Goal: Task Accomplishment & Management: Use online tool/utility

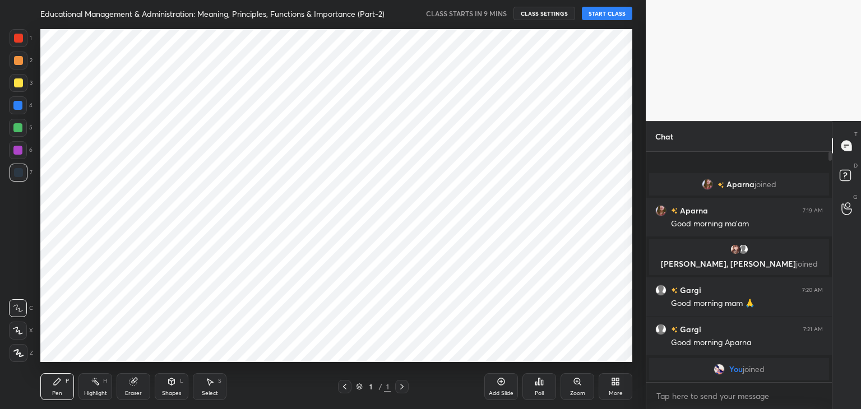
scroll to position [55722, 55459]
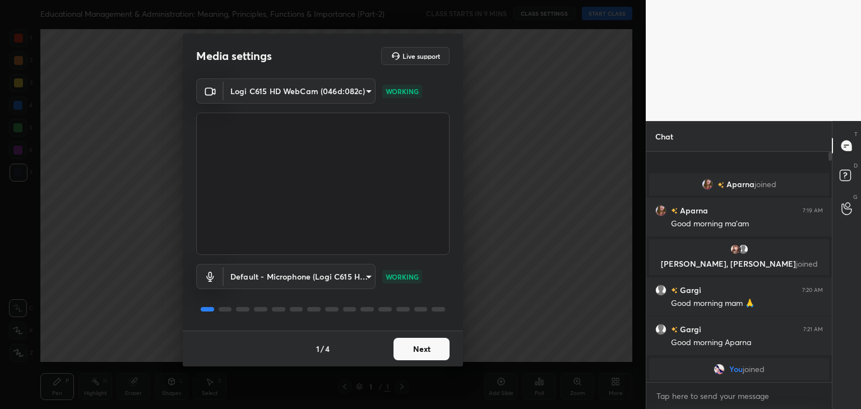
click at [418, 351] on button "Next" at bounding box center [422, 349] width 56 height 22
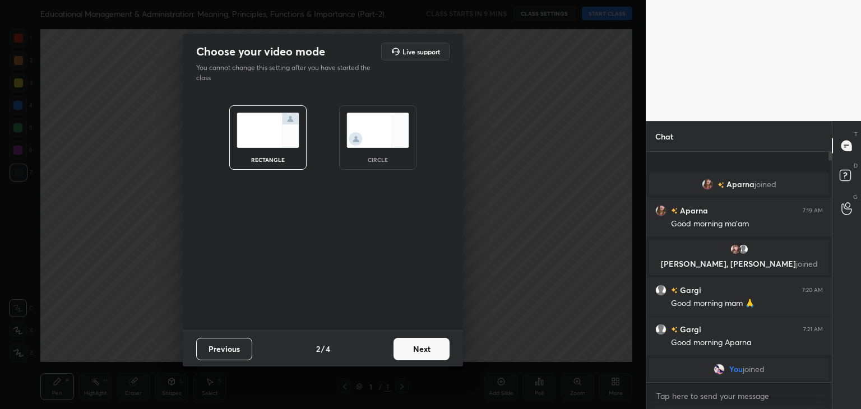
click at [418, 351] on button "Next" at bounding box center [422, 349] width 56 height 22
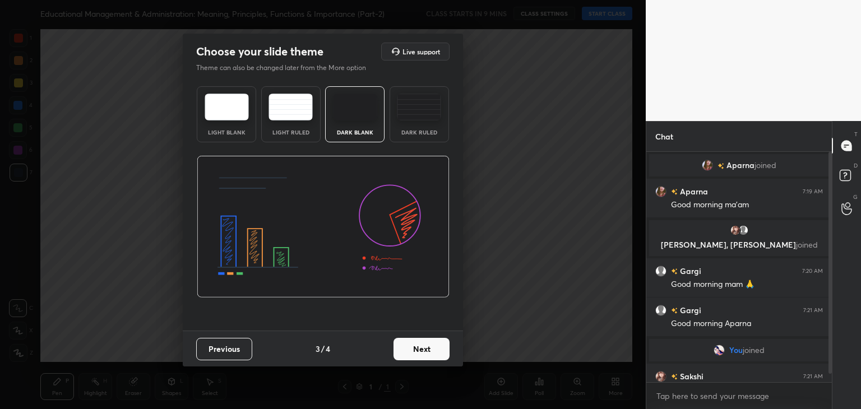
click at [409, 129] on div "Dark Ruled" at bounding box center [419, 132] width 45 height 6
click at [417, 350] on button "Next" at bounding box center [422, 349] width 56 height 22
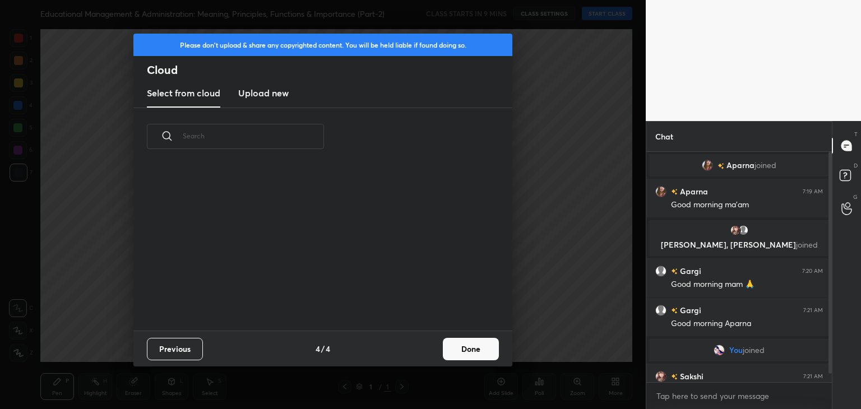
scroll to position [166, 360]
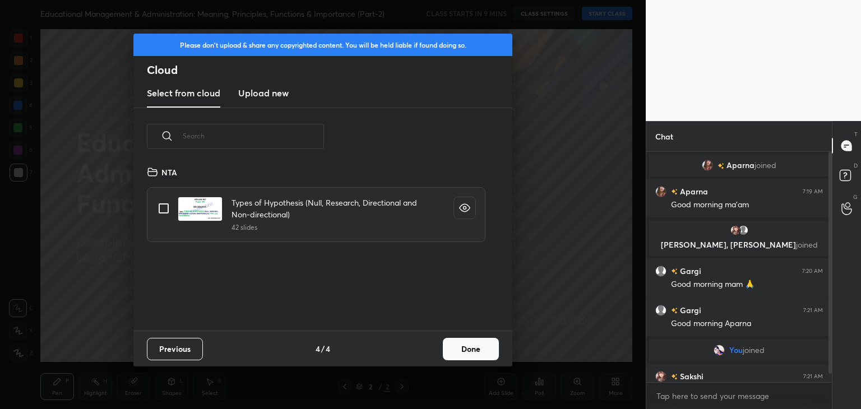
click at [276, 94] on h3 "Upload new" at bounding box center [263, 92] width 50 height 13
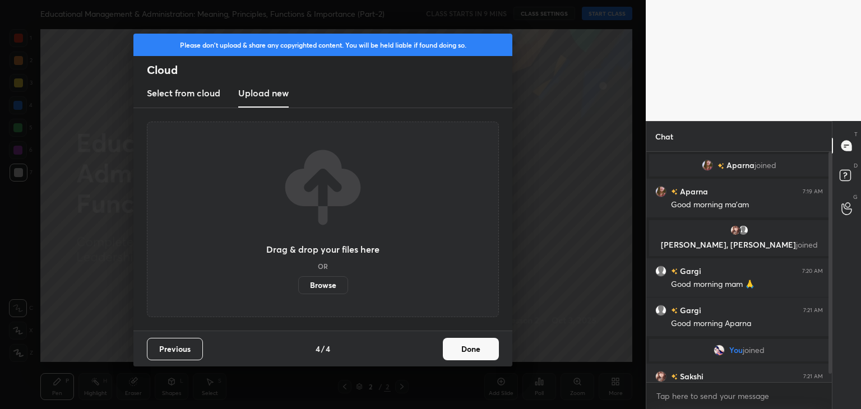
click at [317, 290] on label "Browse" at bounding box center [323, 285] width 50 height 18
click at [298, 290] on input "Browse" at bounding box center [298, 285] width 0 height 18
click at [173, 348] on button "Previous" at bounding box center [175, 349] width 56 height 22
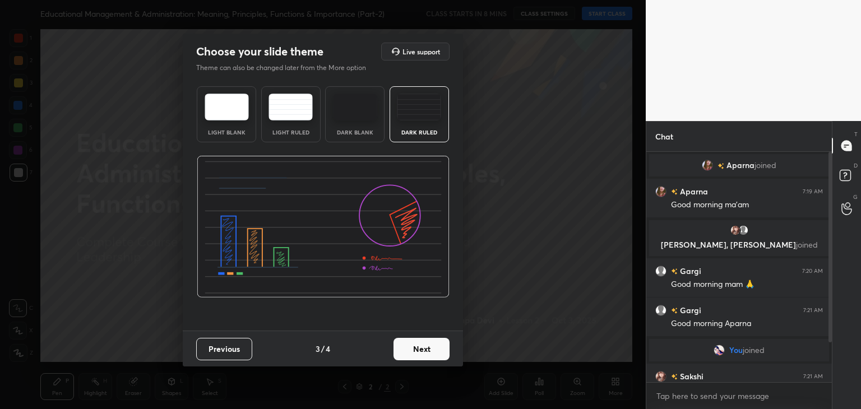
click at [210, 349] on button "Previous" at bounding box center [224, 349] width 56 height 22
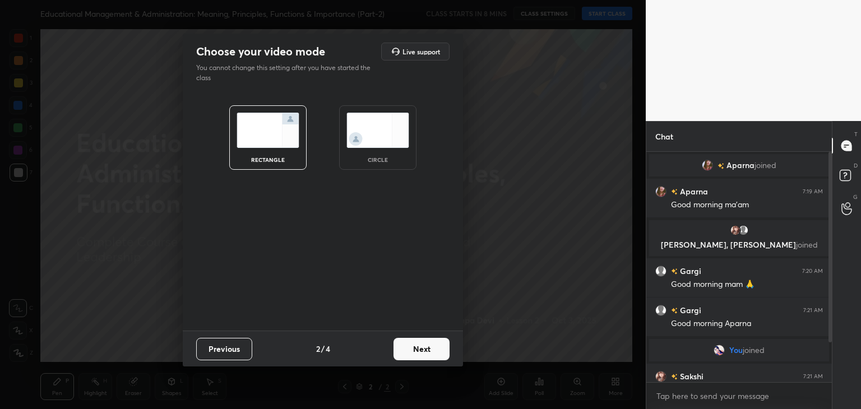
click at [210, 349] on button "Previous" at bounding box center [224, 349] width 56 height 22
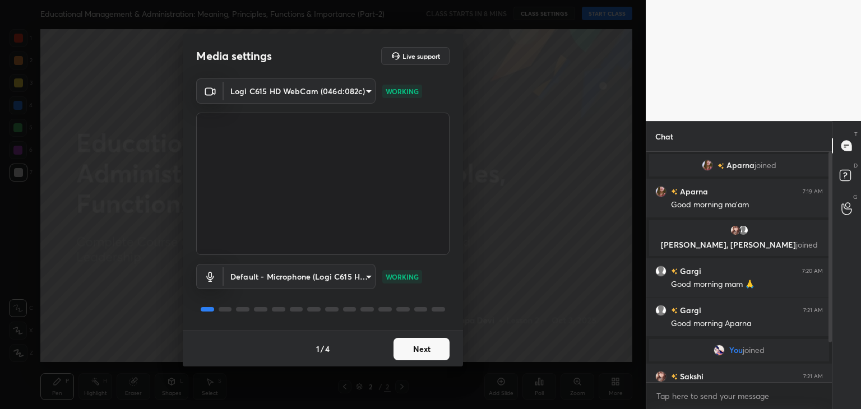
click at [432, 350] on button "Next" at bounding box center [422, 349] width 56 height 22
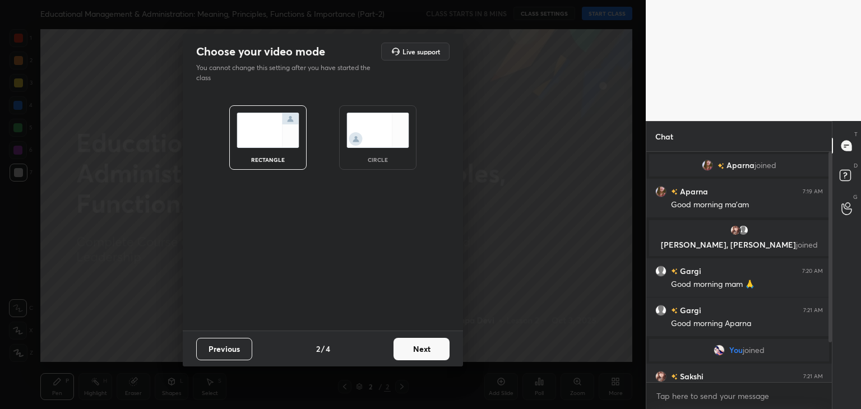
click at [610, 269] on div "Choose your video mode Live support You cannot change this setting after you ha…" at bounding box center [323, 204] width 646 height 409
click at [589, 230] on div "Choose your video mode Live support You cannot change this setting after you ha…" at bounding box center [323, 204] width 646 height 409
click at [414, 343] on button "Next" at bounding box center [422, 349] width 56 height 22
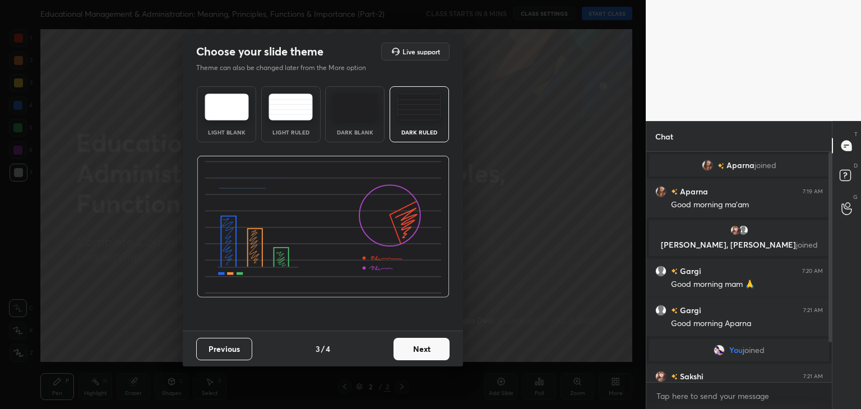
click at [414, 343] on button "Next" at bounding box center [422, 349] width 56 height 22
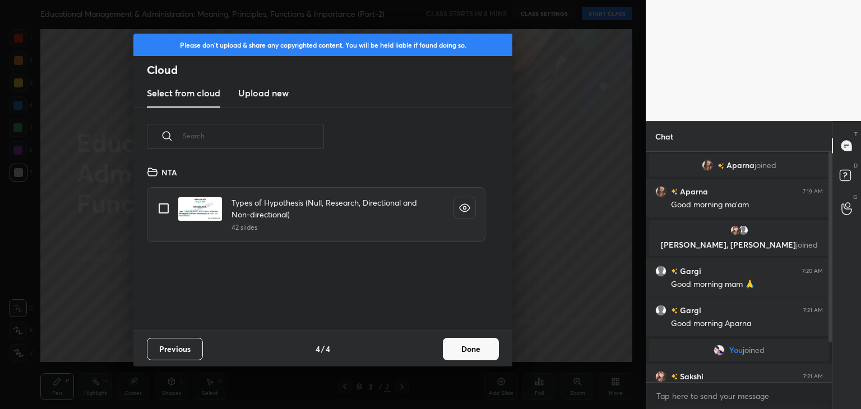
click at [464, 346] on button "Done" at bounding box center [471, 349] width 56 height 22
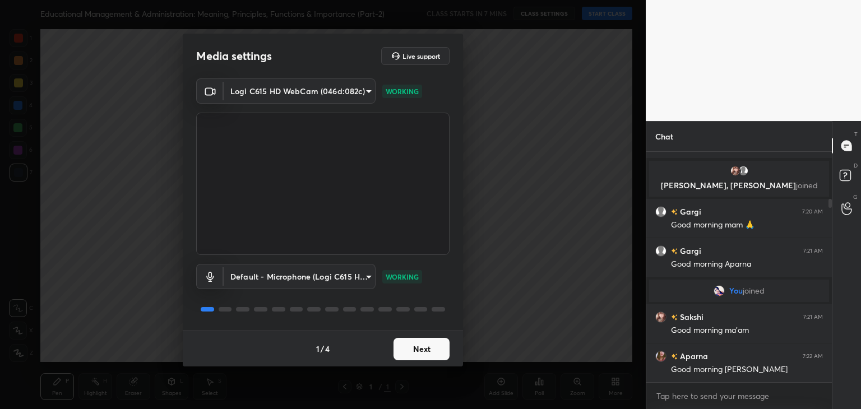
click at [422, 346] on button "Next" at bounding box center [422, 349] width 56 height 22
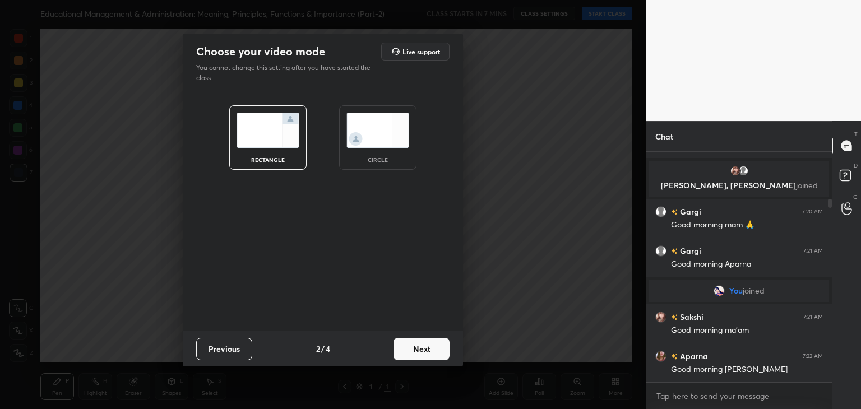
click at [422, 346] on button "Next" at bounding box center [422, 349] width 56 height 22
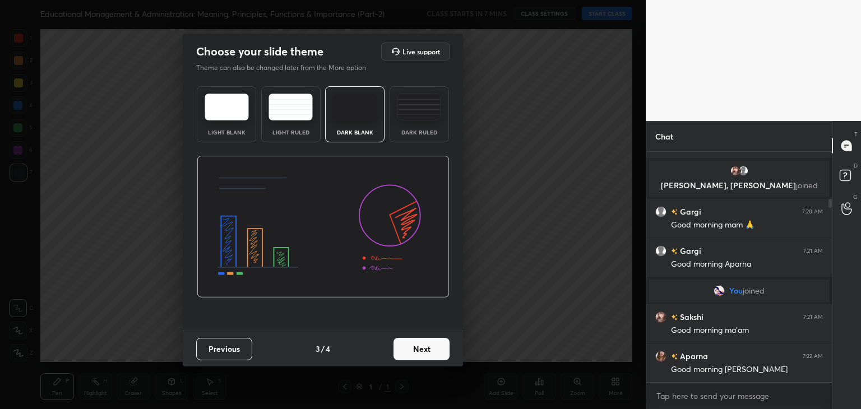
click at [422, 346] on button "Next" at bounding box center [422, 349] width 56 height 22
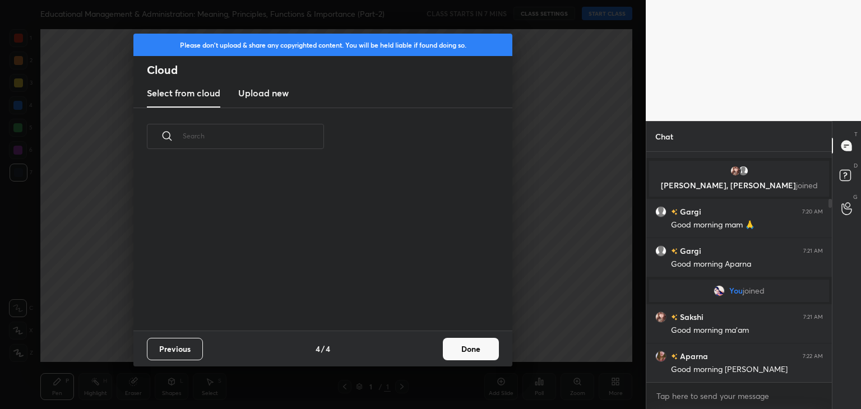
scroll to position [166, 360]
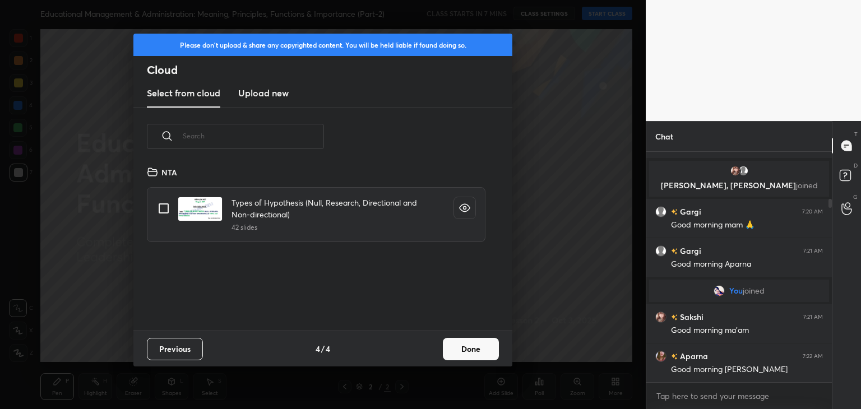
click at [274, 92] on h3 "Upload new" at bounding box center [263, 92] width 50 height 13
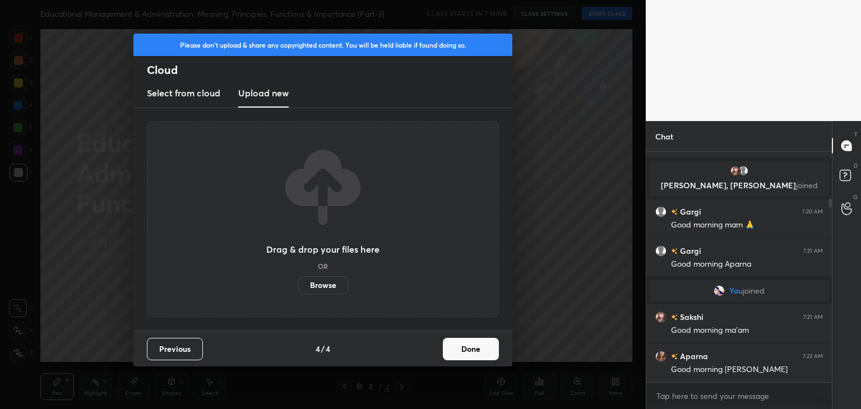
click at [312, 292] on label "Browse" at bounding box center [323, 285] width 50 height 18
click at [298, 292] on input "Browse" at bounding box center [298, 285] width 0 height 18
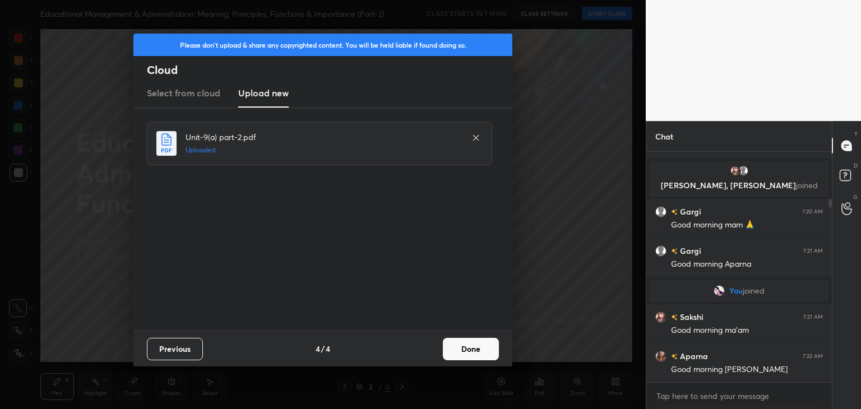
click at [460, 355] on button "Done" at bounding box center [471, 349] width 56 height 22
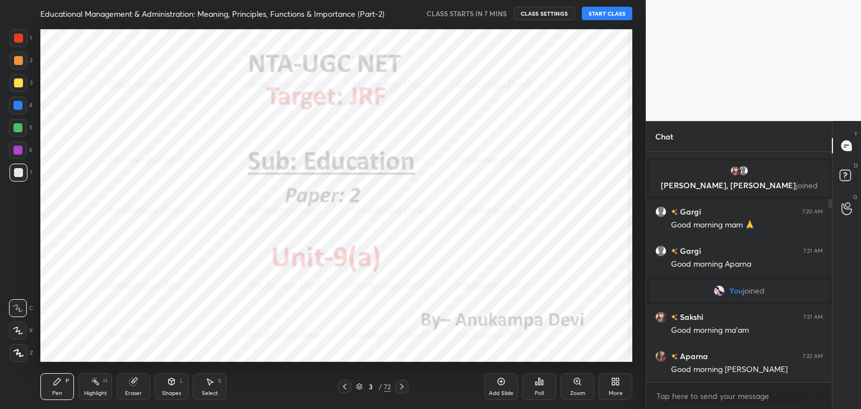
click at [345, 391] on div at bounding box center [344, 386] width 13 height 13
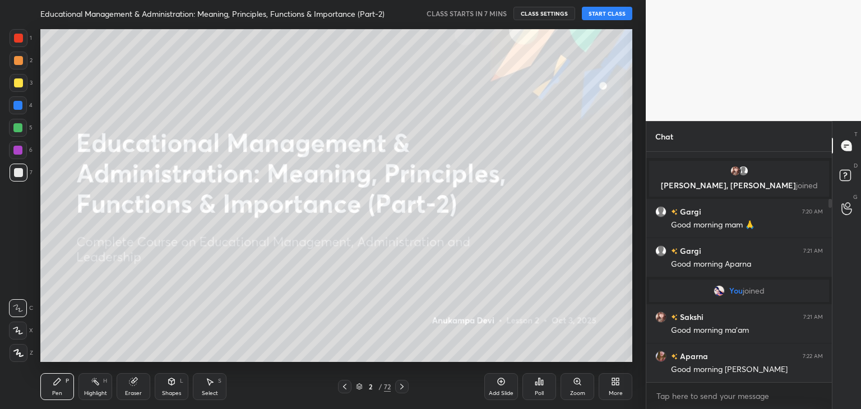
click at [614, 384] on icon at bounding box center [613, 383] width 3 height 3
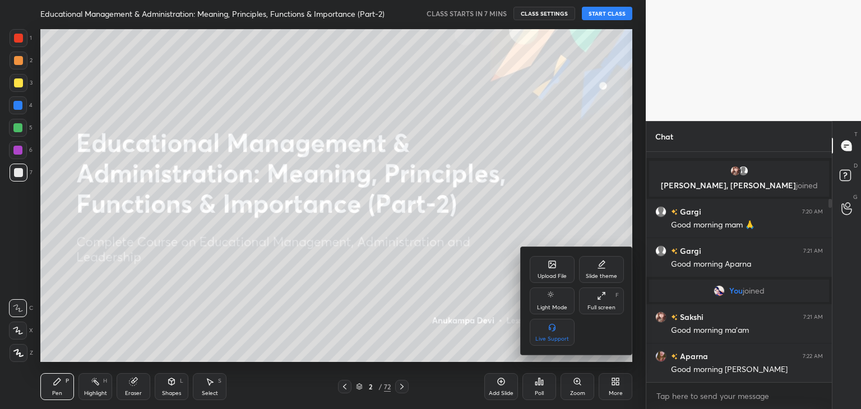
click at [550, 275] on div "Upload File" at bounding box center [552, 277] width 29 height 6
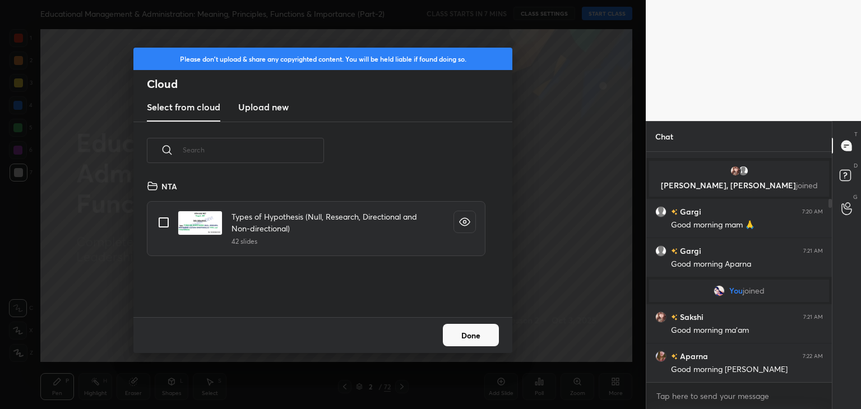
scroll to position [138, 360]
click at [271, 108] on h3 "Upload new" at bounding box center [263, 106] width 50 height 13
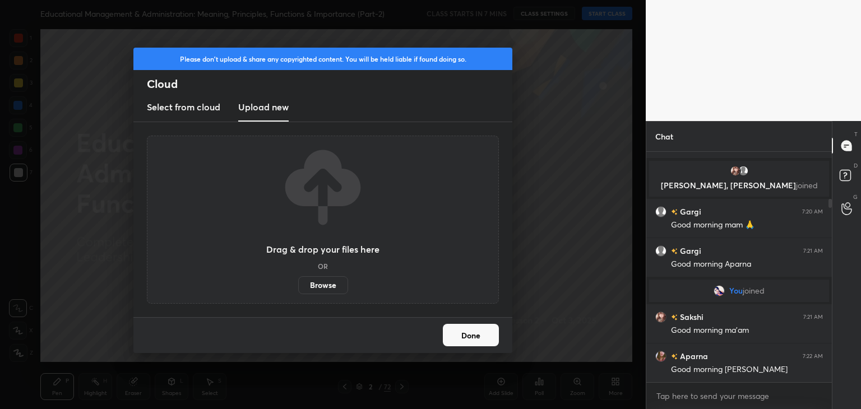
click at [320, 286] on label "Browse" at bounding box center [323, 285] width 50 height 18
click at [298, 286] on input "Browse" at bounding box center [298, 285] width 0 height 18
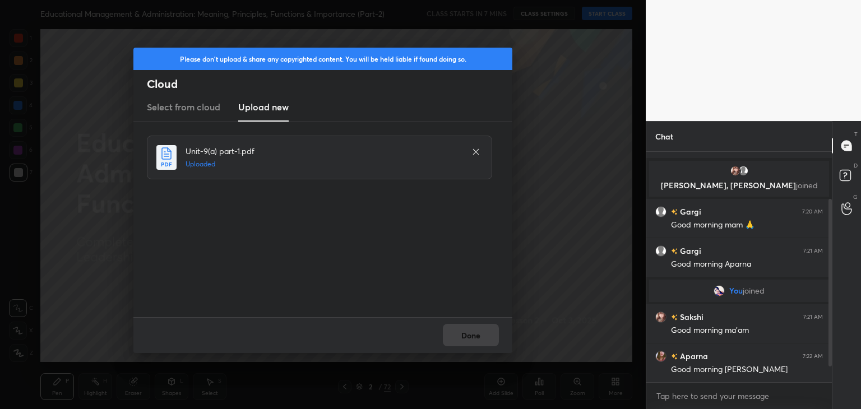
scroll to position [86, 0]
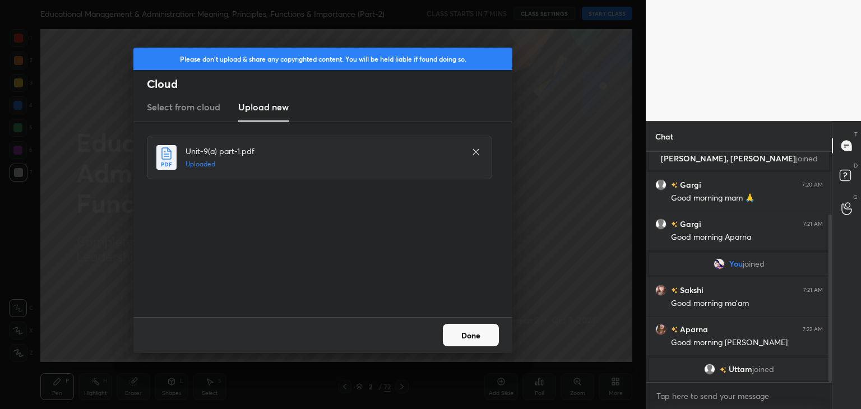
click at [470, 338] on button "Done" at bounding box center [471, 335] width 56 height 22
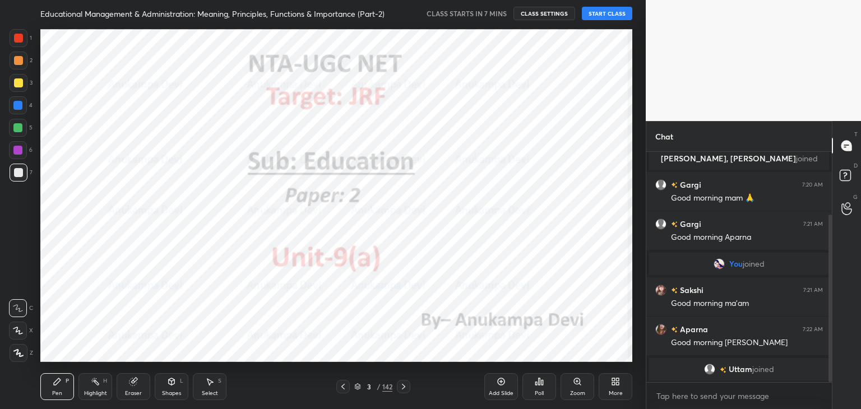
click at [22, 346] on div at bounding box center [19, 353] width 18 height 18
click at [21, 155] on div at bounding box center [18, 150] width 18 height 18
click at [344, 388] on icon at bounding box center [342, 387] width 3 height 6
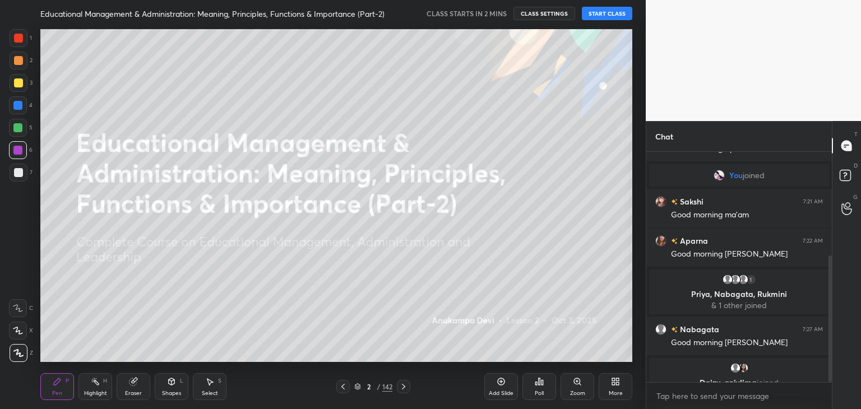
scroll to position [189, 0]
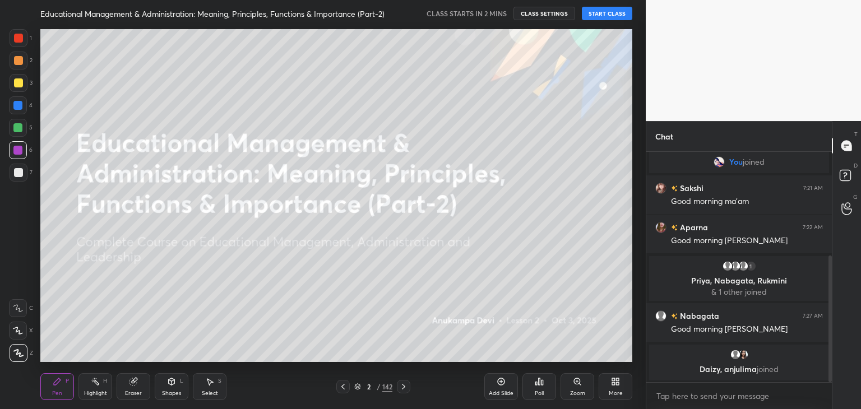
click at [604, 11] on button "START CLASS" at bounding box center [607, 13] width 50 height 13
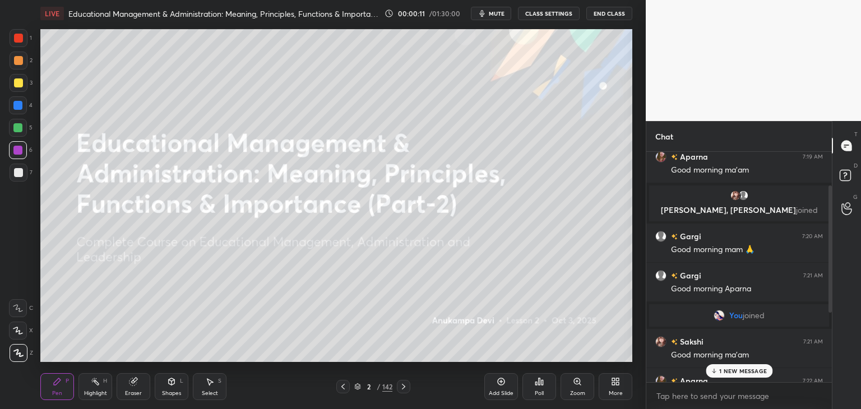
drag, startPoint x: 830, startPoint y: 269, endPoint x: 829, endPoint y: 182, distance: 87.5
click at [829, 186] on div at bounding box center [830, 249] width 3 height 127
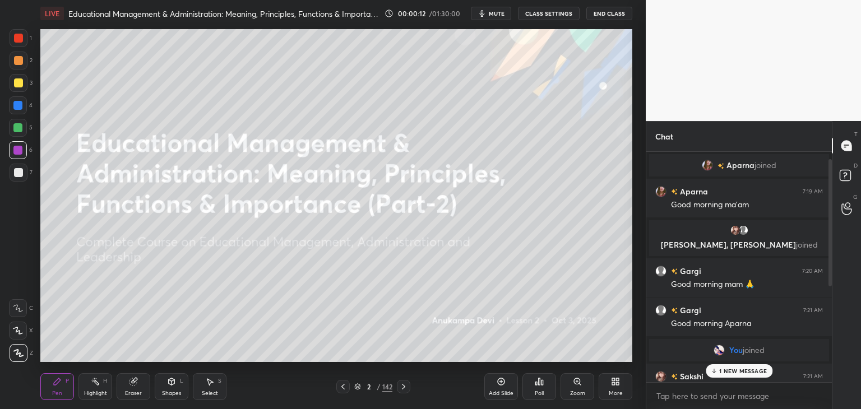
scroll to position [0, 0]
drag, startPoint x: 830, startPoint y: 175, endPoint x: 827, endPoint y: 154, distance: 21.5
click at [829, 153] on div at bounding box center [830, 215] width 3 height 127
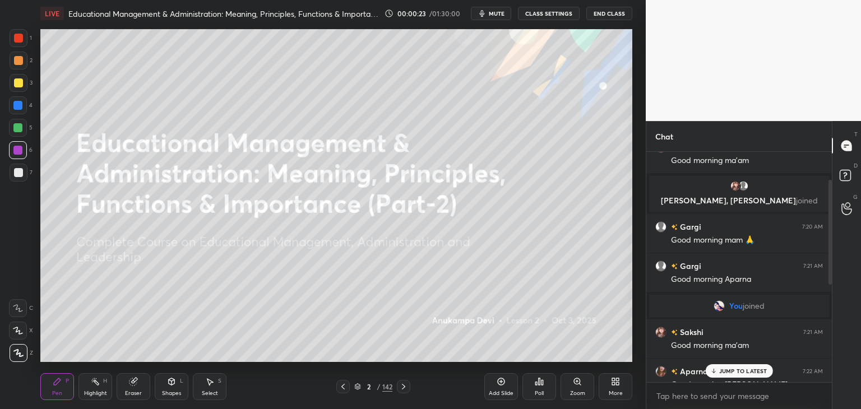
drag, startPoint x: 830, startPoint y: 257, endPoint x: 827, endPoint y: 175, distance: 81.9
click at [827, 175] on div at bounding box center [828, 267] width 7 height 230
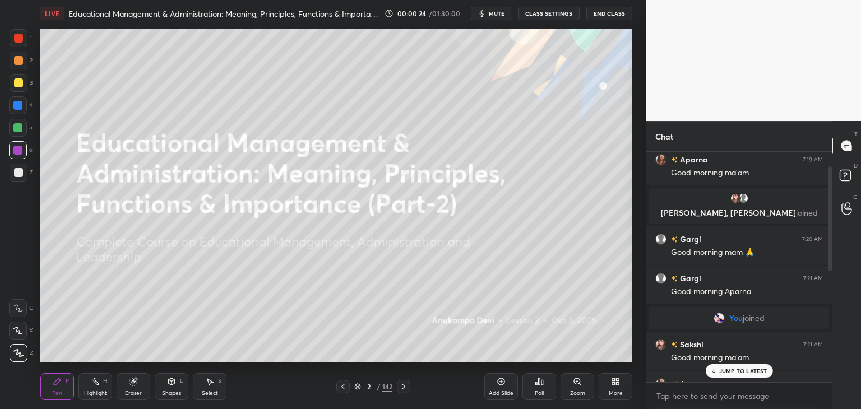
drag, startPoint x: 827, startPoint y: 175, endPoint x: 824, endPoint y: 211, distance: 35.5
click at [826, 210] on div at bounding box center [828, 267] width 7 height 230
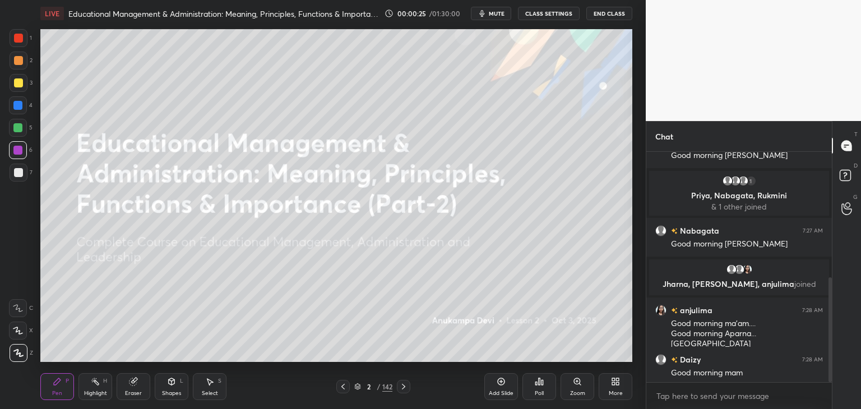
scroll to position [277, 0]
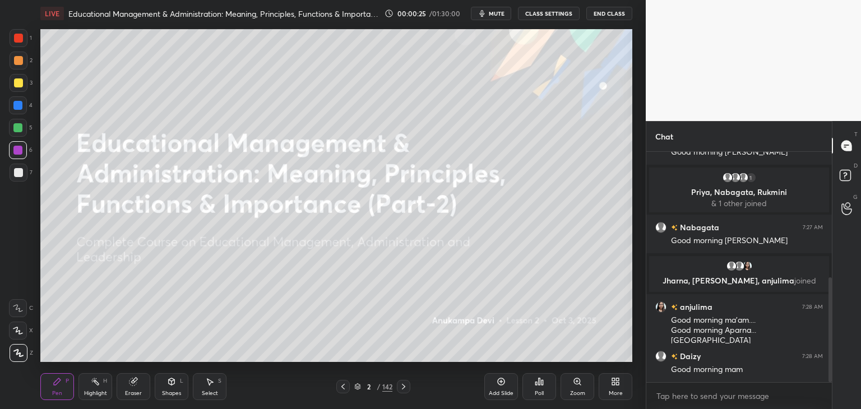
drag, startPoint x: 829, startPoint y: 222, endPoint x: 830, endPoint y: 359, distance: 136.8
click at [830, 359] on div at bounding box center [830, 329] width 3 height 105
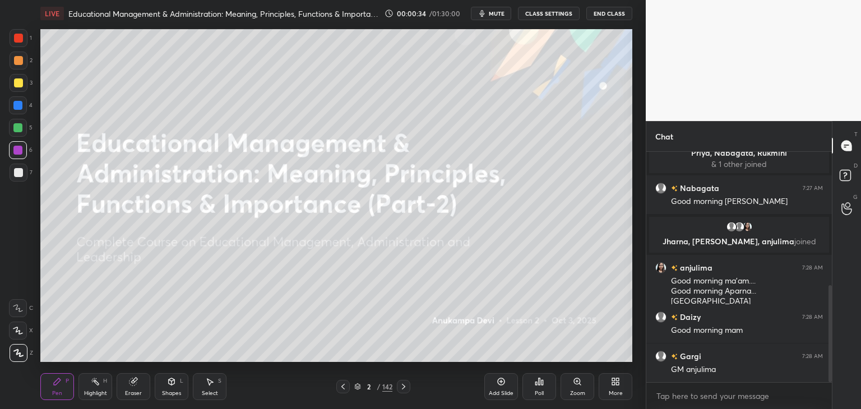
click at [19, 110] on div at bounding box center [18, 105] width 18 height 18
click at [22, 130] on div at bounding box center [18, 128] width 18 height 18
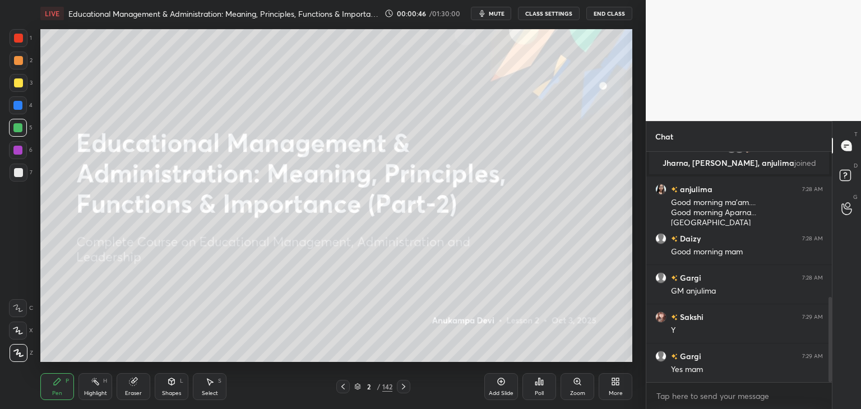
scroll to position [406, 0]
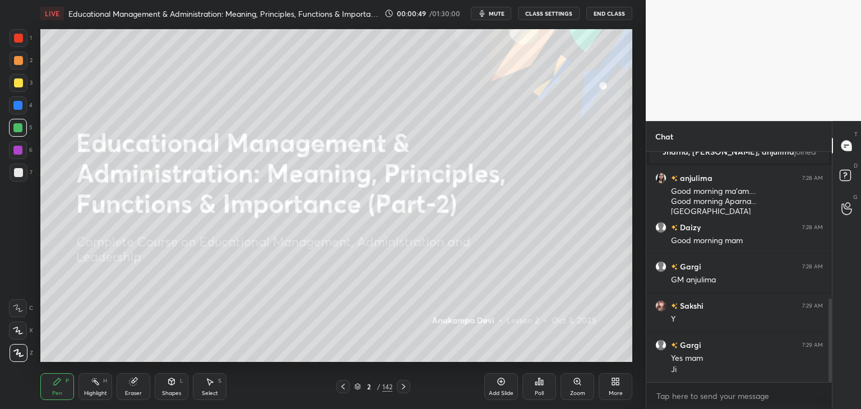
click at [495, 11] on span "mute" at bounding box center [497, 14] width 16 height 8
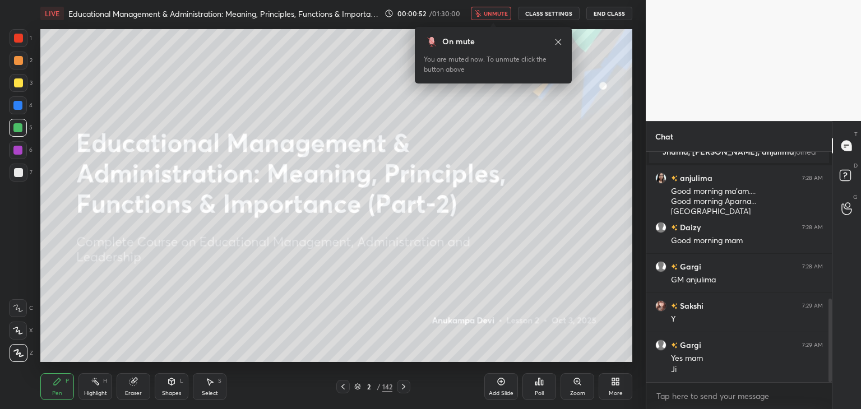
click at [557, 43] on icon at bounding box center [559, 42] width 6 height 6
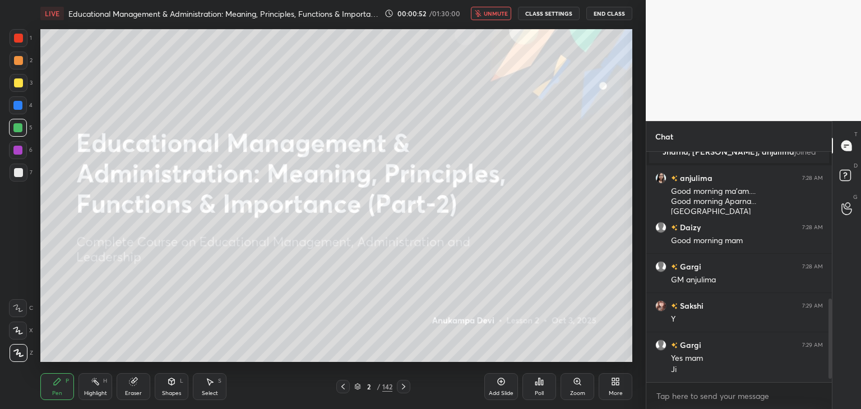
scroll to position [445, 0]
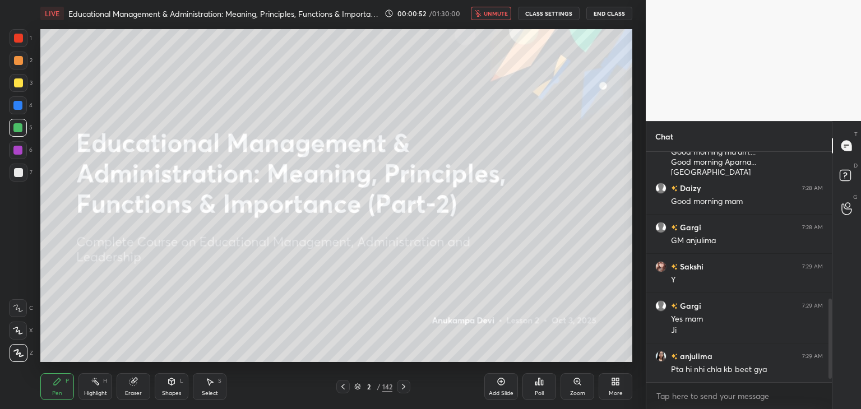
click at [490, 18] on button "unmute" at bounding box center [491, 13] width 40 height 13
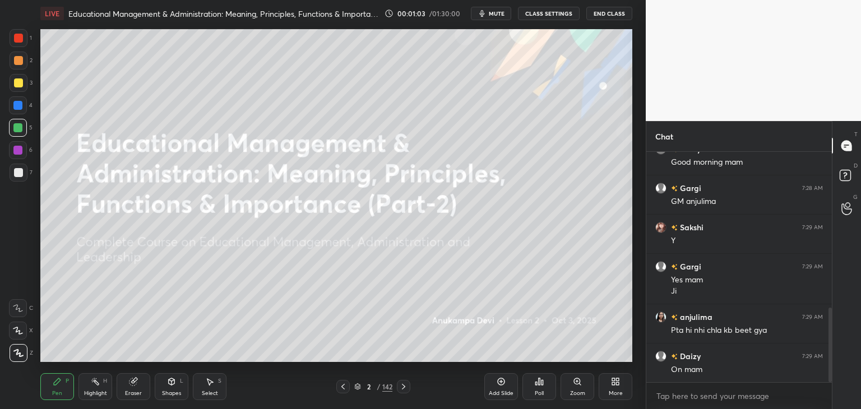
scroll to position [511, 0]
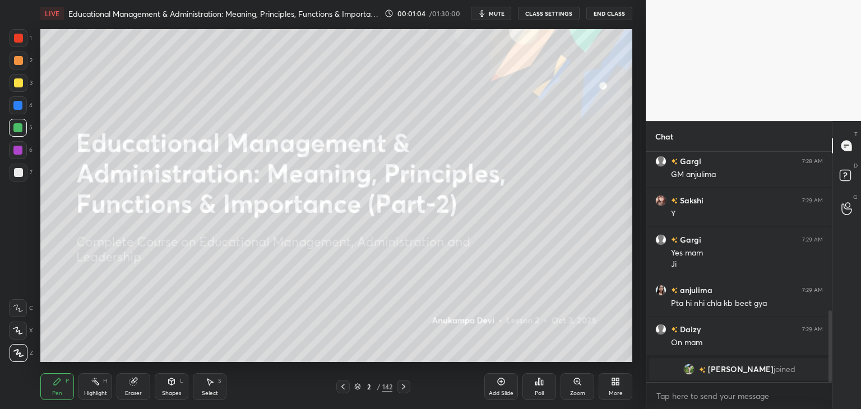
click at [498, 12] on span "mute" at bounding box center [497, 14] width 16 height 8
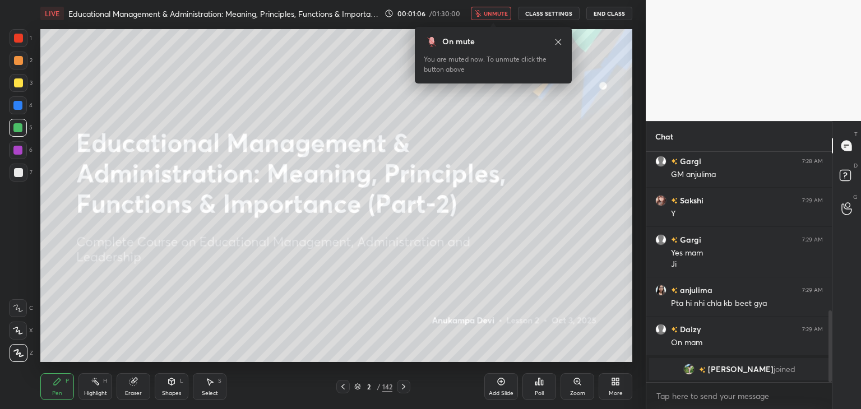
click at [500, 16] on span "unmute" at bounding box center [496, 14] width 24 height 8
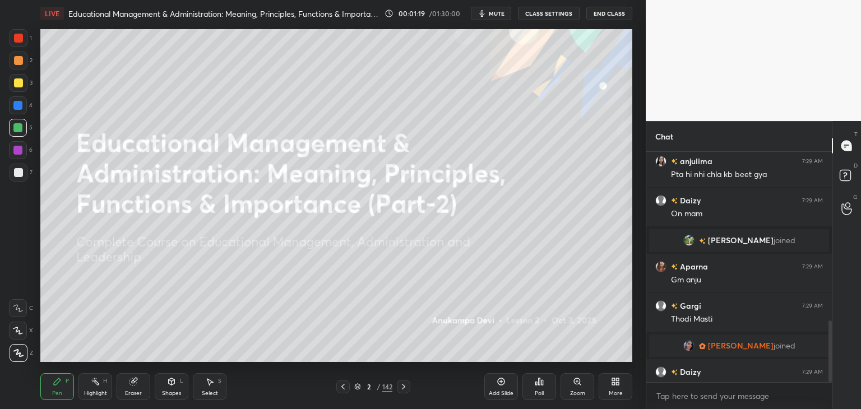
scroll to position [633, 0]
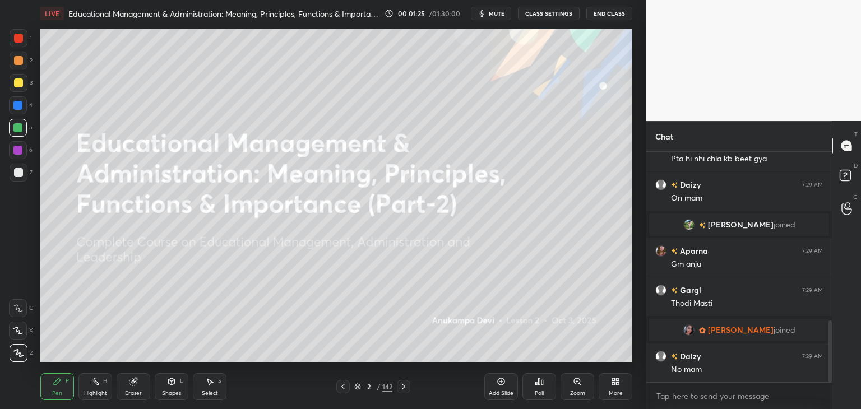
click at [19, 155] on div at bounding box center [18, 150] width 18 height 18
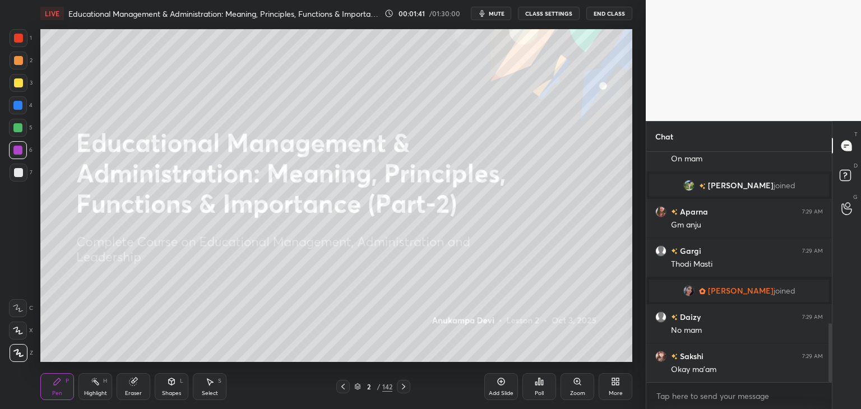
drag, startPoint x: 22, startPoint y: 108, endPoint x: 39, endPoint y: 115, distance: 18.1
click at [23, 108] on div at bounding box center [18, 105] width 18 height 18
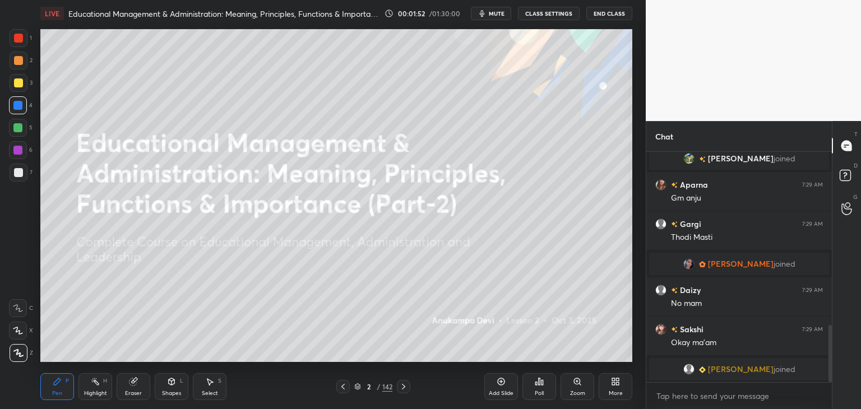
scroll to position [713, 0]
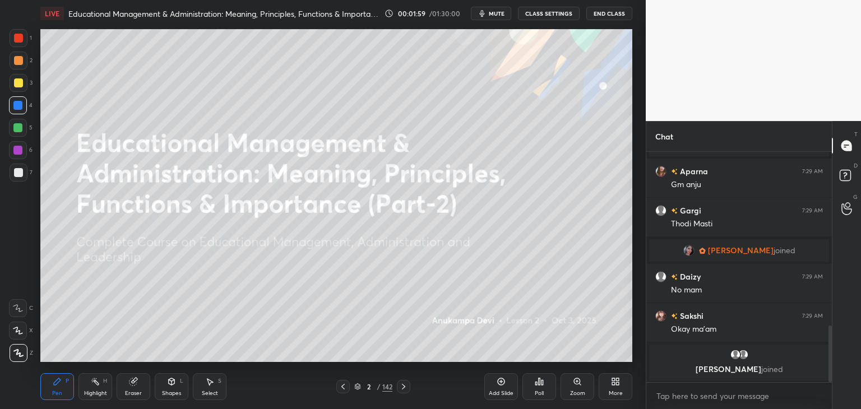
click at [16, 151] on div at bounding box center [17, 150] width 9 height 9
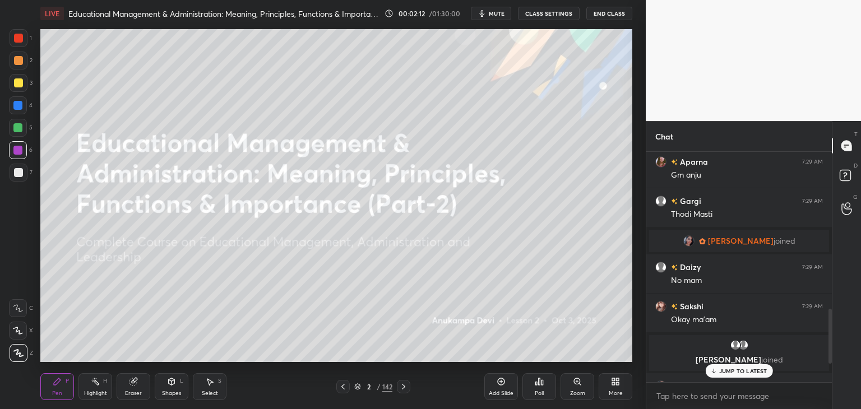
scroll to position [751, 0]
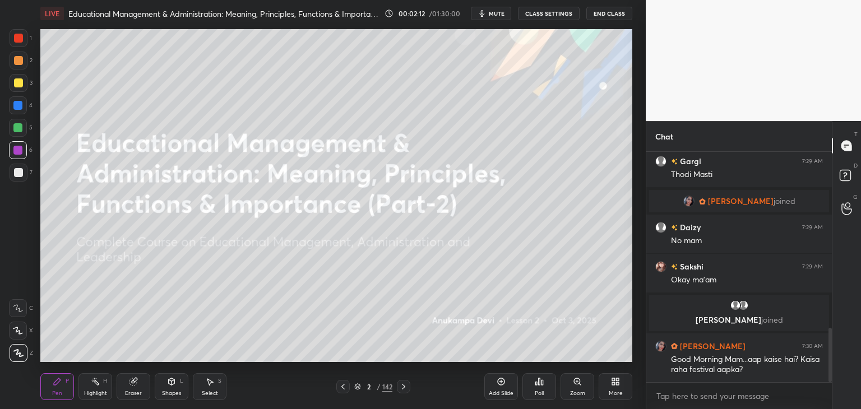
drag, startPoint x: 831, startPoint y: 339, endPoint x: 798, endPoint y: 382, distance: 54.0
click at [830, 386] on div "Aparna 7:29 AM Gm [PERSON_NAME] 7:29 AM [PERSON_NAME] joined Daizy 7:29 AM No m…" at bounding box center [739, 280] width 186 height 257
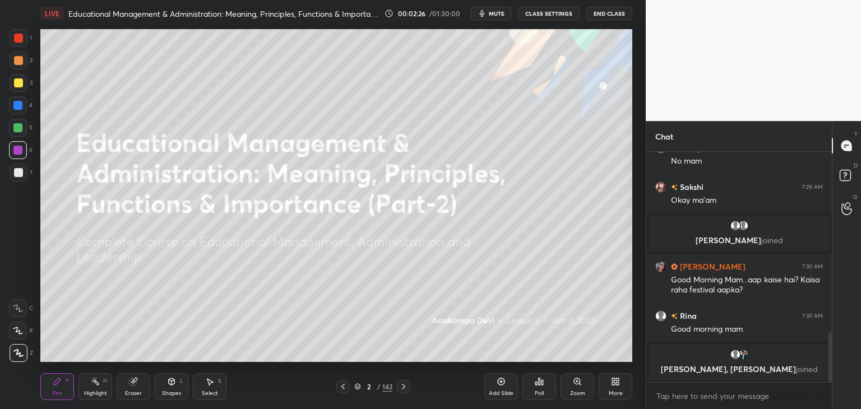
scroll to position [816, 0]
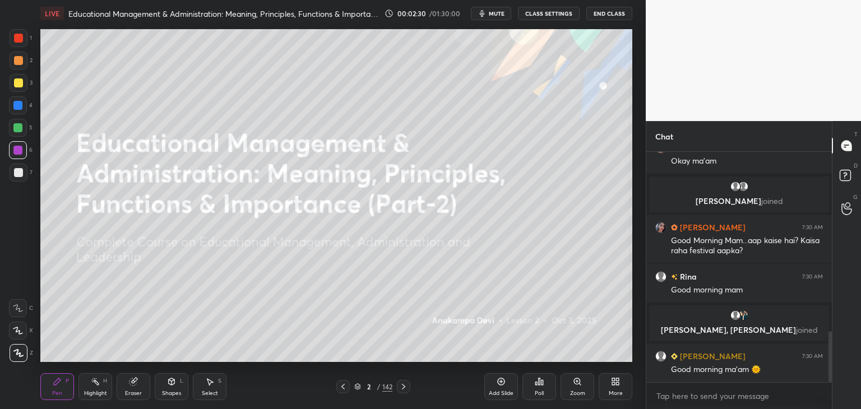
click at [18, 131] on div at bounding box center [17, 127] width 9 height 9
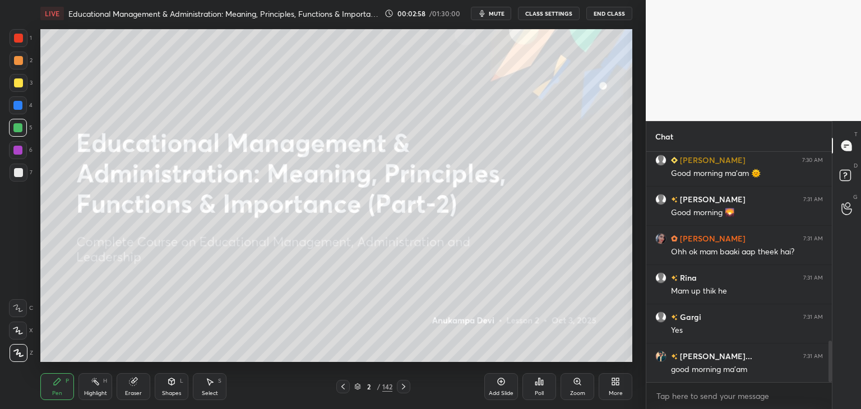
scroll to position [1052, 0]
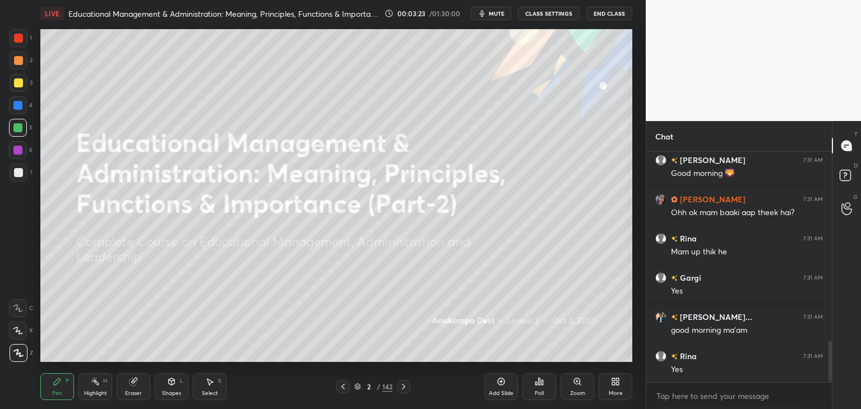
drag, startPoint x: 357, startPoint y: 390, endPoint x: 372, endPoint y: 365, distance: 29.7
click at [357, 391] on div "2 / 142" at bounding box center [373, 387] width 38 height 10
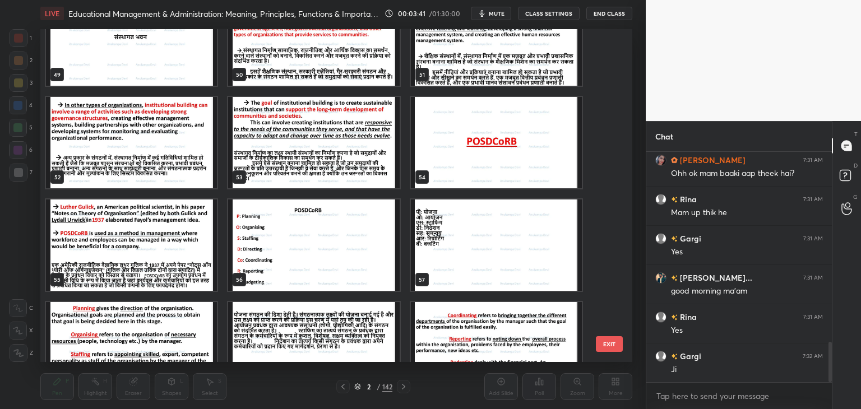
scroll to position [1697, 0]
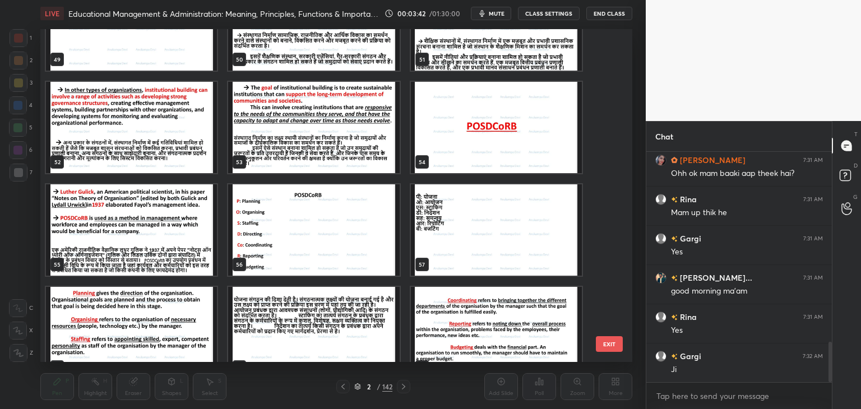
click at [513, 149] on img "grid" at bounding box center [496, 127] width 171 height 91
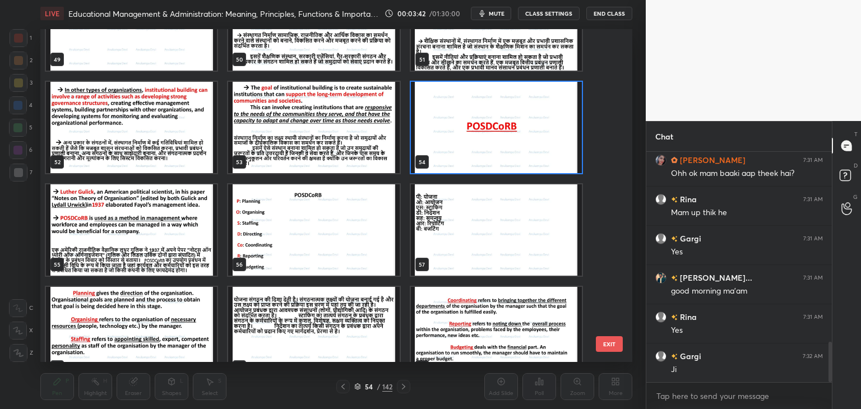
click at [514, 149] on img "grid" at bounding box center [496, 127] width 171 height 91
click at [513, 149] on img "grid" at bounding box center [496, 127] width 171 height 91
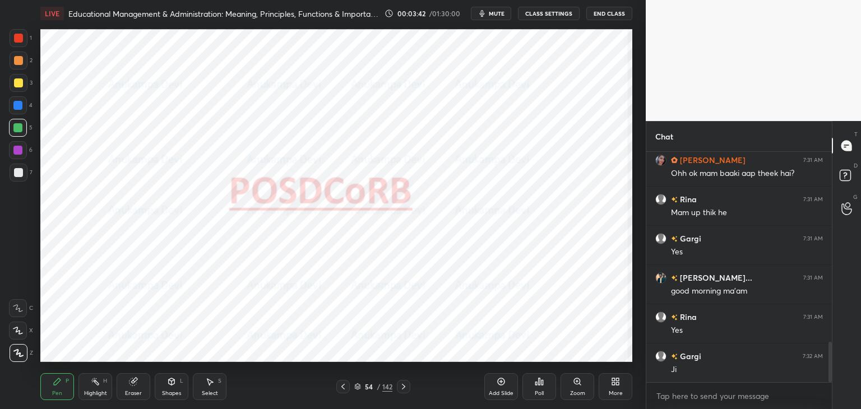
click at [514, 149] on img "grid" at bounding box center [496, 127] width 171 height 91
click at [21, 154] on div at bounding box center [17, 150] width 9 height 9
click at [167, 395] on div "Shapes" at bounding box center [171, 394] width 19 height 6
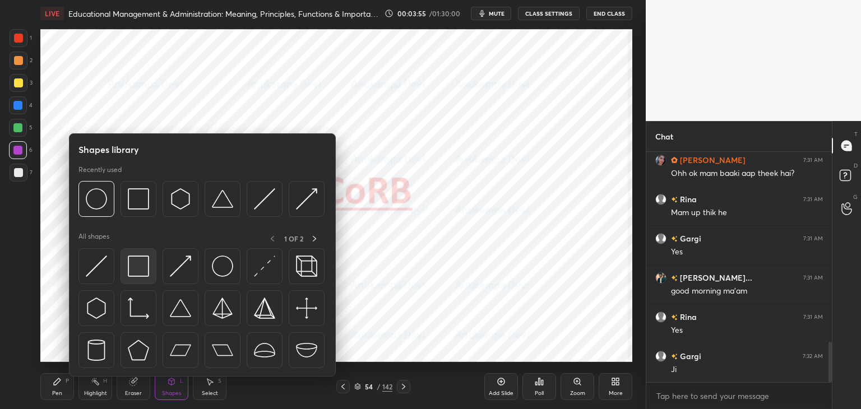
click at [142, 272] on img at bounding box center [138, 266] width 21 height 21
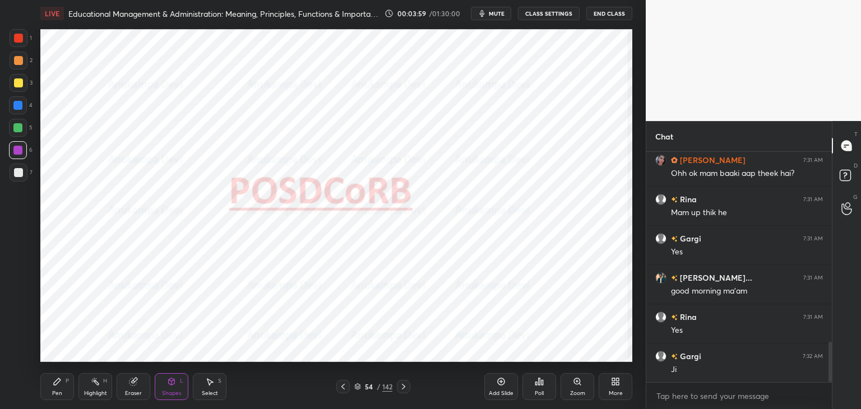
click at [57, 391] on div "Pen" at bounding box center [57, 394] width 10 height 6
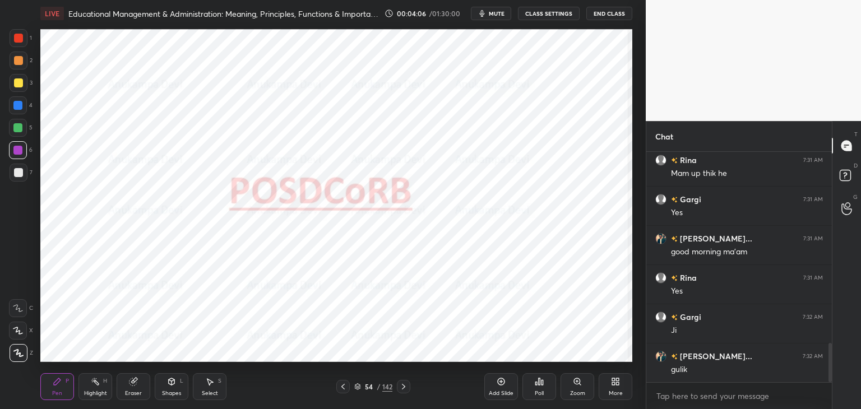
click at [496, 16] on span "mute" at bounding box center [497, 14] width 16 height 8
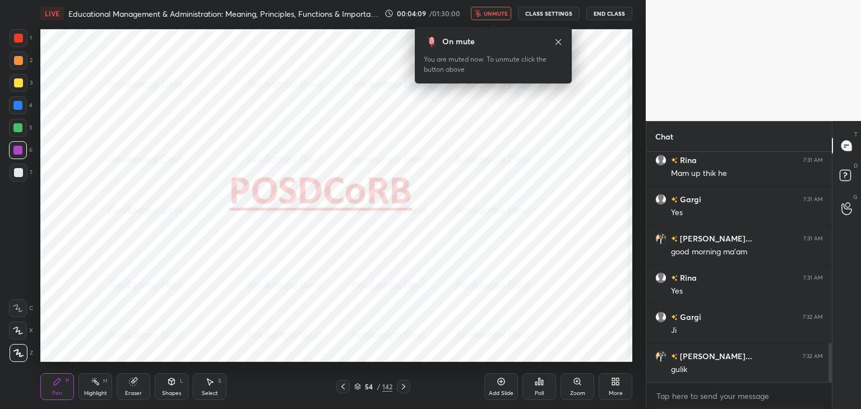
drag, startPoint x: 502, startPoint y: 17, endPoint x: 499, endPoint y: 28, distance: 11.7
click at [502, 18] on button "unmute" at bounding box center [491, 13] width 40 height 13
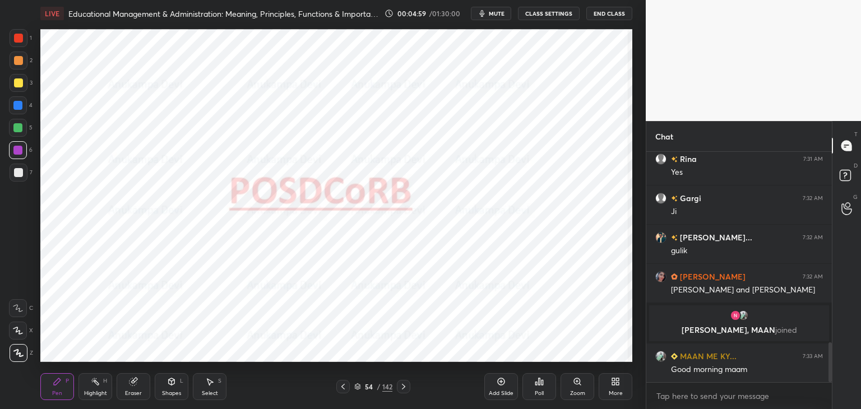
scroll to position [1104, 0]
click at [401, 389] on icon at bounding box center [403, 386] width 9 height 9
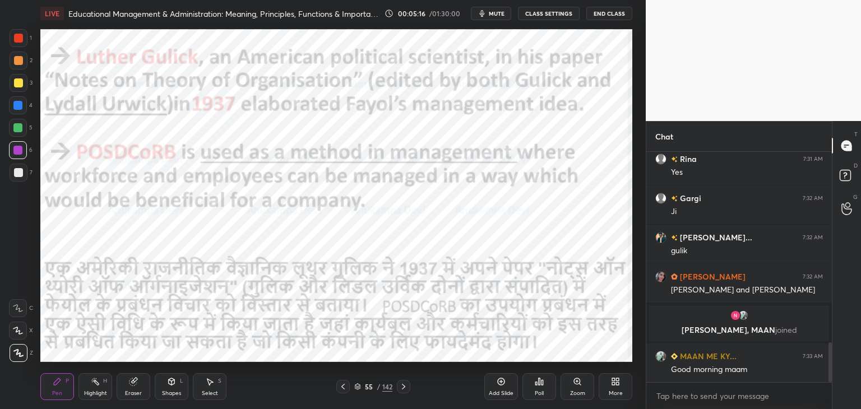
click at [401, 388] on icon at bounding box center [403, 386] width 9 height 9
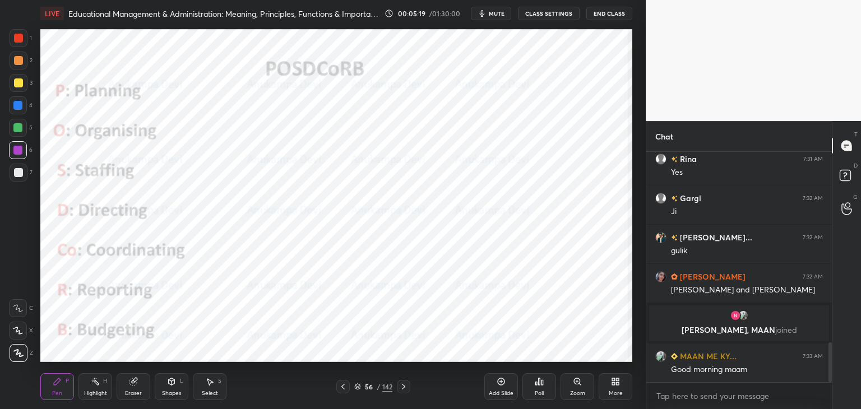
drag, startPoint x: 343, startPoint y: 386, endPoint x: 344, endPoint y: 366, distance: 20.8
click at [343, 386] on icon at bounding box center [343, 386] width 9 height 9
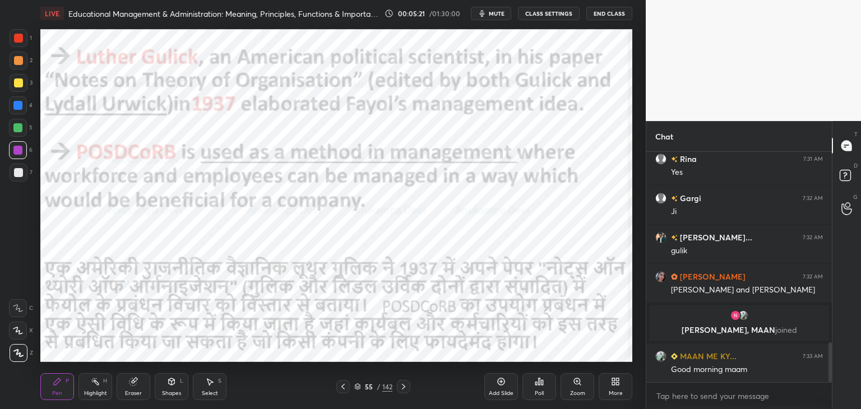
scroll to position [1131, 0]
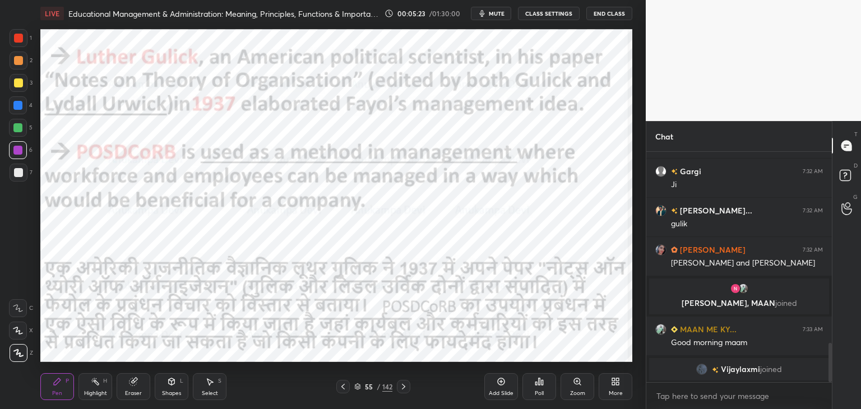
click at [404, 386] on icon at bounding box center [403, 387] width 3 height 6
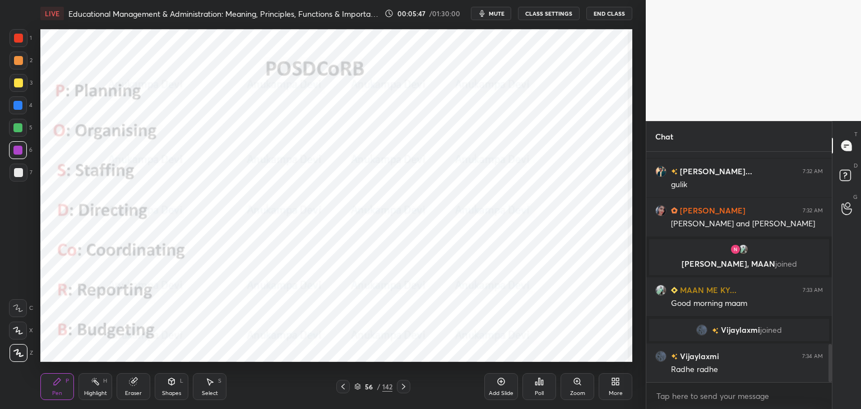
scroll to position [1199, 0]
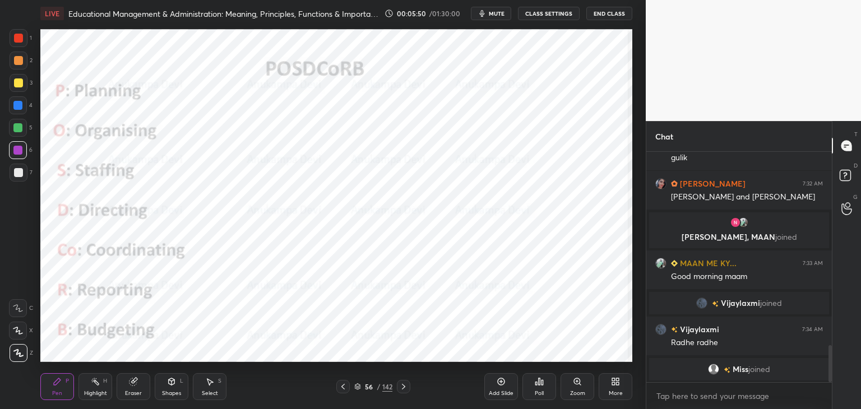
click at [345, 388] on icon at bounding box center [343, 386] width 9 height 9
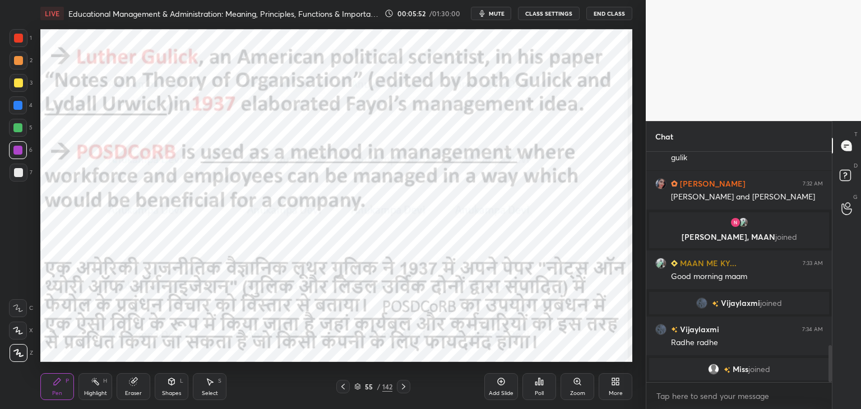
scroll to position [1203, 0]
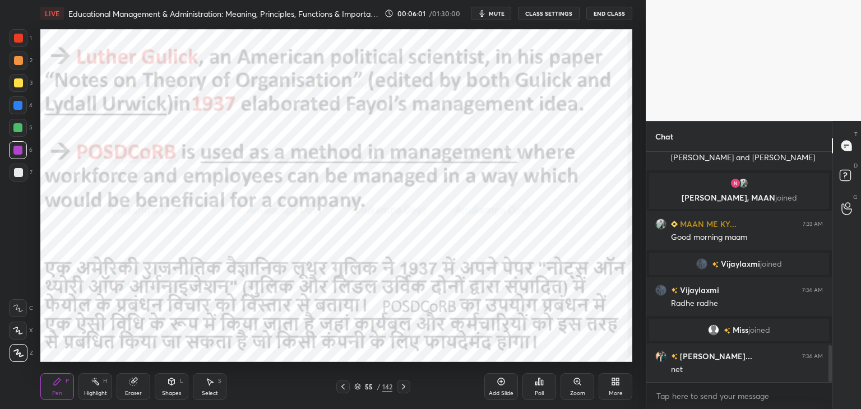
click at [406, 393] on div at bounding box center [403, 386] width 13 height 13
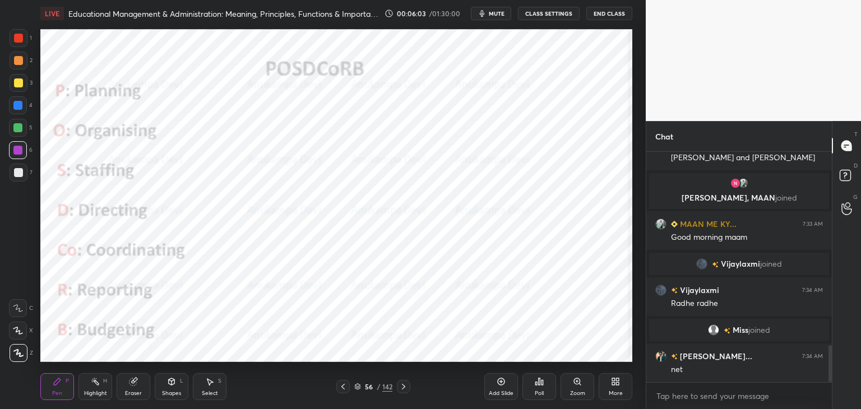
click at [345, 390] on icon at bounding box center [343, 386] width 9 height 9
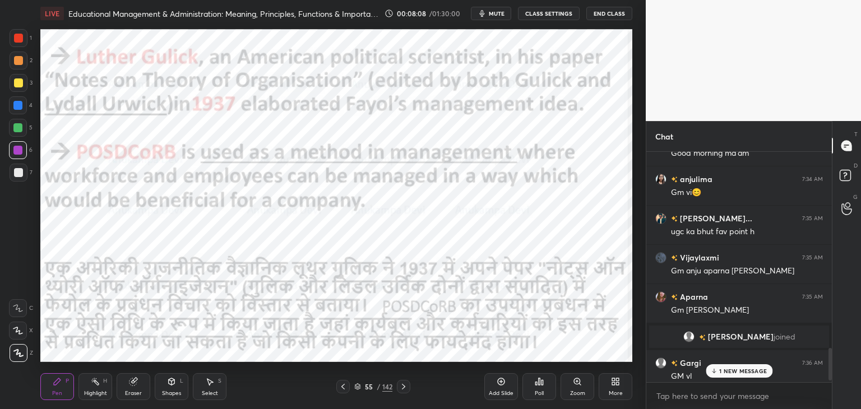
scroll to position [1460, 0]
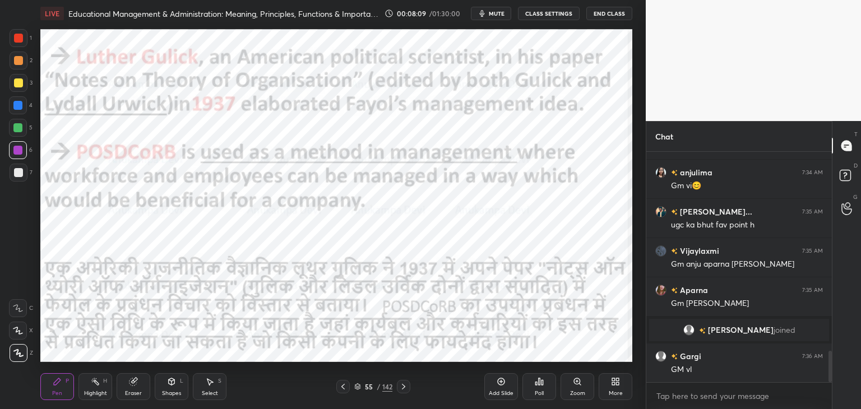
drag, startPoint x: 831, startPoint y: 359, endPoint x: 830, endPoint y: 379, distance: 19.7
click at [838, 377] on div "Chat [PERSON_NAME] 7:34 AM Good morning mam [PERSON_NAME] 7:34 AM Good morning …" at bounding box center [753, 265] width 215 height 288
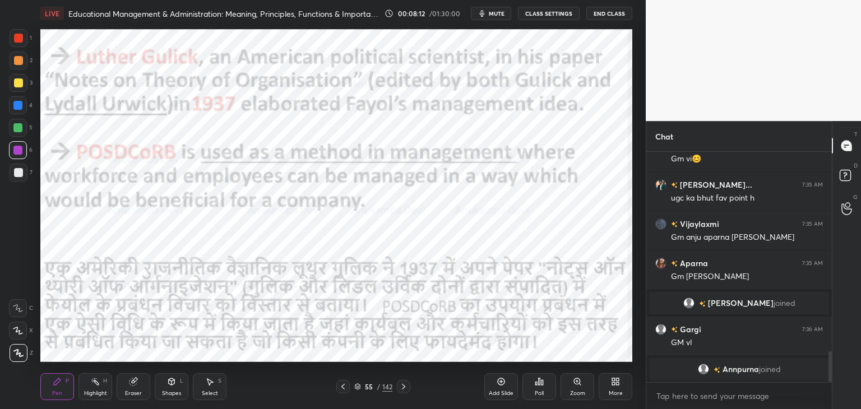
click at [401, 387] on icon at bounding box center [403, 386] width 9 height 9
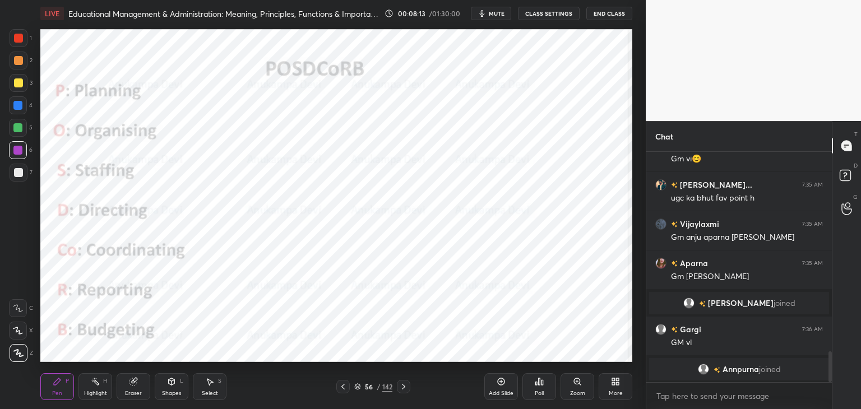
scroll to position [1447, 0]
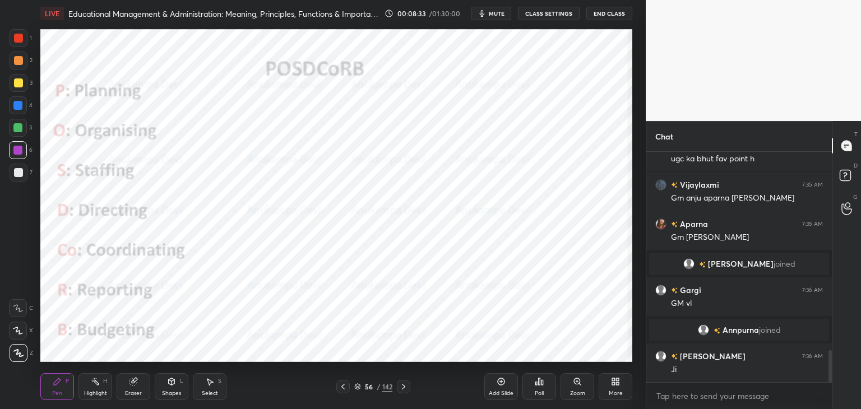
click at [404, 388] on icon at bounding box center [403, 387] width 3 height 6
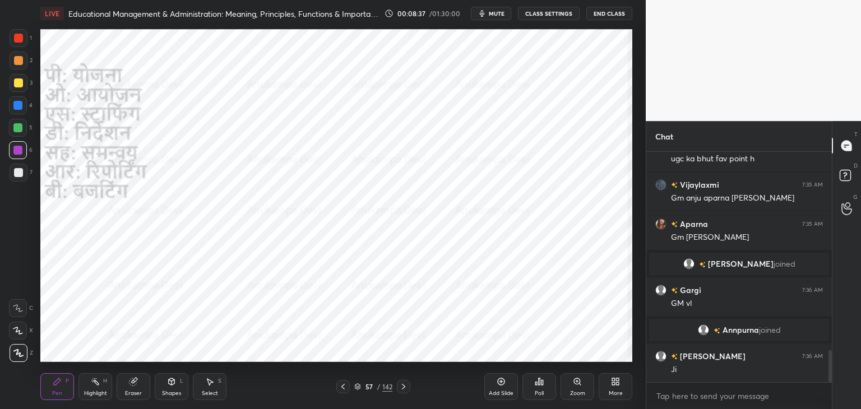
click at [403, 388] on icon at bounding box center [403, 386] width 9 height 9
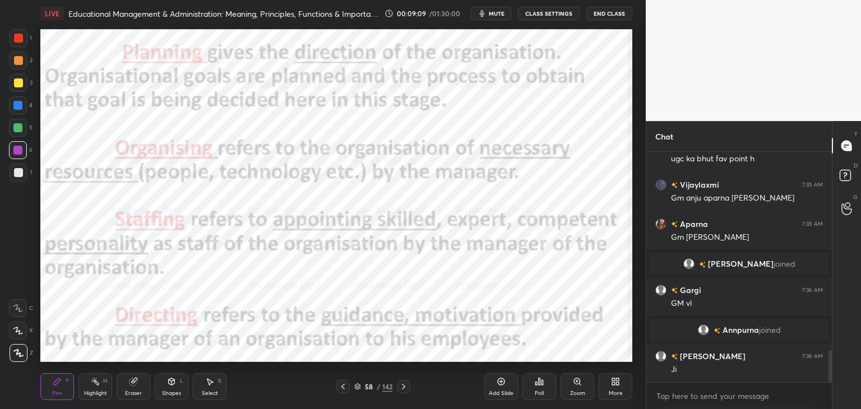
click at [405, 387] on icon at bounding box center [403, 387] width 3 height 6
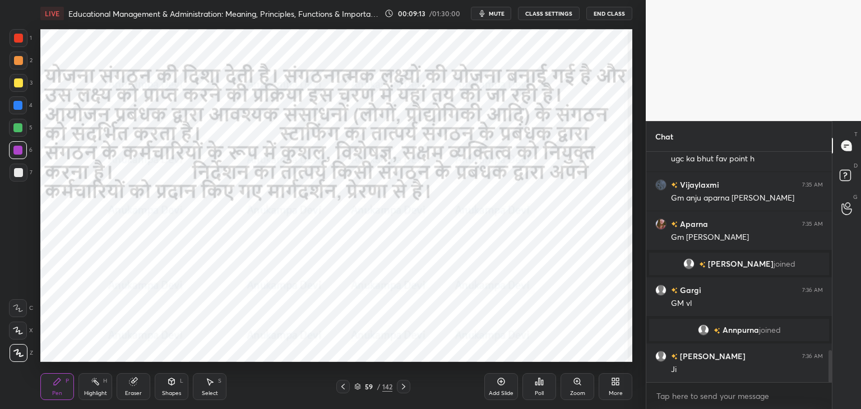
click at [343, 391] on icon at bounding box center [343, 386] width 9 height 9
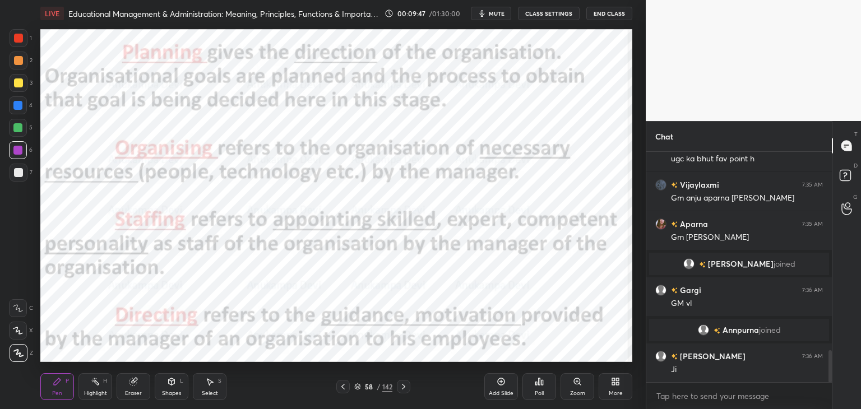
scroll to position [1474, 0]
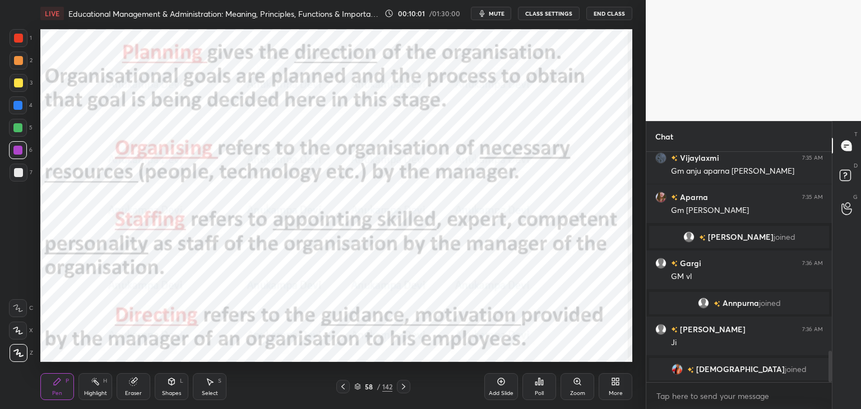
click at [344, 389] on icon at bounding box center [342, 387] width 3 height 6
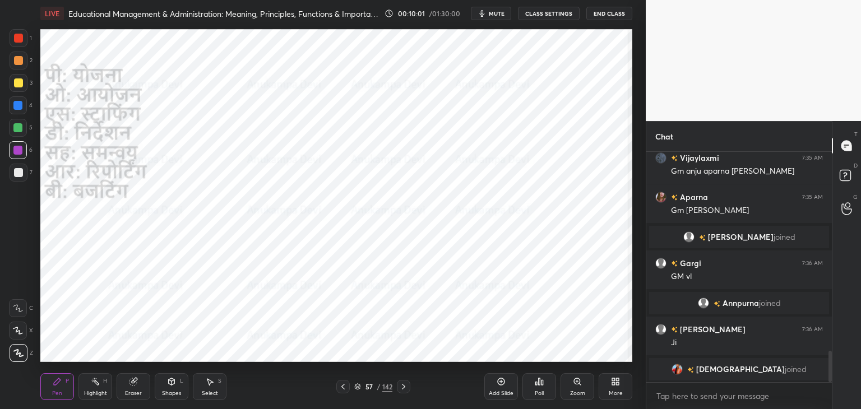
click at [344, 386] on icon at bounding box center [343, 386] width 9 height 9
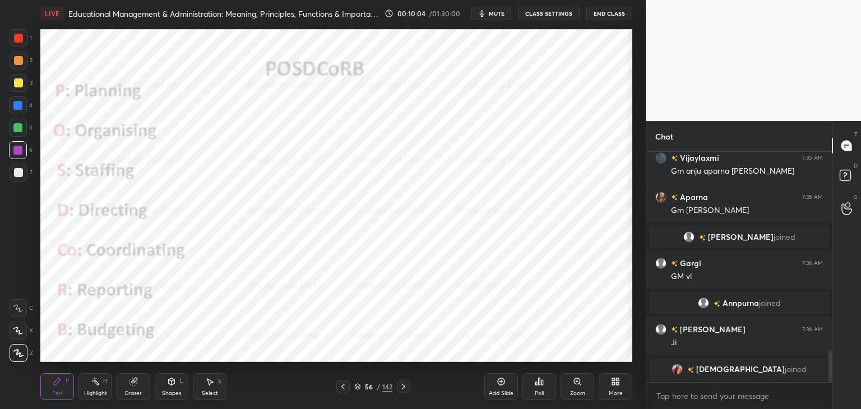
click at [499, 14] on span "mute" at bounding box center [497, 14] width 16 height 8
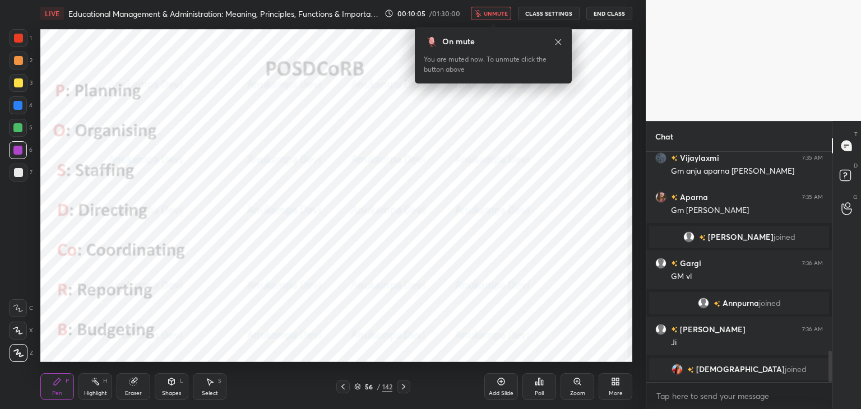
click at [498, 16] on span "unmute" at bounding box center [496, 14] width 24 height 8
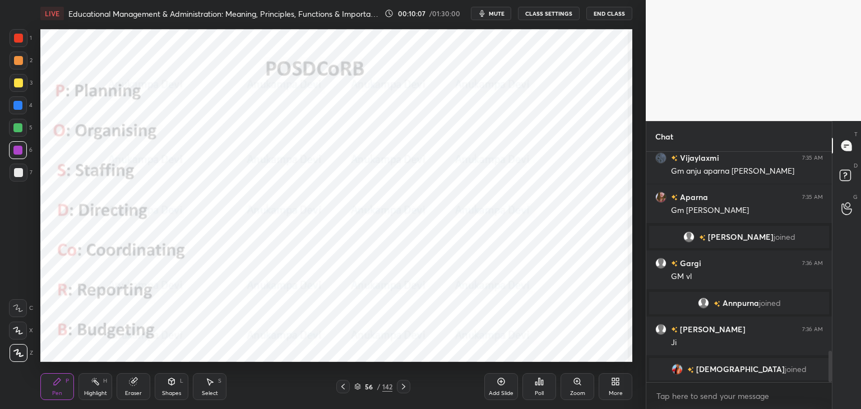
click at [406, 392] on div at bounding box center [403, 386] width 13 height 13
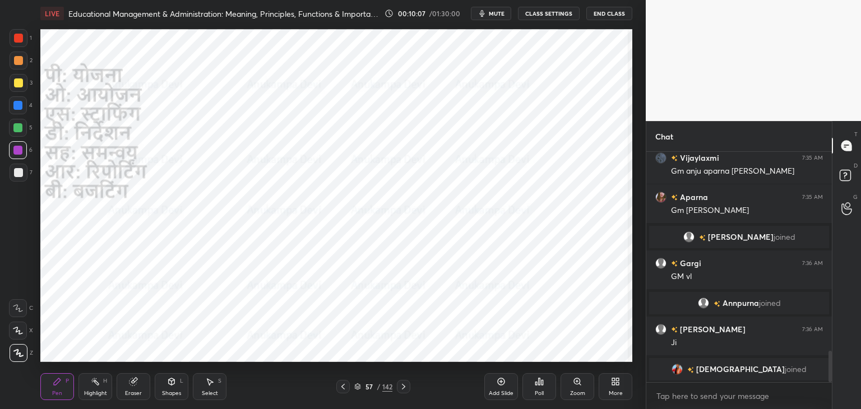
click at [404, 391] on icon at bounding box center [403, 386] width 9 height 9
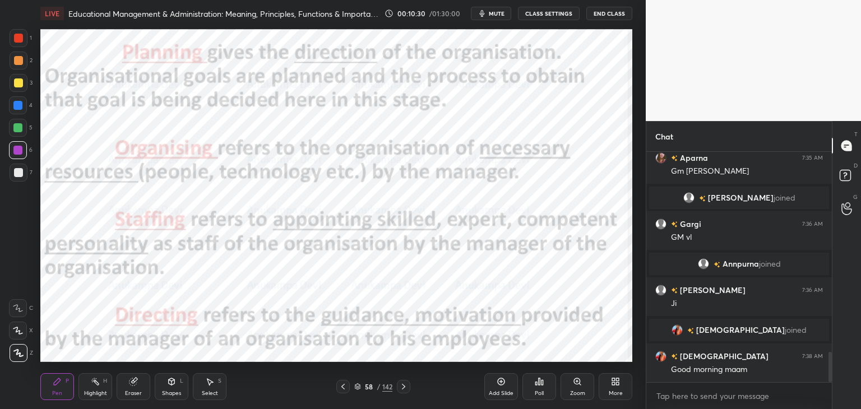
scroll to position [1542, 0]
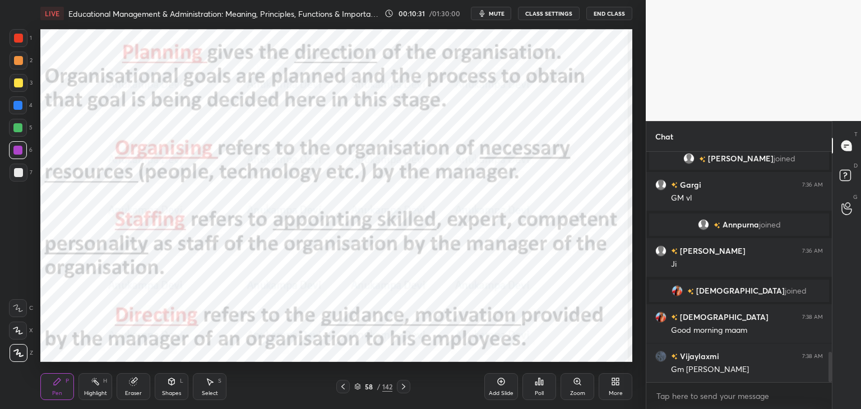
click at [404, 391] on icon at bounding box center [403, 386] width 9 height 9
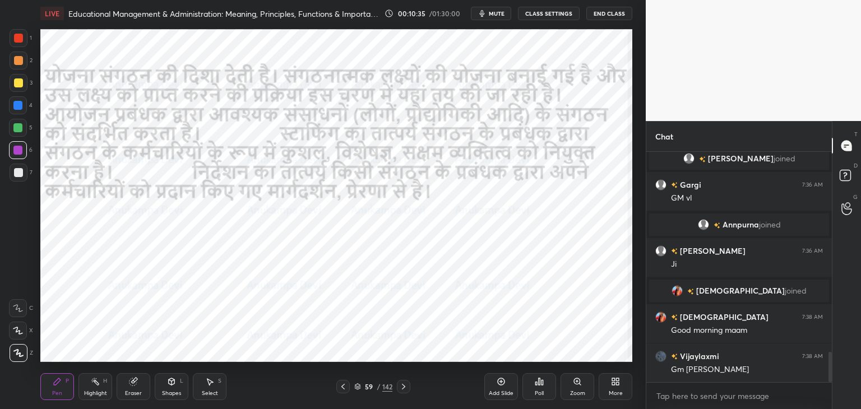
click at [406, 383] on icon at bounding box center [403, 386] width 9 height 9
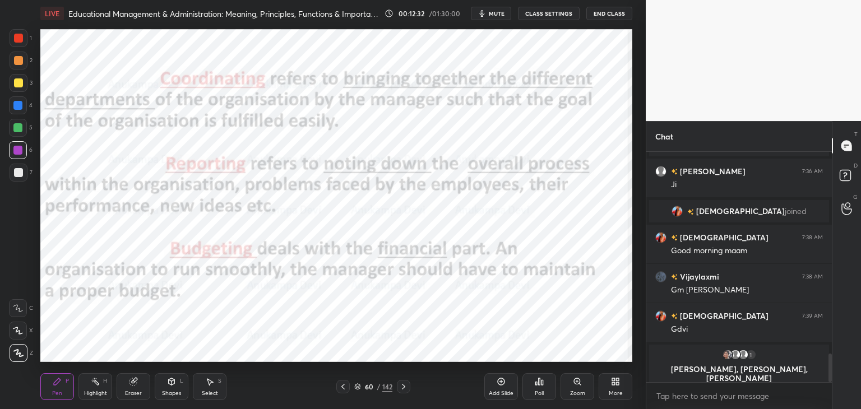
scroll to position [1630, 0]
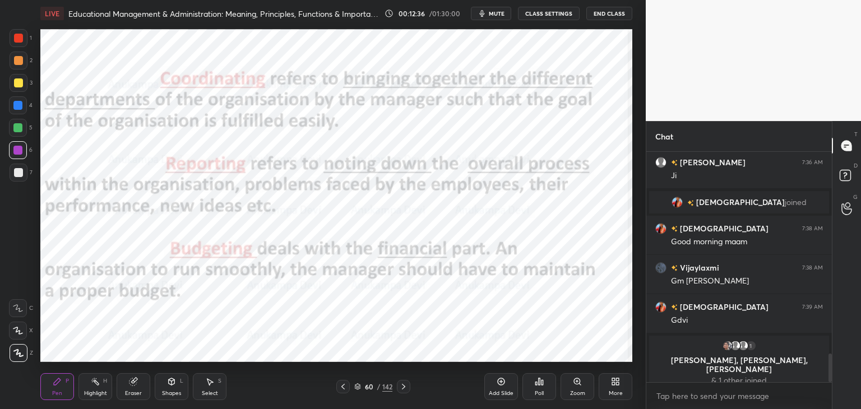
click at [406, 388] on icon at bounding box center [403, 386] width 9 height 9
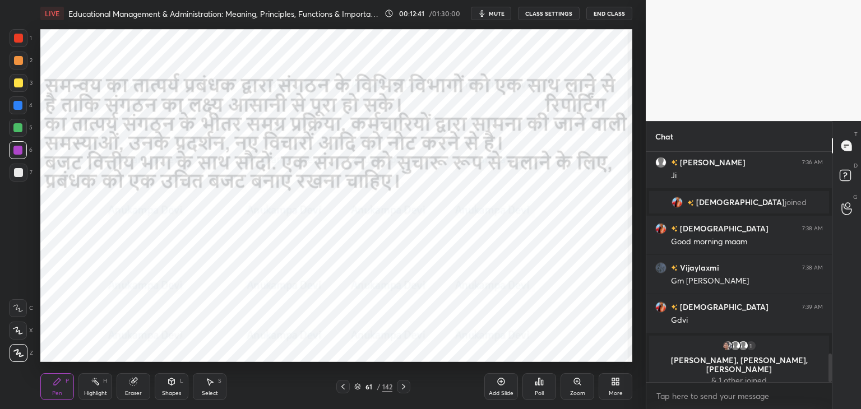
click at [343, 388] on icon at bounding box center [342, 387] width 3 height 6
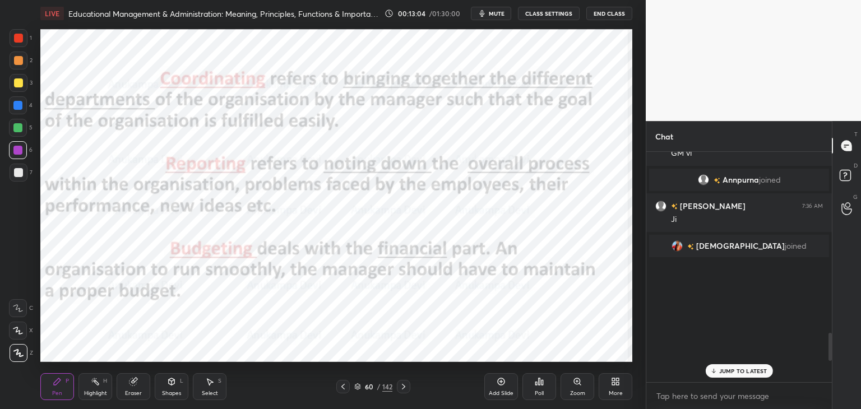
scroll to position [1698, 0]
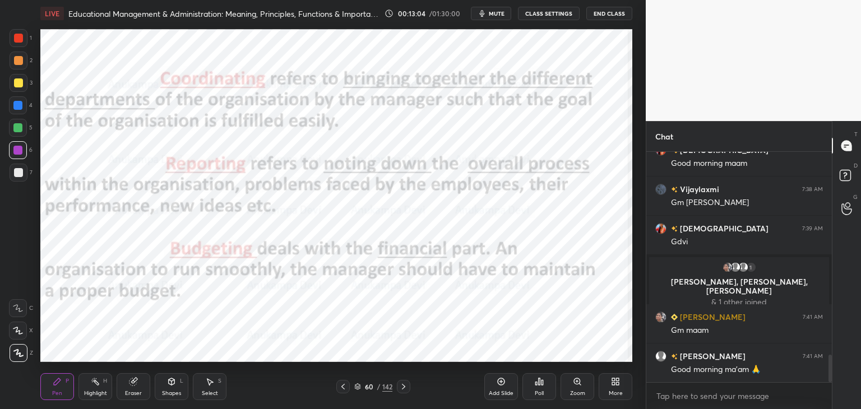
drag, startPoint x: 830, startPoint y: 363, endPoint x: 834, endPoint y: 400, distance: 36.7
click at [838, 400] on div "Chat [PERSON_NAME] joined krishnavi 7:38 AM Good morning maam [PERSON_NAME] 7:3…" at bounding box center [753, 265] width 215 height 288
click at [401, 387] on icon at bounding box center [403, 386] width 9 height 9
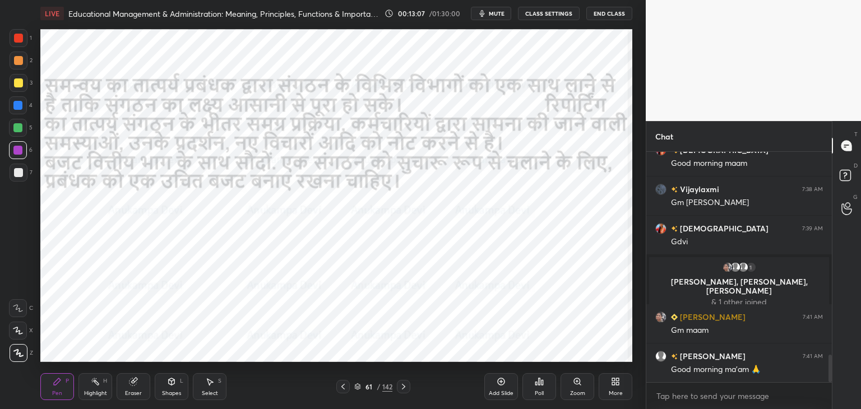
click at [498, 12] on span "mute" at bounding box center [497, 14] width 16 height 8
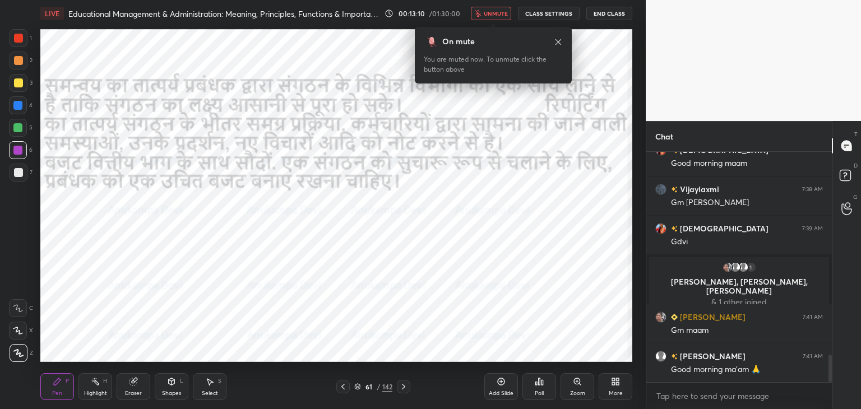
click at [496, 13] on span "unmute" at bounding box center [496, 14] width 24 height 8
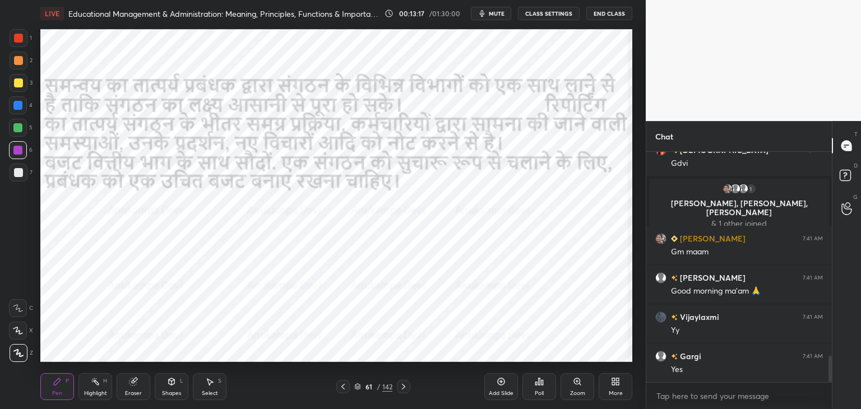
scroll to position [1815, 0]
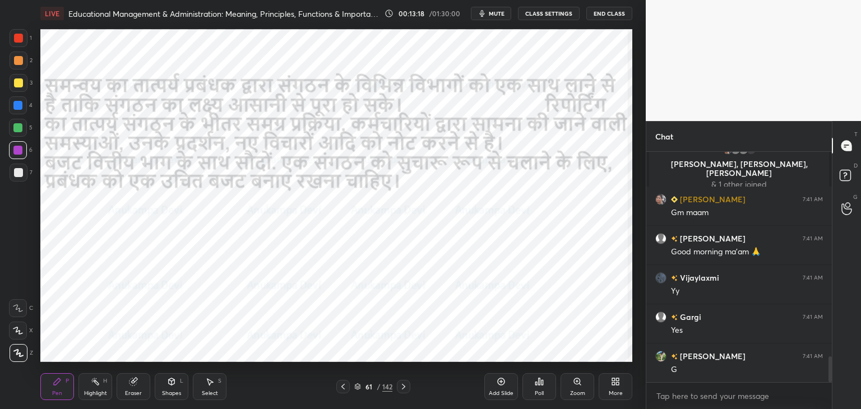
click at [345, 390] on icon at bounding box center [343, 386] width 9 height 9
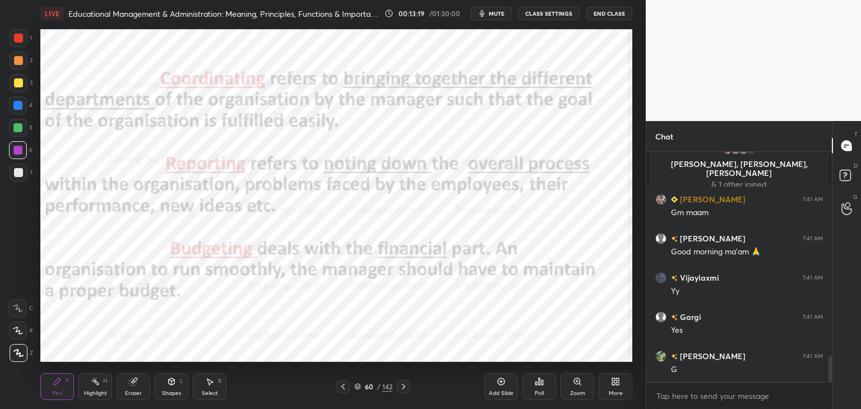
drag, startPoint x: 359, startPoint y: 387, endPoint x: 374, endPoint y: 364, distance: 28.0
click at [358, 387] on icon at bounding box center [357, 386] width 7 height 7
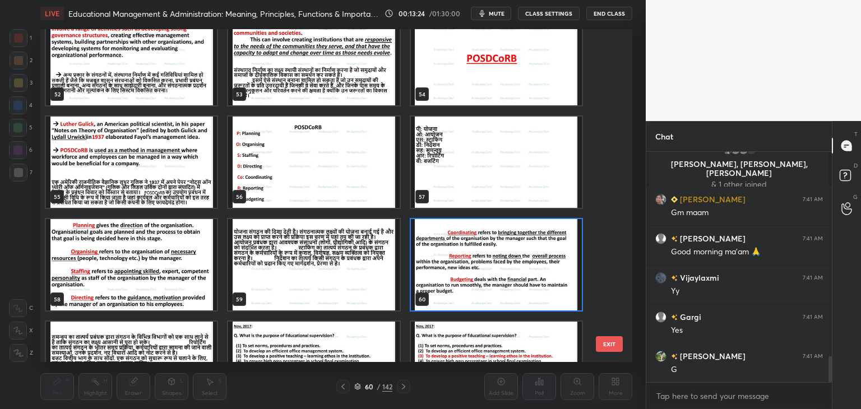
scroll to position [1854, 0]
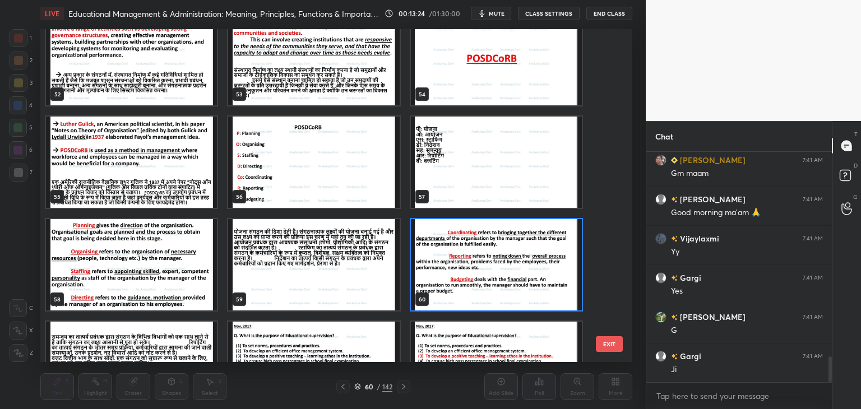
click at [530, 84] on img "grid" at bounding box center [496, 59] width 171 height 91
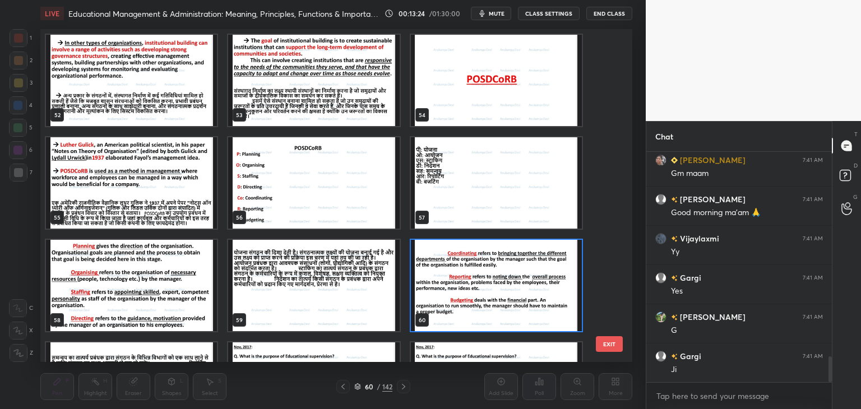
click at [529, 86] on div "49 50 51 52 53 54 55 56 57 58 59 60 61 62 63" at bounding box center [326, 195] width 572 height 333
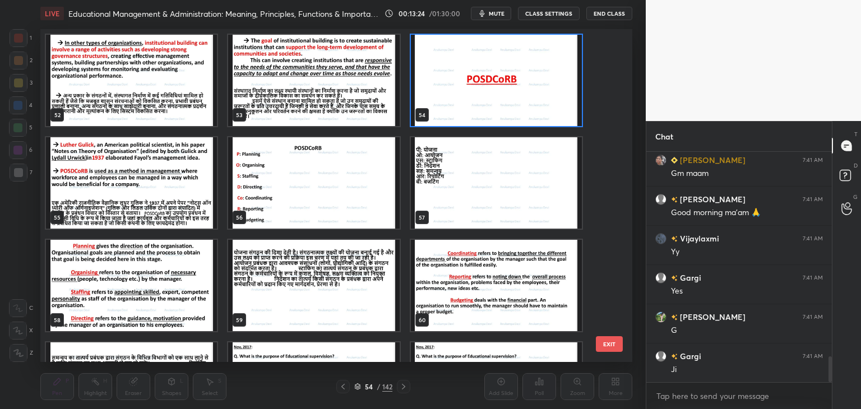
click at [529, 86] on img "grid" at bounding box center [496, 80] width 171 height 91
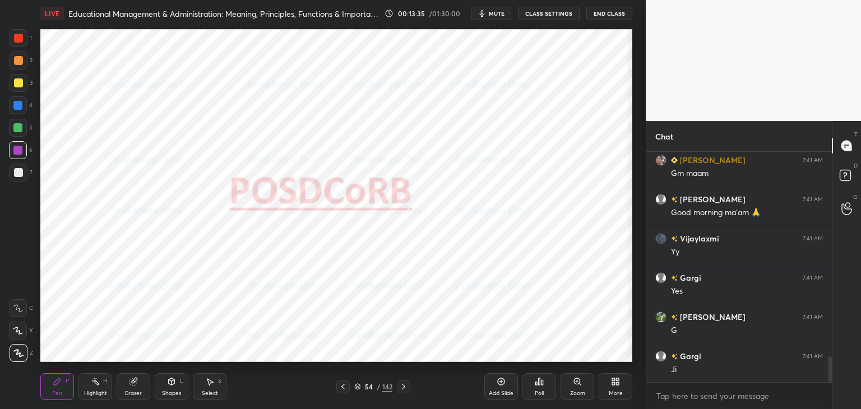
click at [404, 388] on icon at bounding box center [403, 386] width 9 height 9
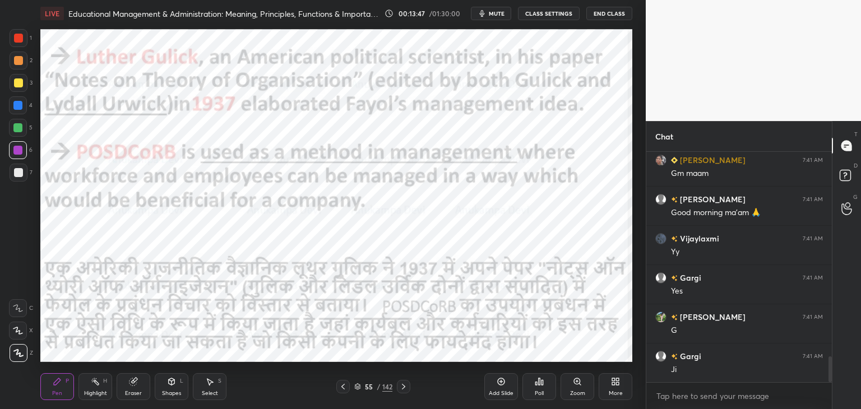
click at [404, 388] on icon at bounding box center [403, 386] width 9 height 9
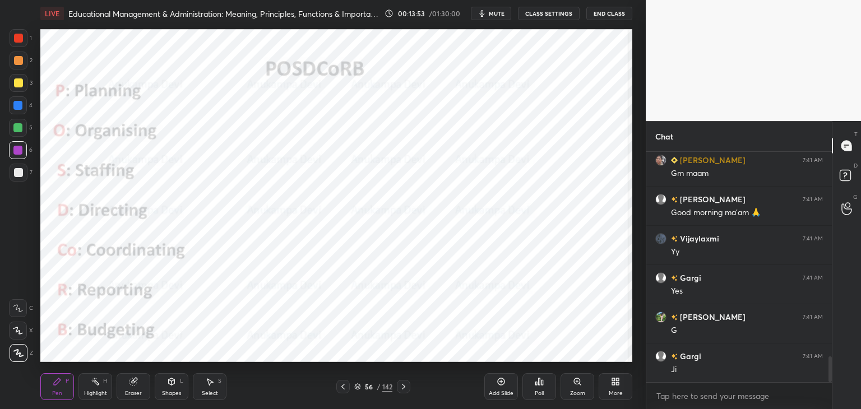
drag, startPoint x: 358, startPoint y: 390, endPoint x: 356, endPoint y: 366, distance: 23.6
click at [358, 389] on icon at bounding box center [357, 386] width 7 height 7
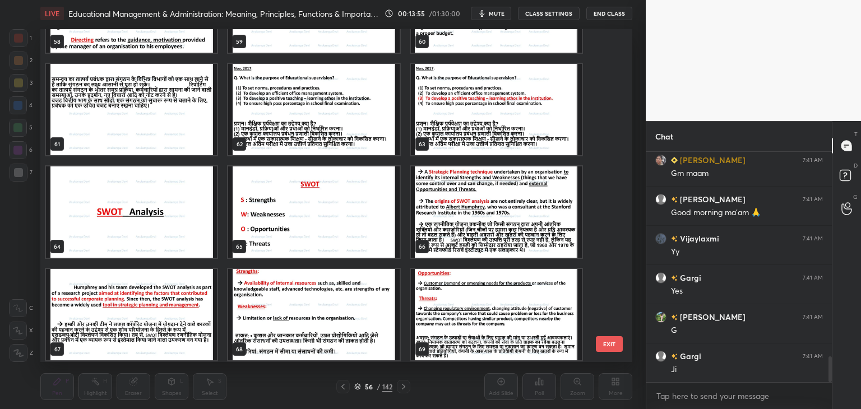
scroll to position [2030, 0]
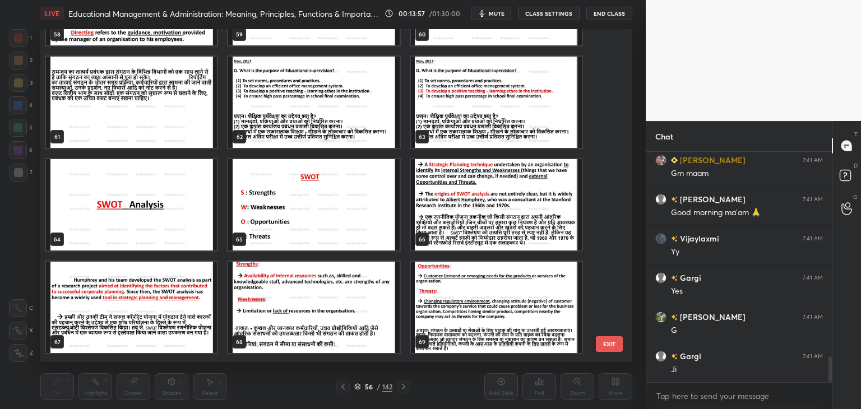
click at [612, 168] on div "58 59 60 61 62 63 64 65 66 67 68 69 70 71 72 73 74 75" at bounding box center [326, 195] width 572 height 333
click at [345, 118] on img "grid" at bounding box center [313, 102] width 171 height 91
click at [344, 119] on img "grid" at bounding box center [313, 102] width 171 height 91
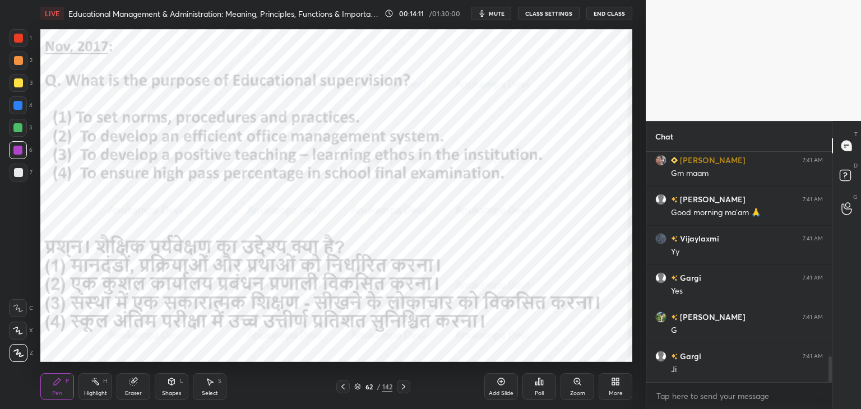
scroll to position [4, 3]
click at [501, 13] on span "mute" at bounding box center [497, 14] width 16 height 8
click at [501, 12] on span "unmute" at bounding box center [496, 14] width 24 height 8
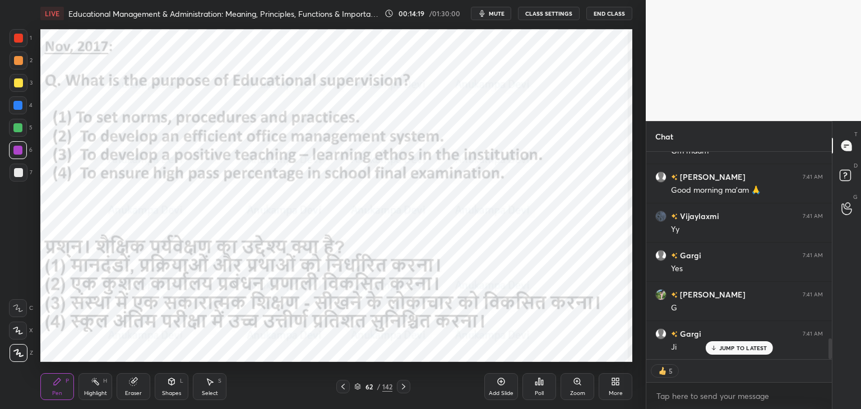
drag, startPoint x: 830, startPoint y: 340, endPoint x: 830, endPoint y: 360, distance: 20.2
click at [832, 359] on div "Chat 1 [PERSON_NAME], [PERSON_NAME], [PERSON_NAME] & 1 other joined [PERSON_NAM…" at bounding box center [753, 265] width 215 height 288
click at [732, 345] on p "JUMP TO LATEST" at bounding box center [743, 348] width 48 height 7
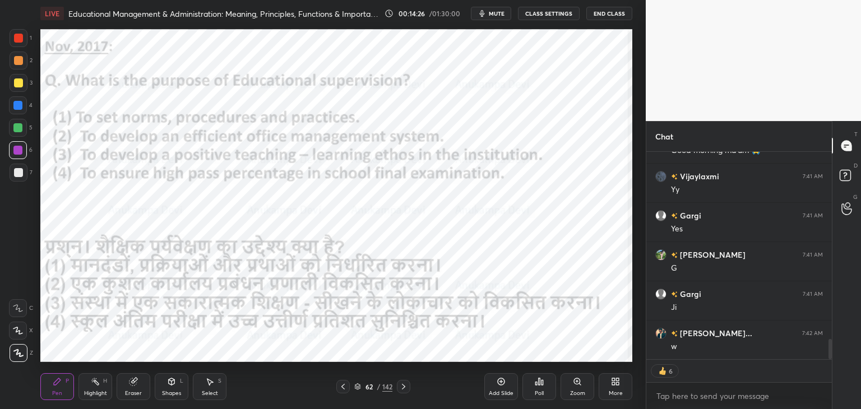
click at [534, 387] on div "Poll" at bounding box center [539, 386] width 34 height 27
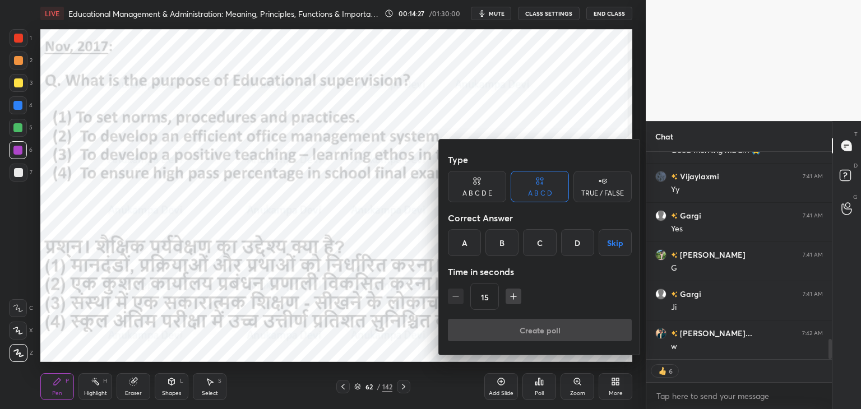
click at [577, 75] on div at bounding box center [430, 204] width 861 height 409
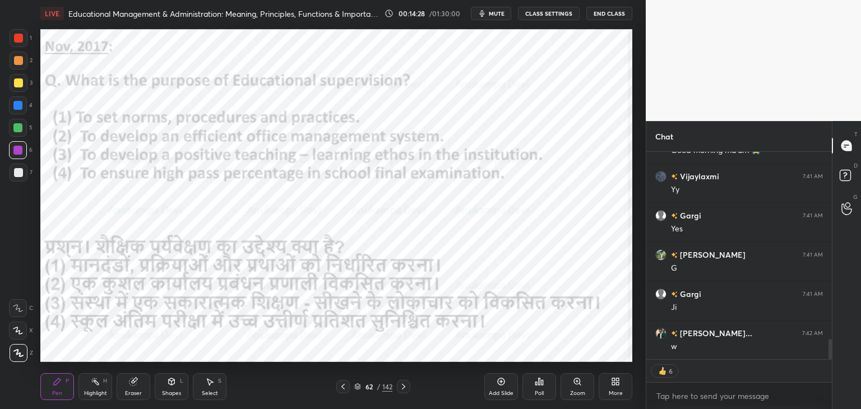
click at [494, 14] on span "mute" at bounding box center [497, 14] width 16 height 8
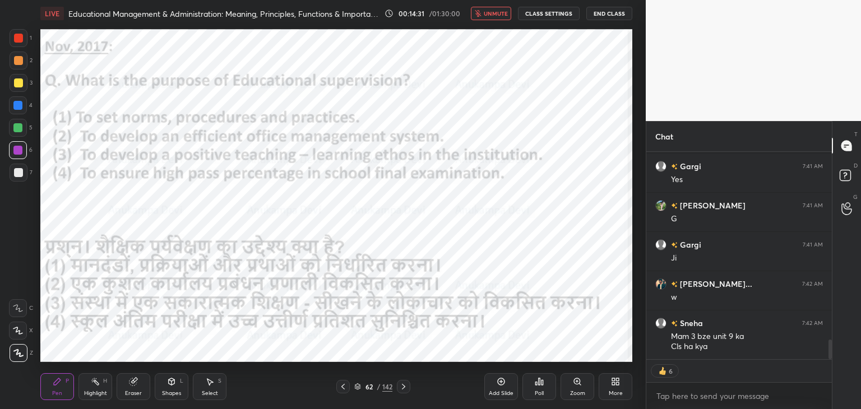
scroll to position [227, 182]
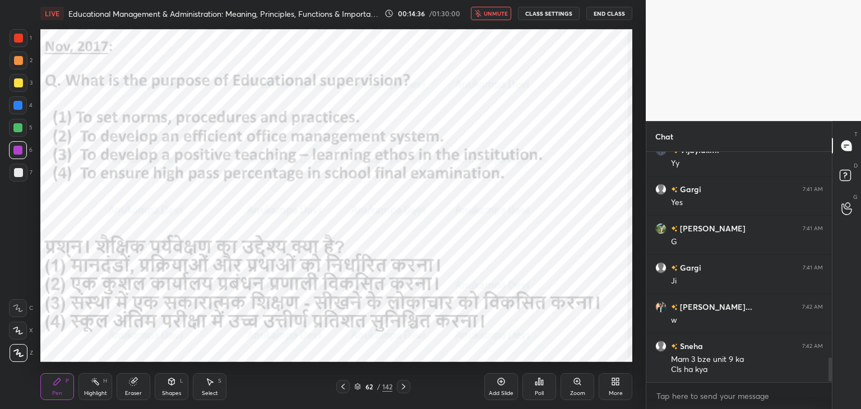
click at [485, 13] on button "unmute" at bounding box center [491, 13] width 40 height 13
click at [538, 391] on div "Poll" at bounding box center [539, 394] width 9 height 6
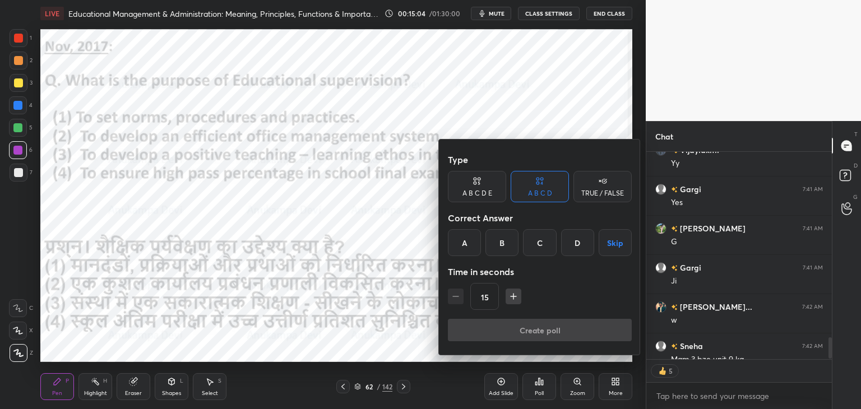
click at [539, 246] on div "C" at bounding box center [539, 242] width 33 height 27
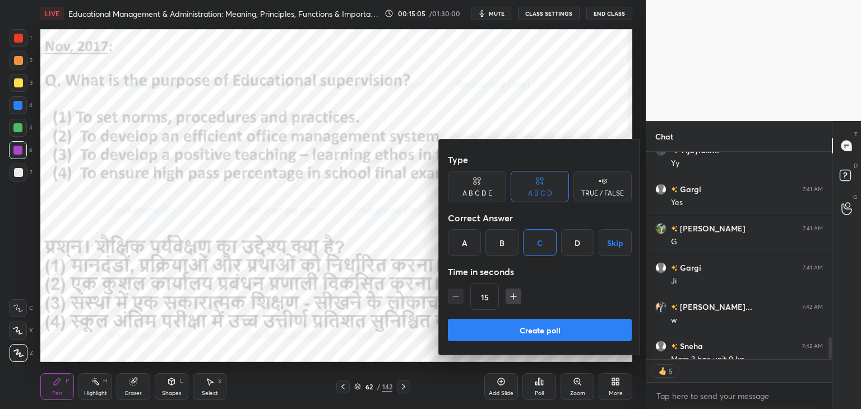
click at [552, 334] on button "Create poll" at bounding box center [540, 330] width 184 height 22
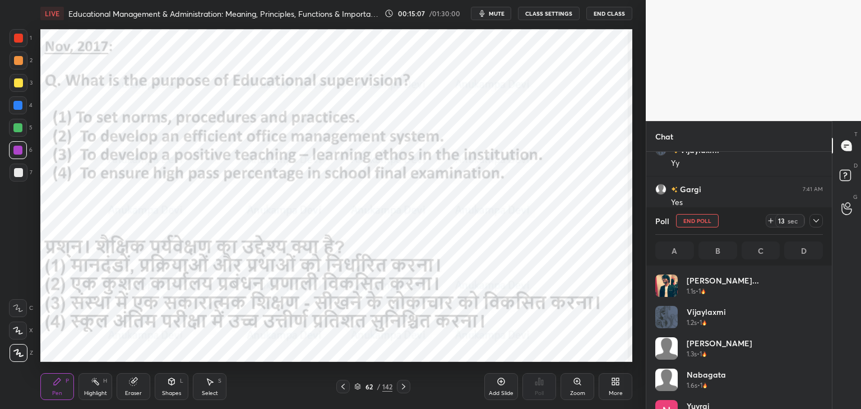
click at [496, 14] on span "mute" at bounding box center [497, 14] width 16 height 8
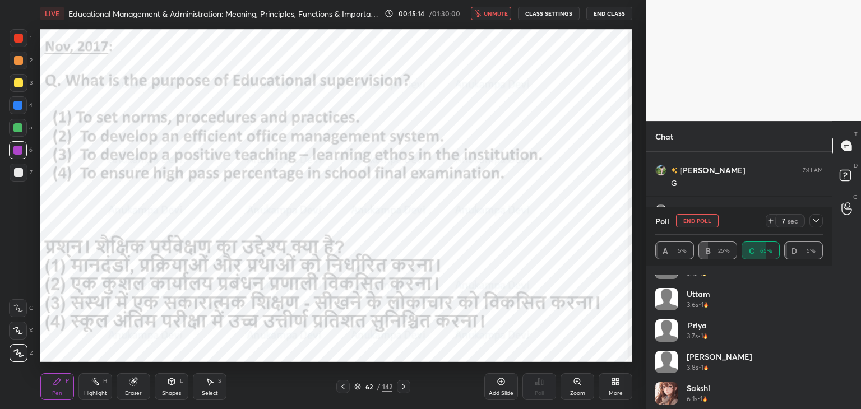
scroll to position [274, 0]
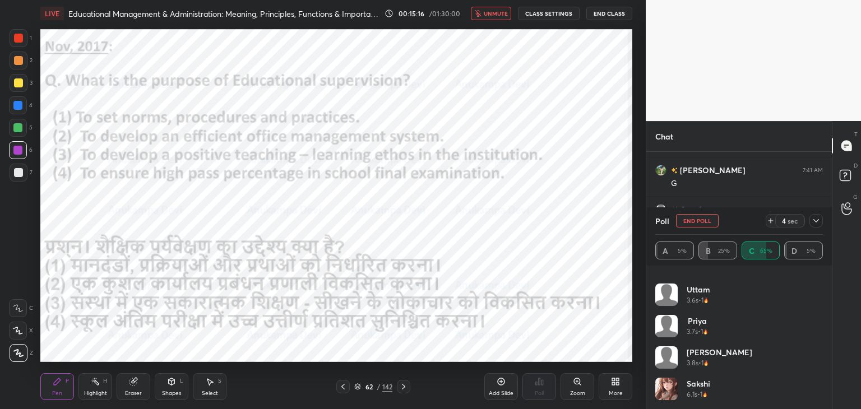
click at [499, 12] on span "unmute" at bounding box center [496, 14] width 24 height 8
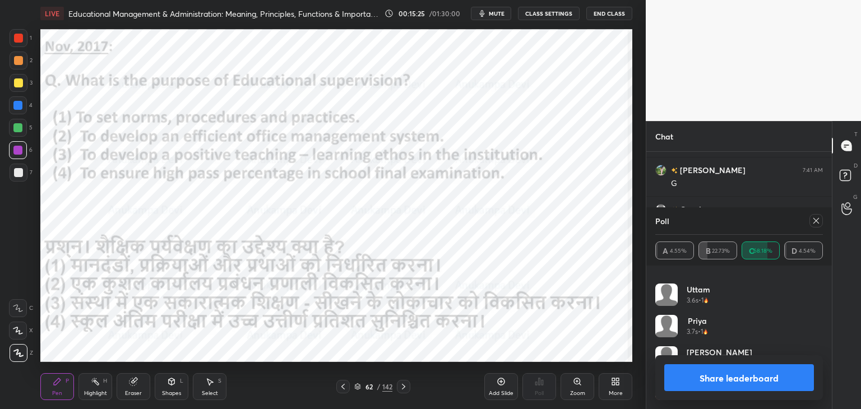
click at [818, 220] on icon at bounding box center [816, 220] width 9 height 9
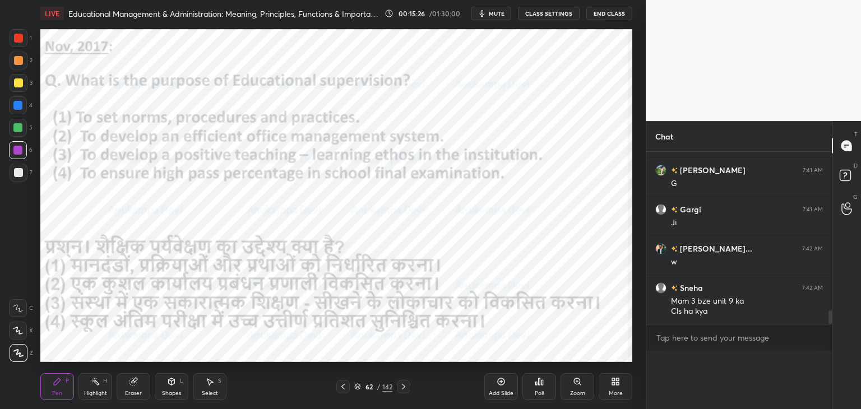
scroll to position [3, 3]
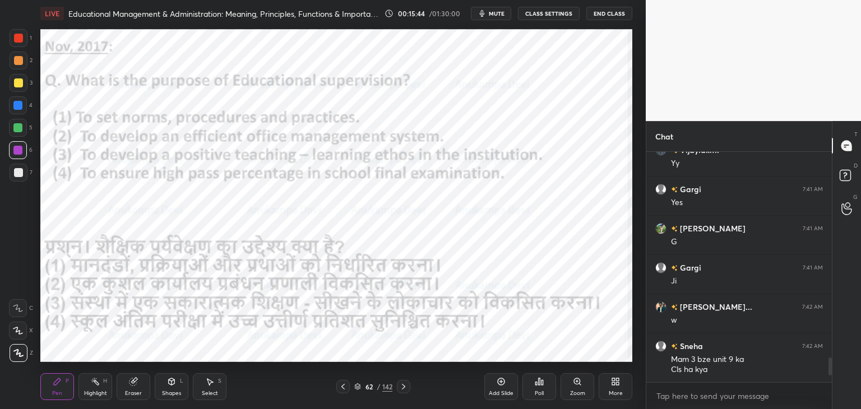
click at [404, 387] on icon at bounding box center [403, 386] width 9 height 9
click at [355, 386] on icon at bounding box center [357, 386] width 7 height 7
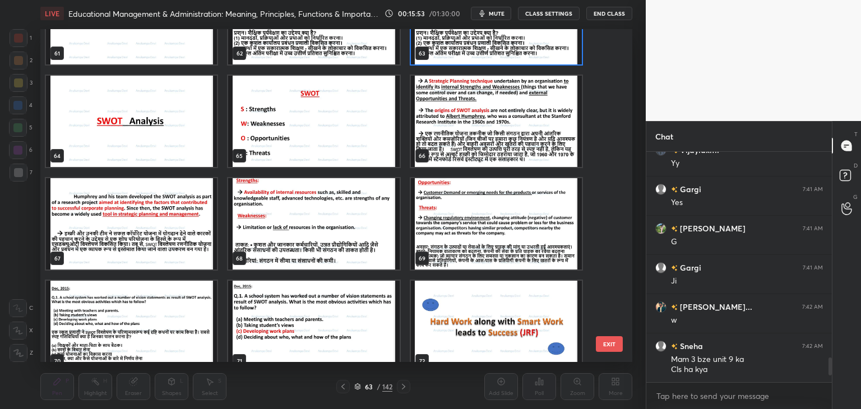
click at [181, 151] on img "grid" at bounding box center [131, 121] width 171 height 91
click at [179, 151] on img "grid" at bounding box center [131, 121] width 171 height 91
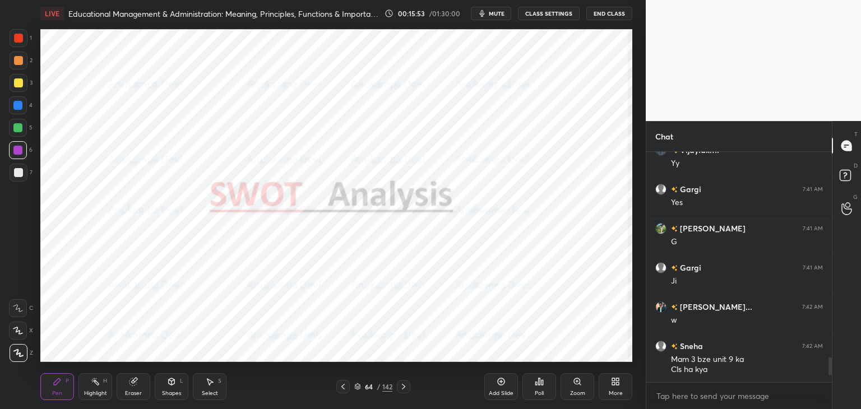
click at [179, 151] on img "grid" at bounding box center [131, 121] width 171 height 91
click at [181, 151] on img "grid" at bounding box center [131, 121] width 171 height 91
click at [500, 14] on span "mute" at bounding box center [497, 14] width 16 height 8
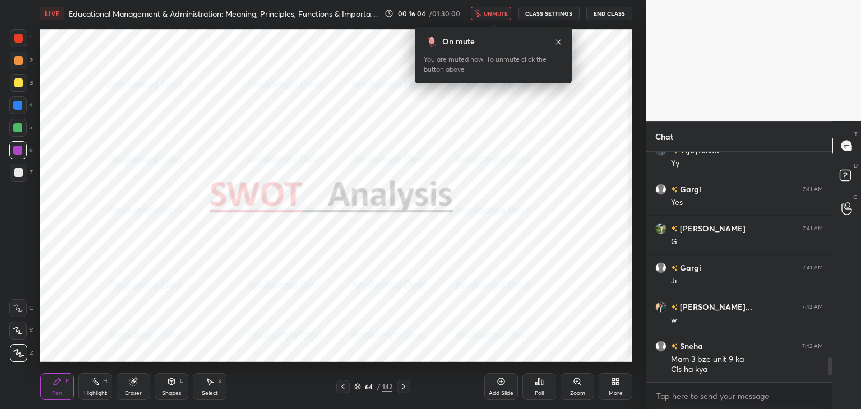
click at [501, 15] on span "unmute" at bounding box center [496, 14] width 24 height 8
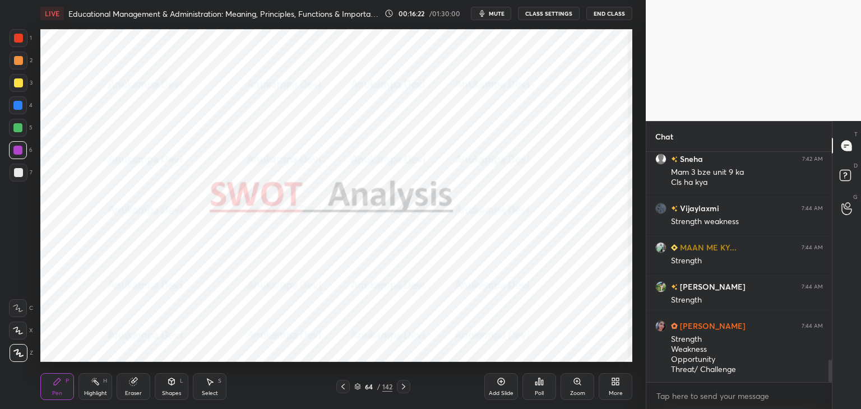
scroll to position [2170, 0]
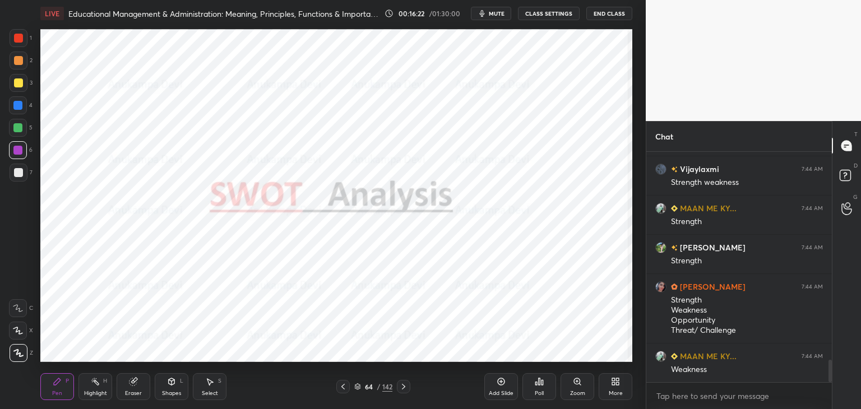
click at [355, 391] on div "64 / 142" at bounding box center [373, 387] width 38 height 10
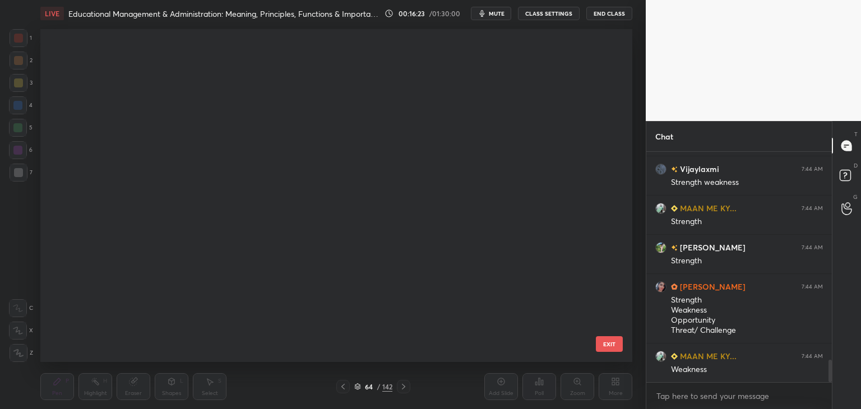
scroll to position [330, 586]
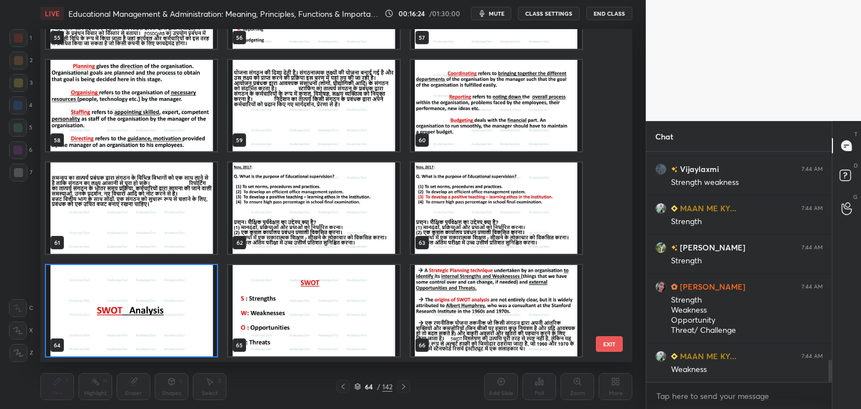
click at [349, 346] on img "grid" at bounding box center [313, 310] width 171 height 91
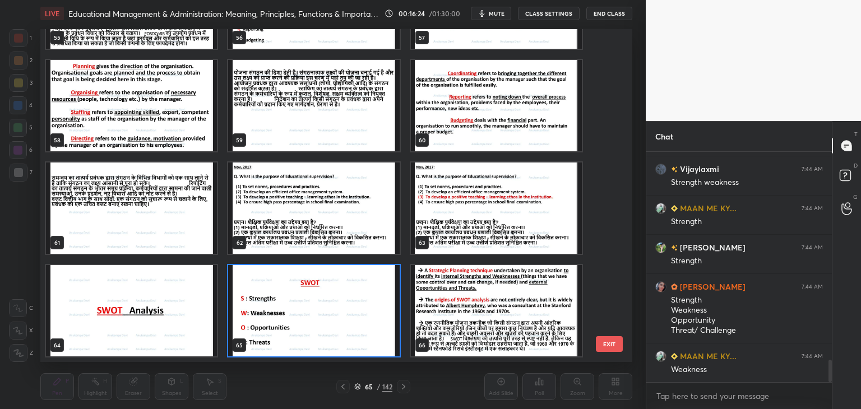
click at [349, 346] on img "grid" at bounding box center [313, 310] width 171 height 91
click at [349, 345] on img "grid" at bounding box center [313, 310] width 171 height 91
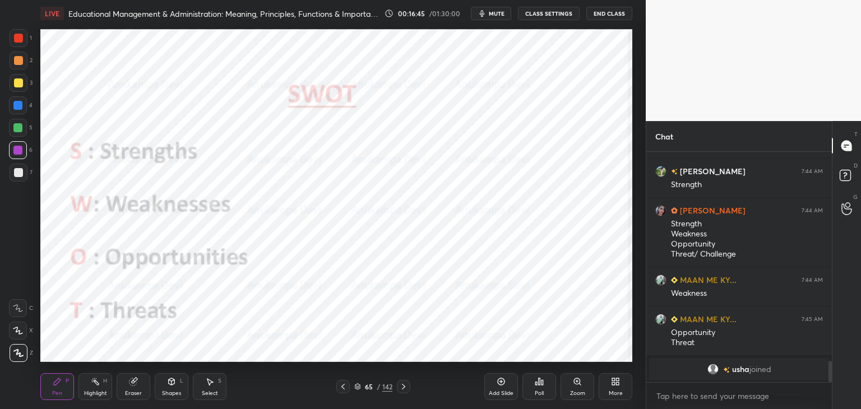
scroll to position [2110, 0]
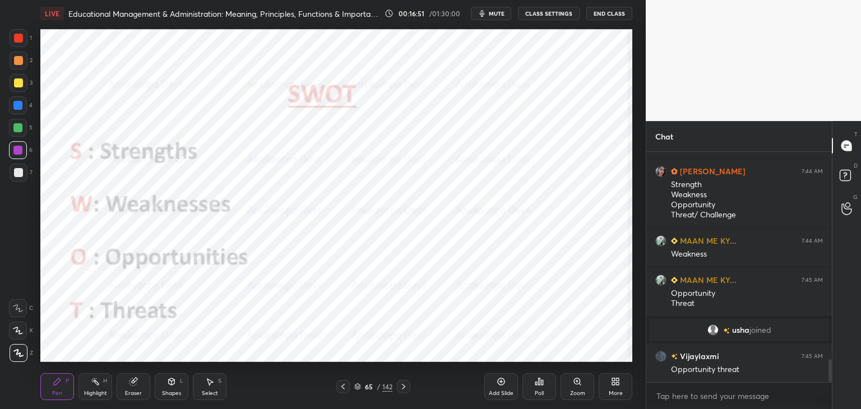
click at [343, 390] on icon at bounding box center [343, 386] width 9 height 9
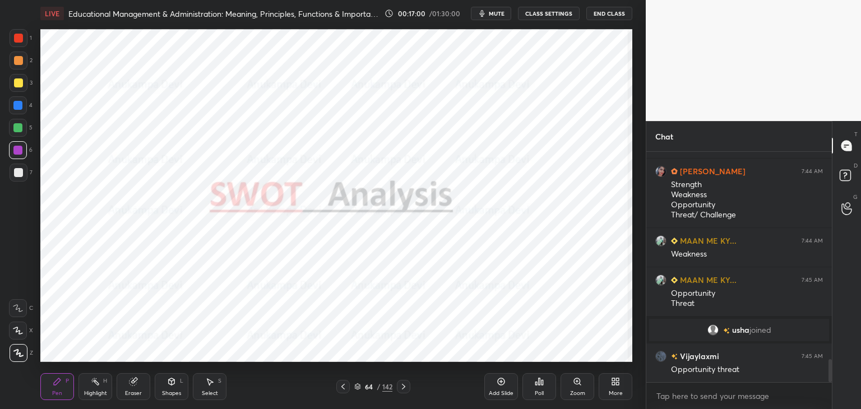
scroll to position [2149, 0]
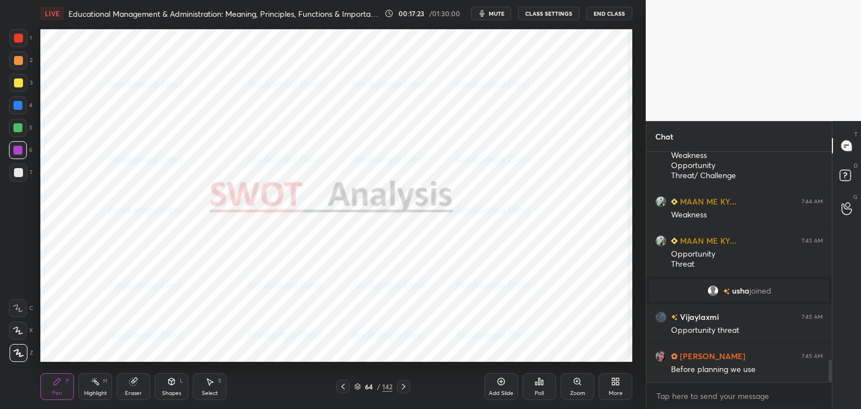
drag, startPoint x: 403, startPoint y: 390, endPoint x: 387, endPoint y: 366, distance: 28.3
click at [402, 390] on icon at bounding box center [403, 386] width 9 height 9
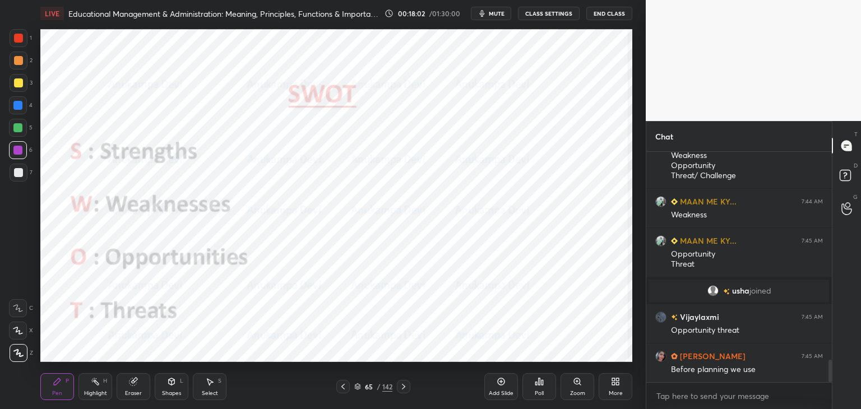
drag, startPoint x: 343, startPoint y: 391, endPoint x: 343, endPoint y: 382, distance: 9.0
click at [343, 391] on icon at bounding box center [343, 386] width 9 height 9
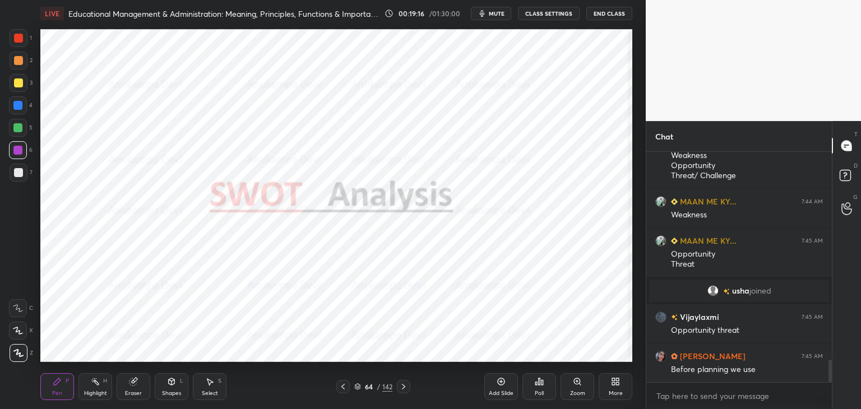
click at [16, 128] on div at bounding box center [17, 127] width 9 height 9
click at [403, 390] on icon at bounding box center [403, 386] width 9 height 9
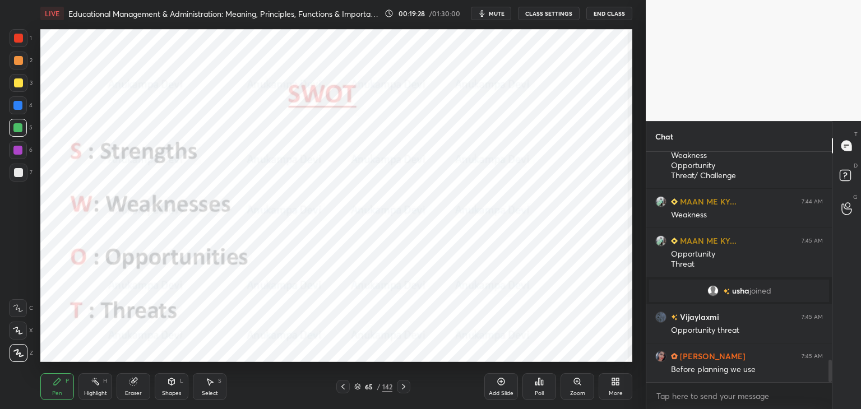
click at [20, 103] on div at bounding box center [17, 105] width 9 height 9
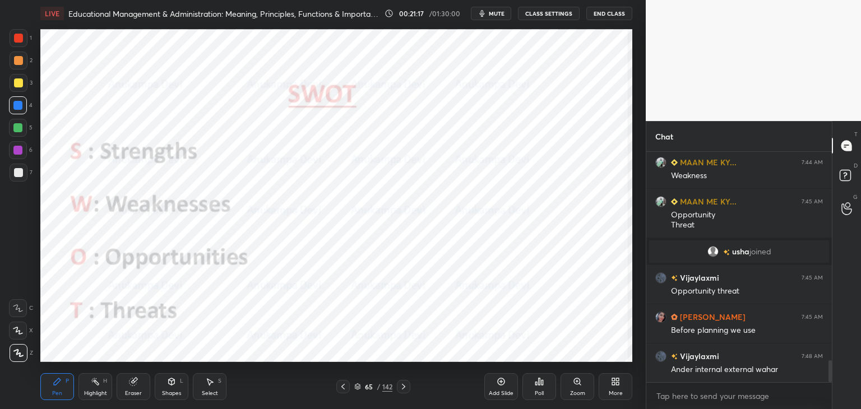
click at [501, 16] on span "mute" at bounding box center [497, 14] width 16 height 8
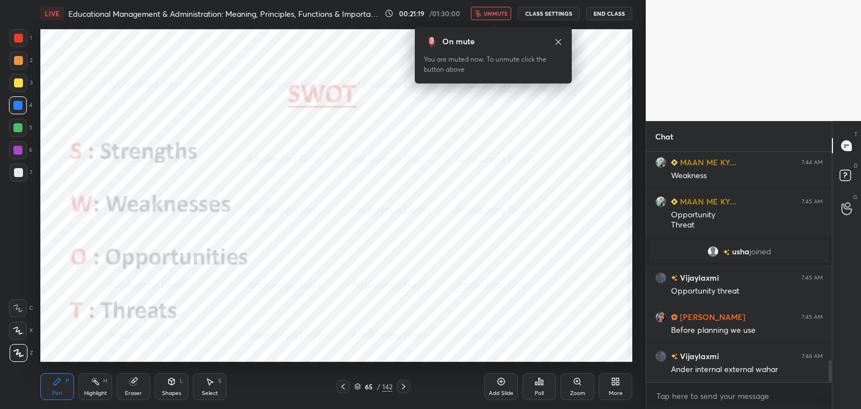
click at [502, 15] on span "unmute" at bounding box center [496, 14] width 24 height 8
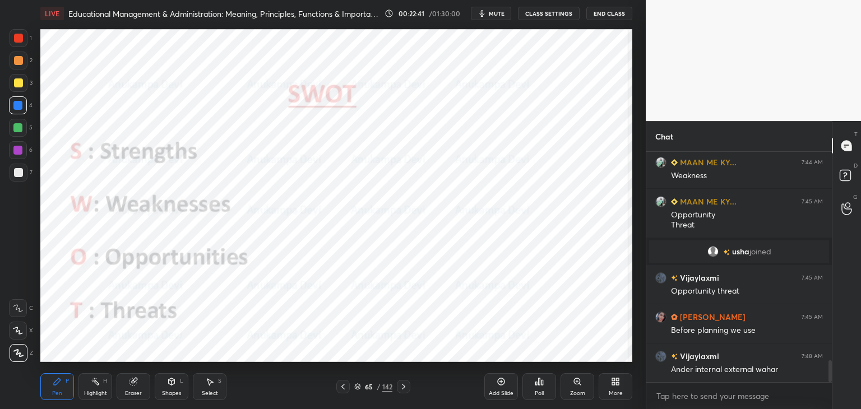
click at [404, 390] on icon at bounding box center [403, 386] width 9 height 9
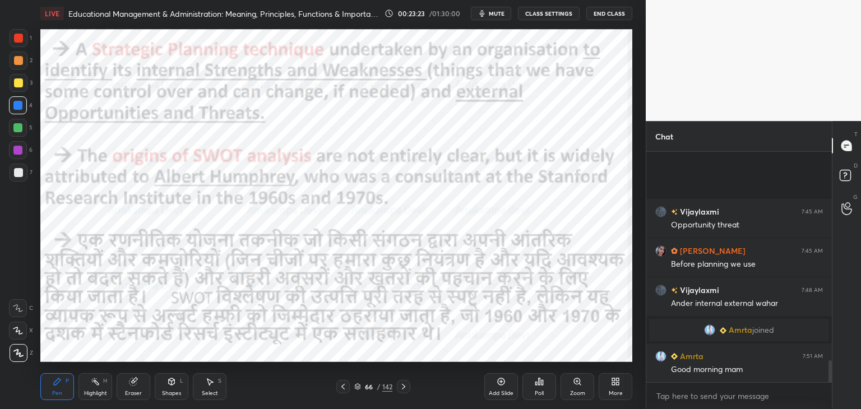
scroll to position [2222, 0]
click at [404, 392] on div at bounding box center [403, 386] width 13 height 13
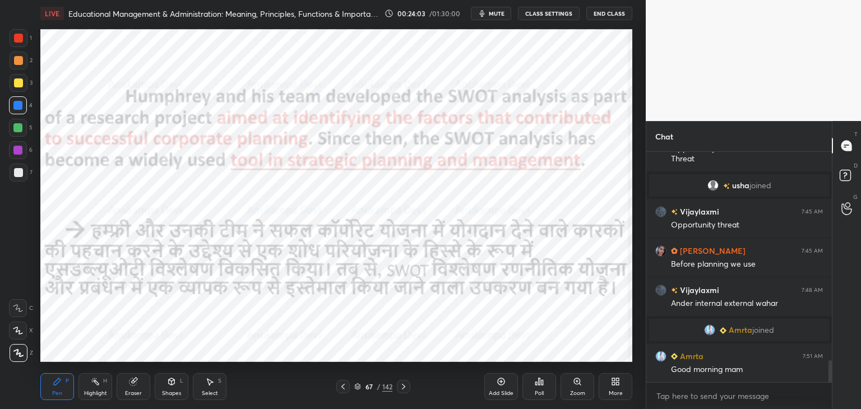
scroll to position [2261, 0]
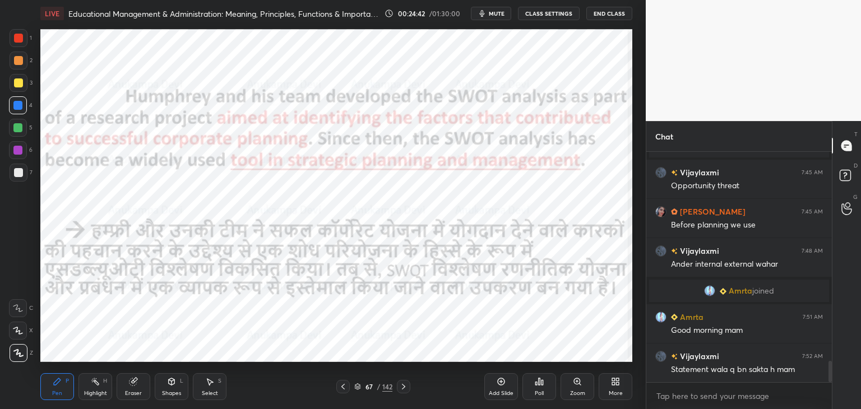
click at [343, 390] on icon at bounding box center [343, 386] width 9 height 9
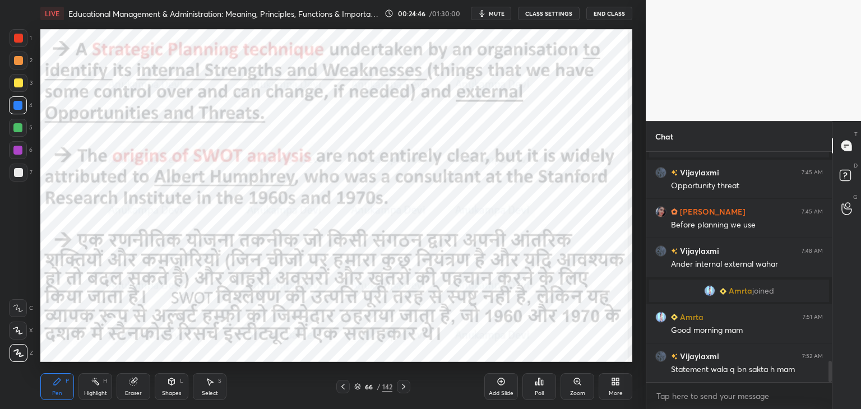
drag, startPoint x: 404, startPoint y: 388, endPoint x: 393, endPoint y: 366, distance: 25.6
click at [404, 388] on icon at bounding box center [403, 386] width 9 height 9
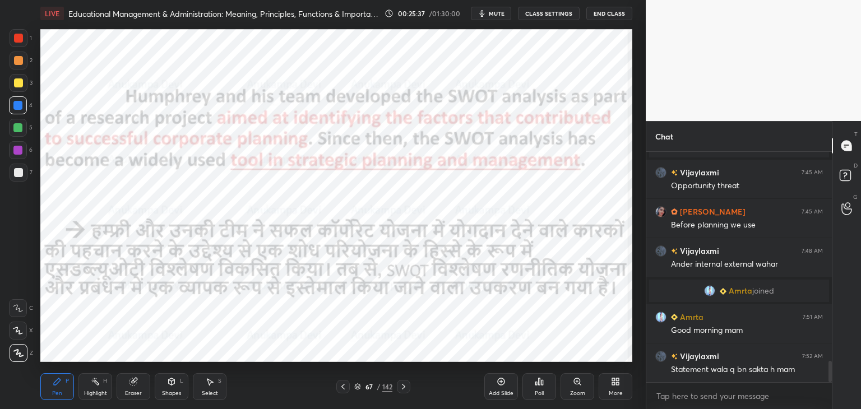
scroll to position [2288, 0]
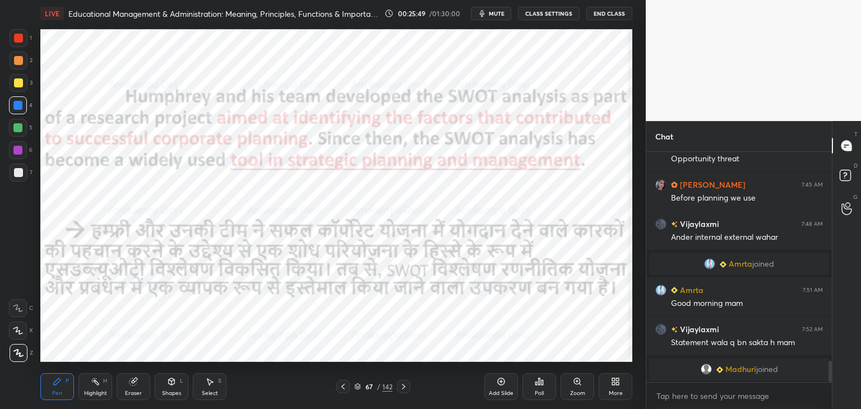
click at [404, 391] on icon at bounding box center [403, 386] width 9 height 9
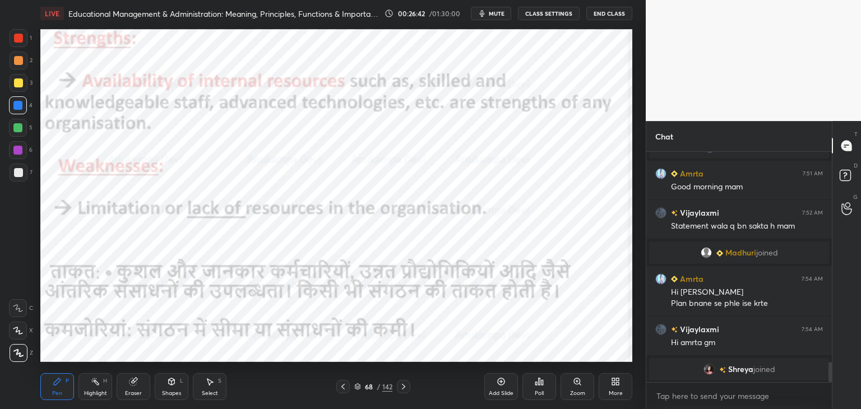
scroll to position [2418, 0]
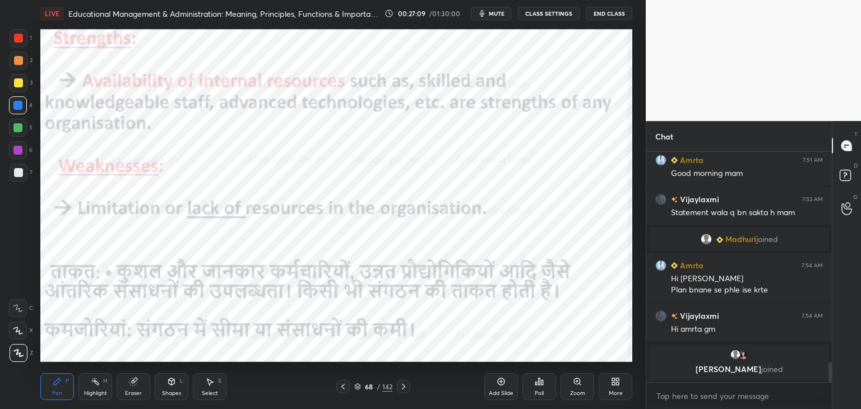
click at [405, 391] on icon at bounding box center [403, 386] width 9 height 9
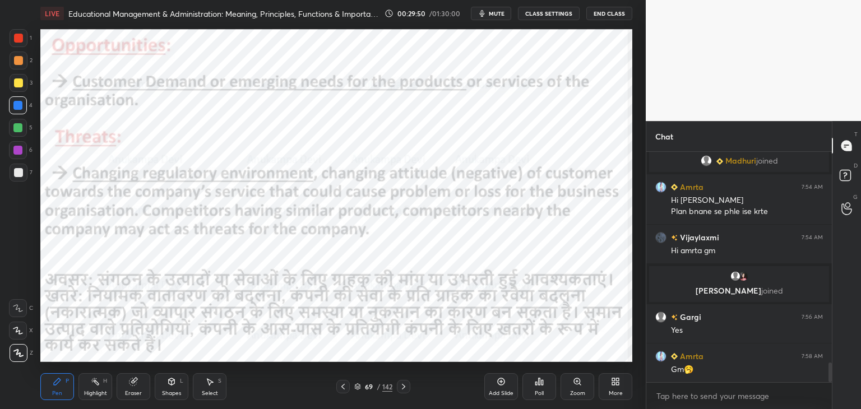
scroll to position [2448, 0]
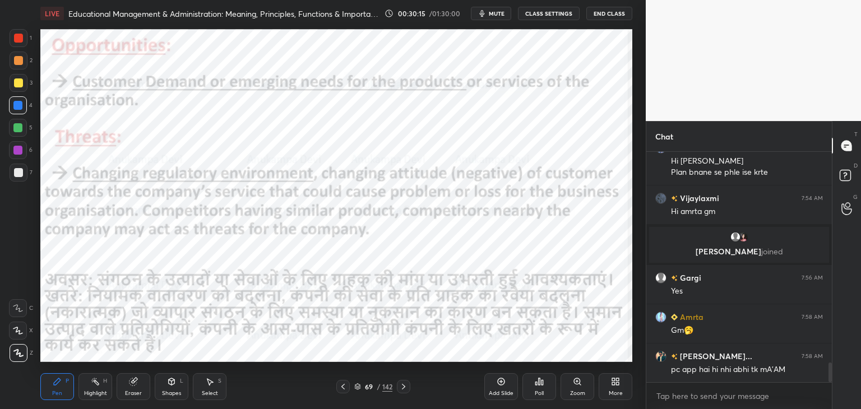
click at [357, 388] on icon at bounding box center [358, 388] width 6 height 2
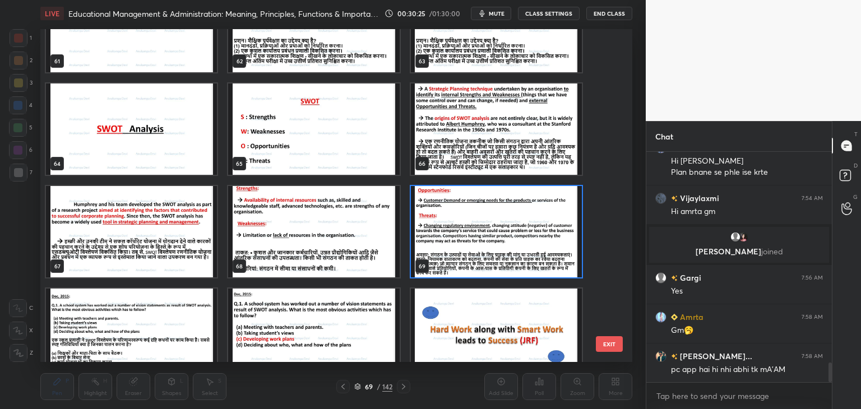
scroll to position [2487, 0]
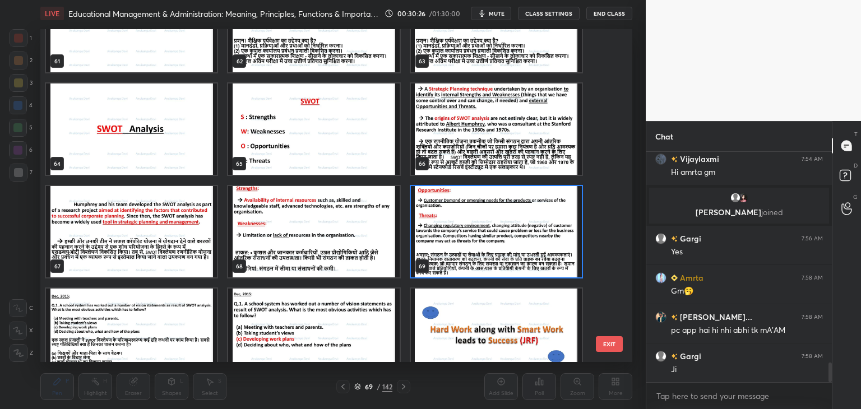
click at [144, 143] on img "grid" at bounding box center [131, 129] width 171 height 91
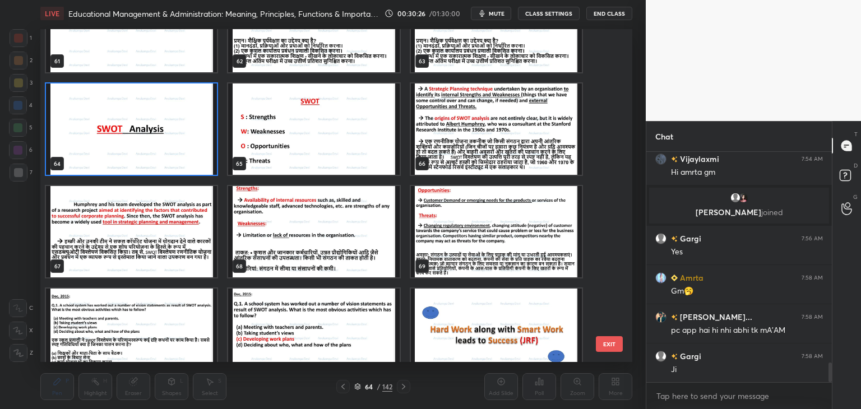
click at [144, 144] on img "grid" at bounding box center [131, 129] width 171 height 91
click at [145, 144] on img "grid" at bounding box center [131, 129] width 171 height 91
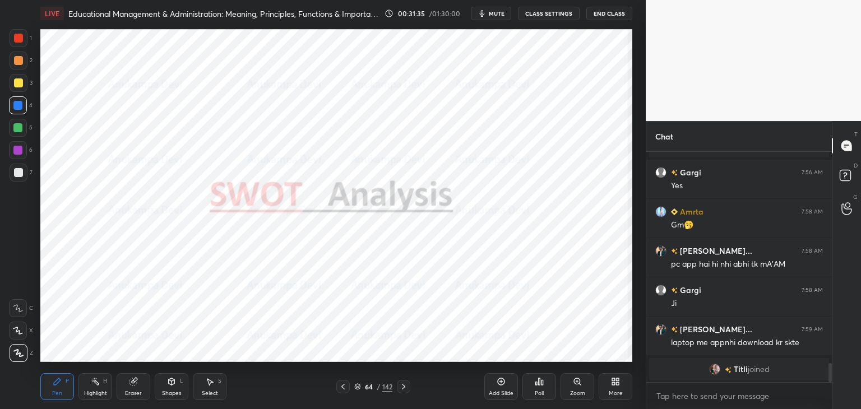
scroll to position [2506, 0]
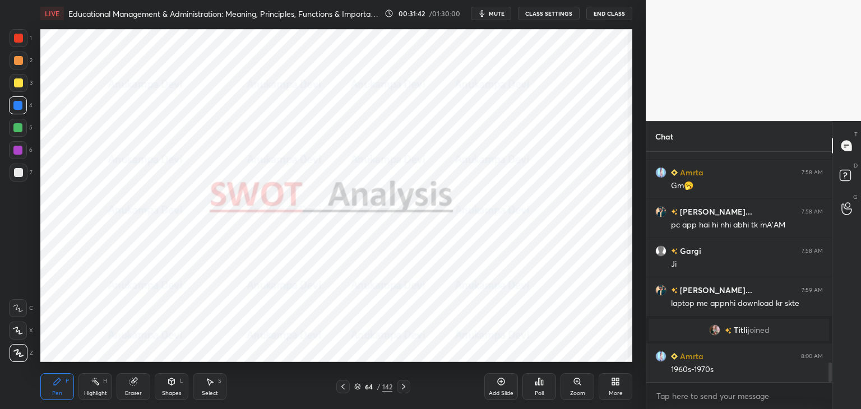
click at [358, 389] on icon at bounding box center [357, 386] width 7 height 7
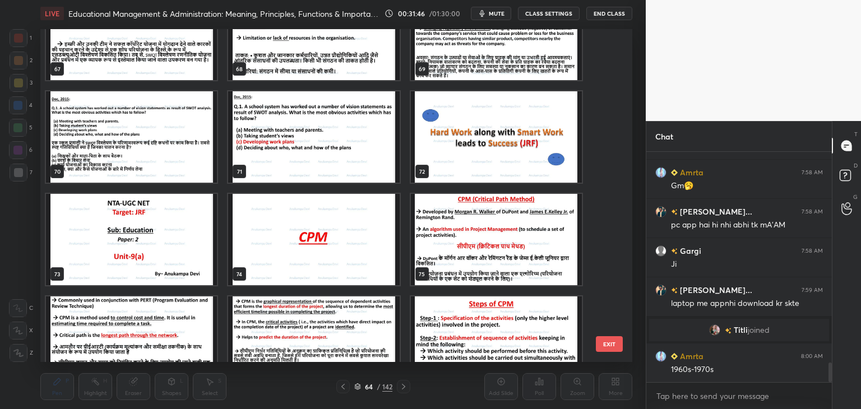
scroll to position [2325, 0]
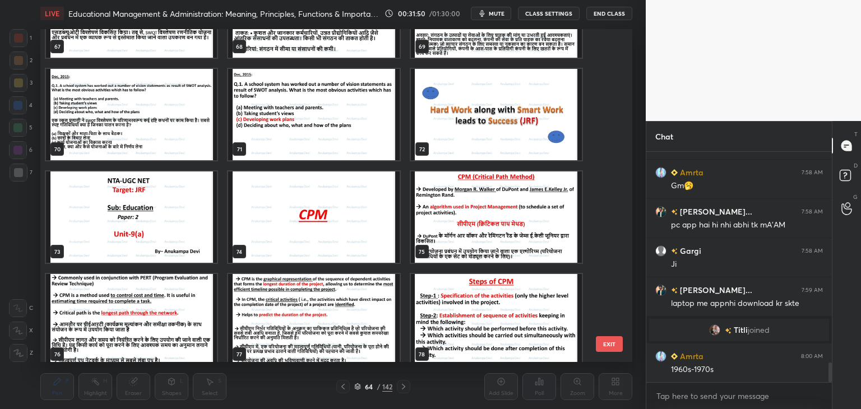
click at [186, 136] on img "grid" at bounding box center [131, 114] width 171 height 91
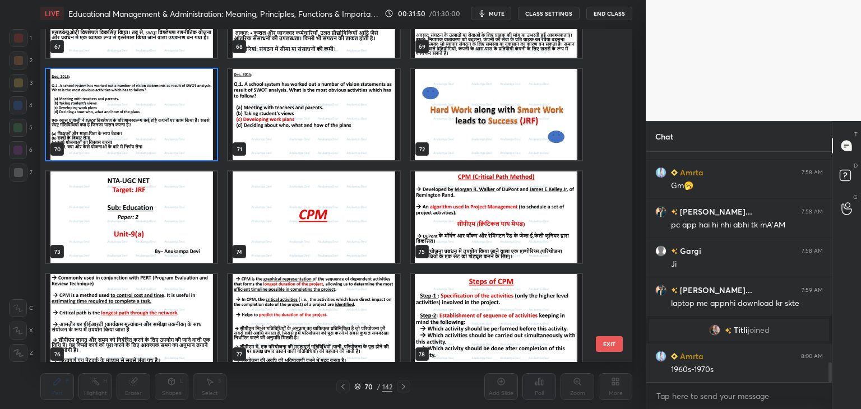
click at [186, 136] on img "grid" at bounding box center [131, 114] width 171 height 91
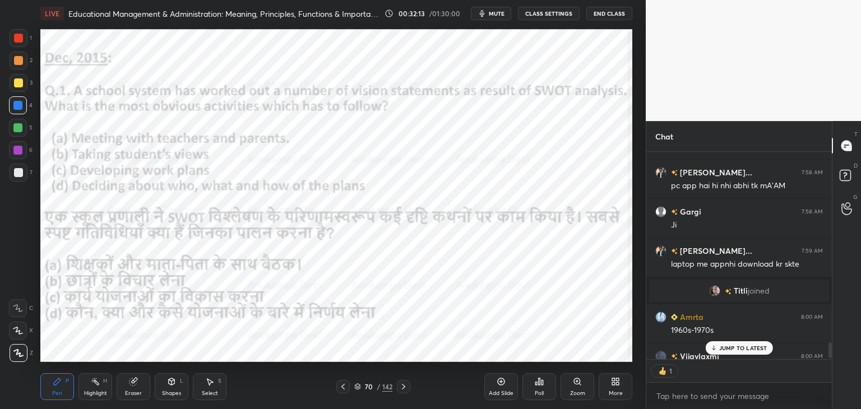
scroll to position [2568, 0]
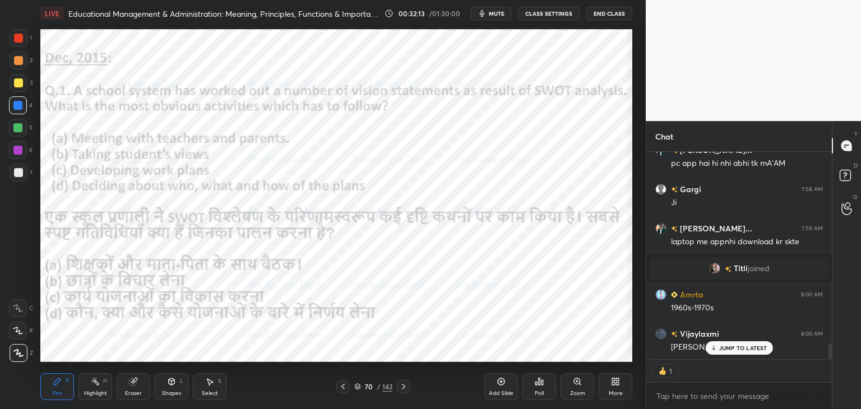
click at [830, 355] on div at bounding box center [830, 352] width 3 height 16
click at [757, 349] on p "JUMP TO LATEST" at bounding box center [743, 348] width 48 height 7
click at [499, 7] on button "mute" at bounding box center [491, 13] width 40 height 13
click at [498, 13] on span "unmute" at bounding box center [496, 14] width 24 height 8
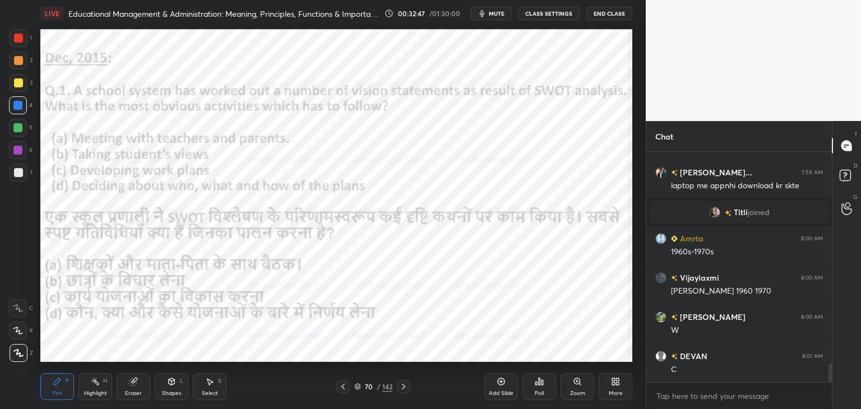
scroll to position [2663, 0]
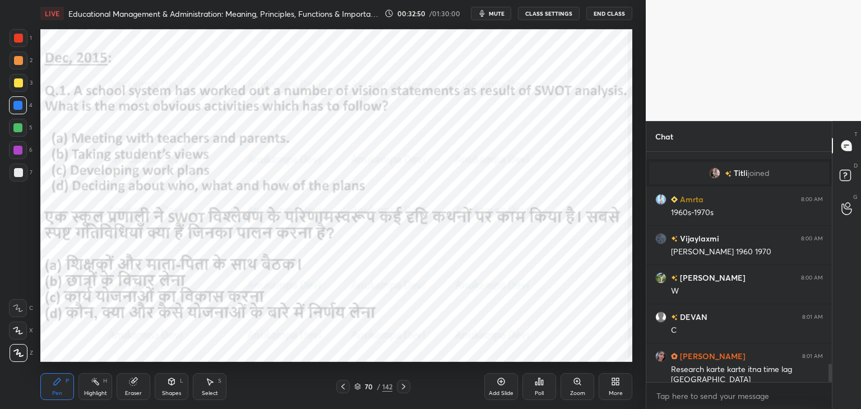
click at [498, 14] on span "mute" at bounding box center [497, 14] width 16 height 8
click at [503, 15] on span "unmute" at bounding box center [496, 14] width 24 height 8
click at [358, 390] on icon at bounding box center [357, 386] width 7 height 7
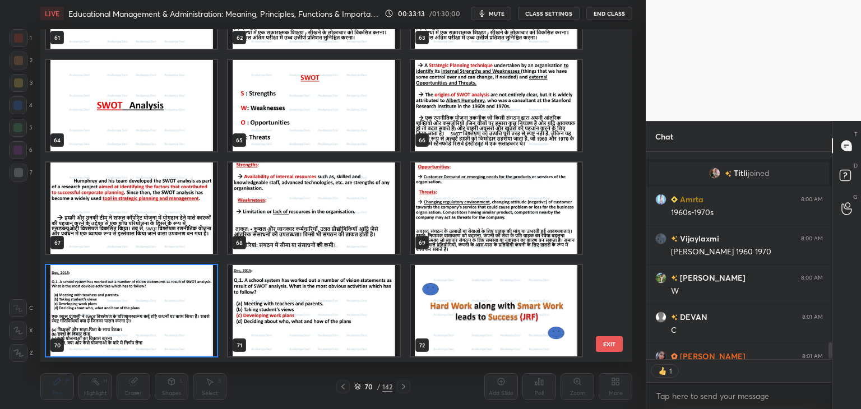
scroll to position [205, 182]
click at [209, 343] on img "grid" at bounding box center [131, 310] width 171 height 91
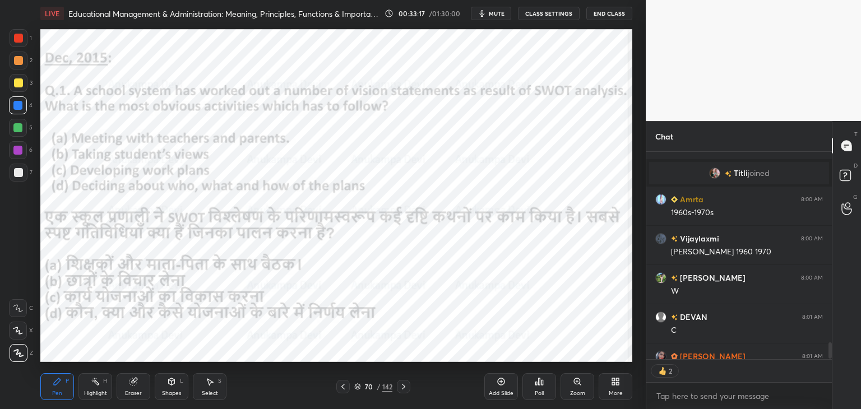
click at [538, 388] on div "Poll" at bounding box center [539, 386] width 34 height 27
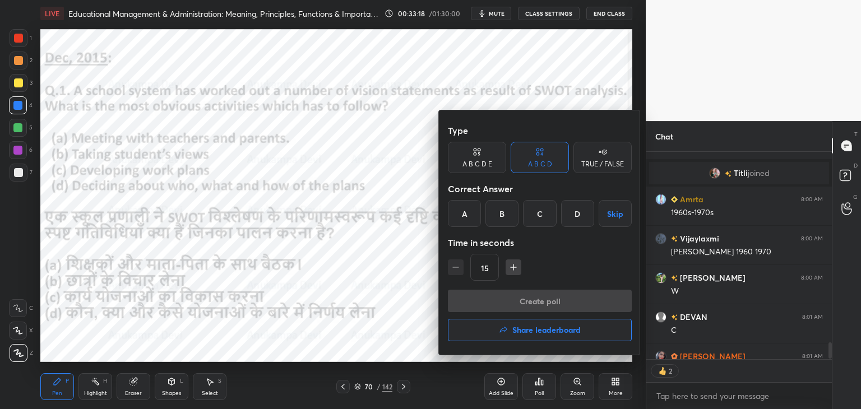
click at [536, 219] on div "C" at bounding box center [539, 213] width 33 height 27
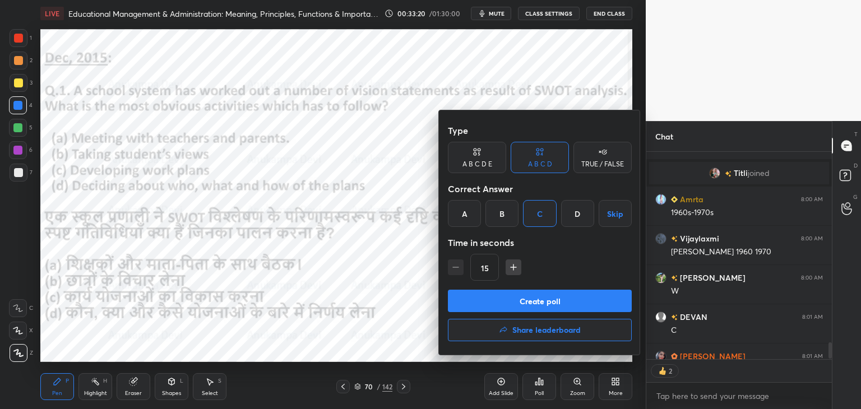
click at [557, 302] on button "Create poll" at bounding box center [540, 301] width 184 height 22
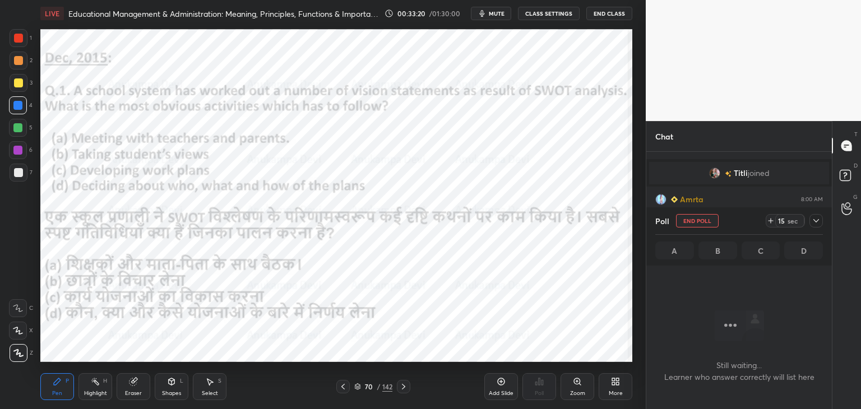
scroll to position [3, 3]
drag, startPoint x: 499, startPoint y: 15, endPoint x: 498, endPoint y: 25, distance: 10.2
click at [499, 16] on span "mute" at bounding box center [497, 14] width 16 height 8
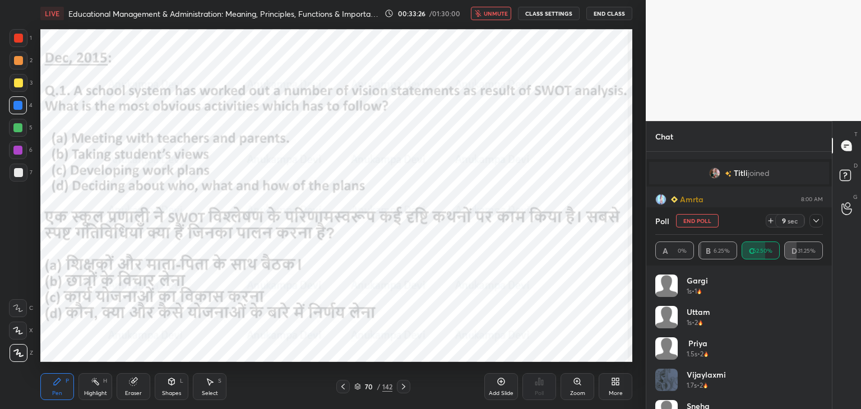
scroll to position [2721, 0]
drag, startPoint x: 500, startPoint y: 10, endPoint x: 495, endPoint y: 19, distance: 10.8
click at [500, 10] on span "unmute" at bounding box center [496, 14] width 24 height 8
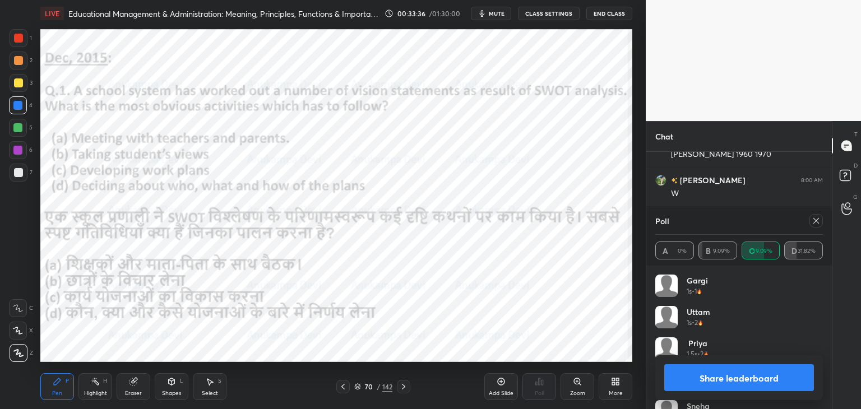
click at [818, 221] on icon at bounding box center [816, 220] width 9 height 9
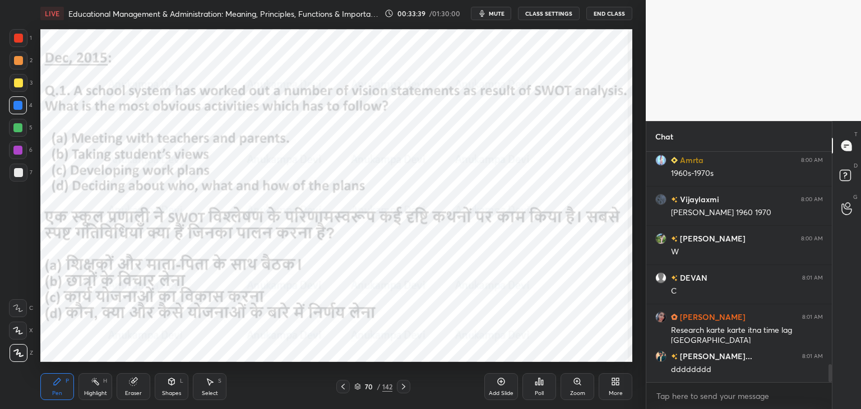
click at [403, 386] on icon at bounding box center [403, 386] width 9 height 9
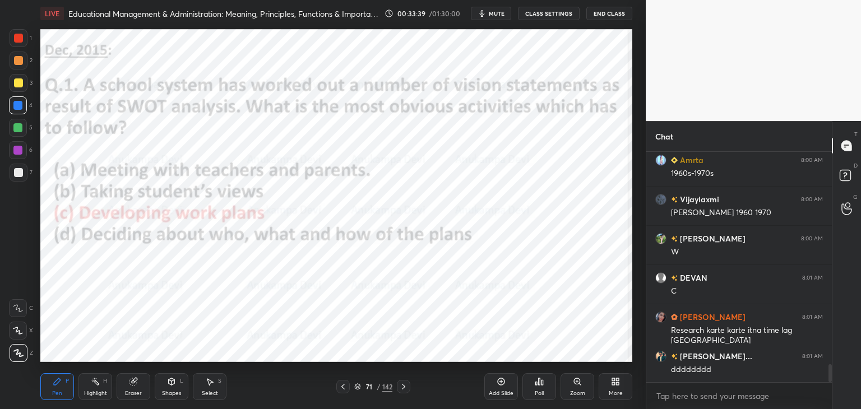
click at [358, 386] on icon at bounding box center [358, 385] width 6 height 3
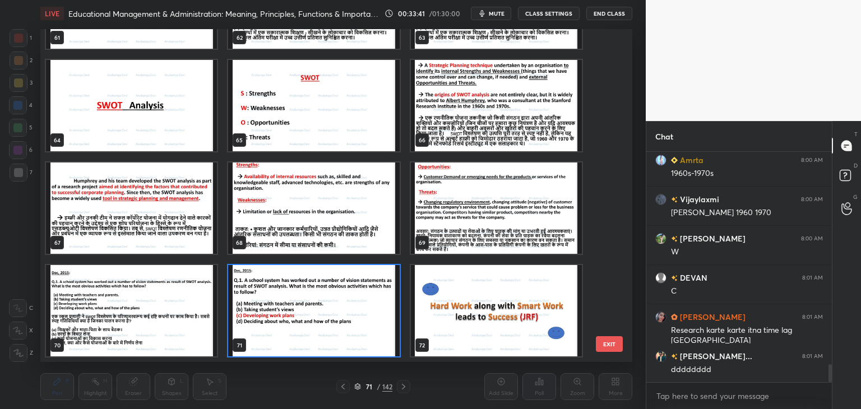
click at [183, 105] on img "grid" at bounding box center [131, 105] width 171 height 91
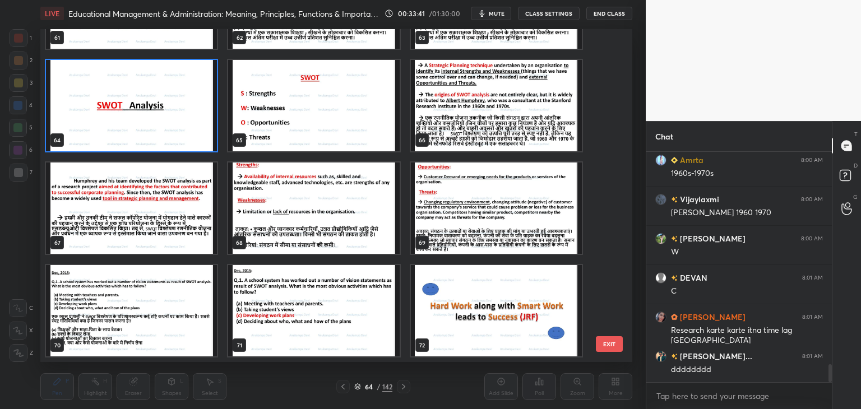
click at [181, 106] on img "grid" at bounding box center [131, 105] width 171 height 91
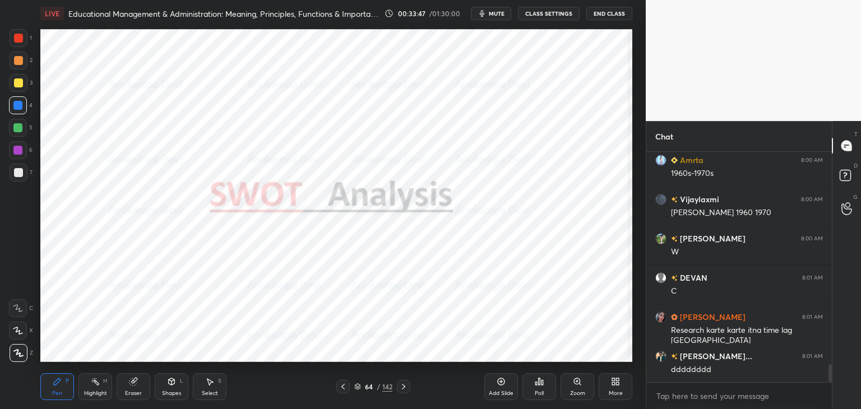
click at [358, 387] on icon at bounding box center [357, 386] width 7 height 7
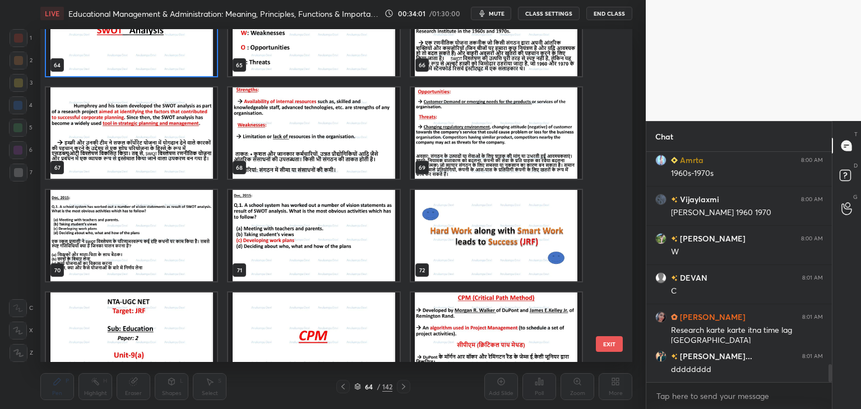
click at [301, 232] on img "grid" at bounding box center [313, 235] width 171 height 91
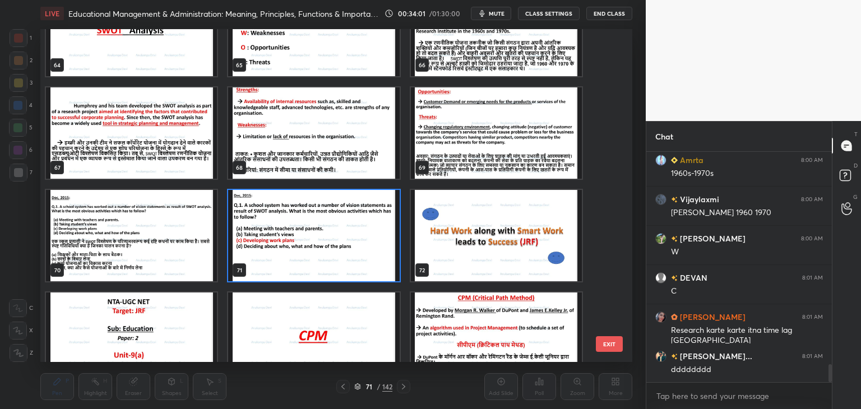
click at [300, 232] on img "grid" at bounding box center [313, 235] width 171 height 91
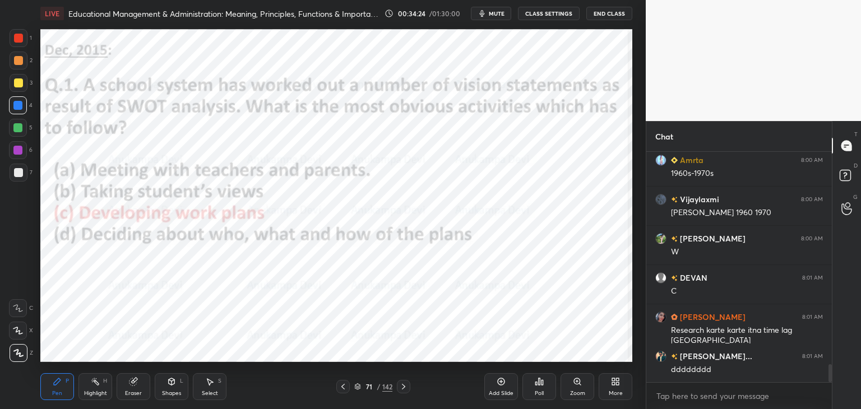
click at [356, 387] on icon at bounding box center [358, 388] width 6 height 2
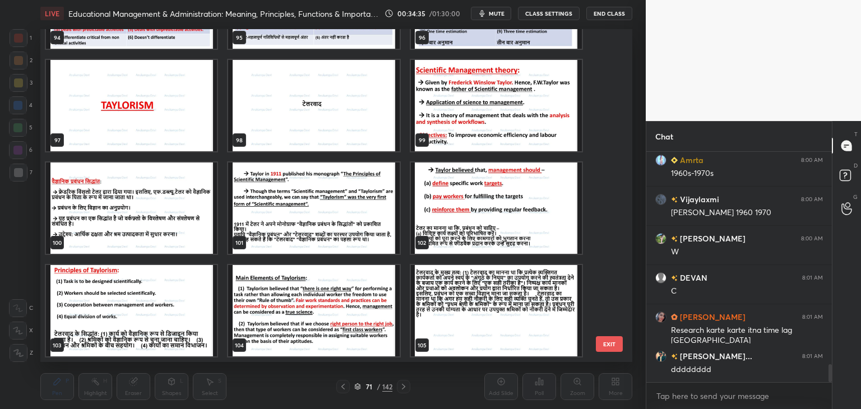
click at [172, 126] on img "grid" at bounding box center [131, 105] width 171 height 91
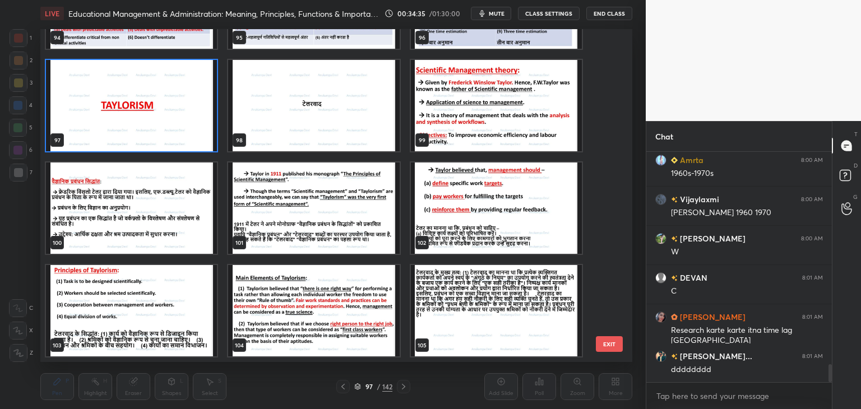
click at [173, 127] on img "grid" at bounding box center [131, 105] width 171 height 91
click at [174, 127] on img "grid" at bounding box center [131, 105] width 171 height 91
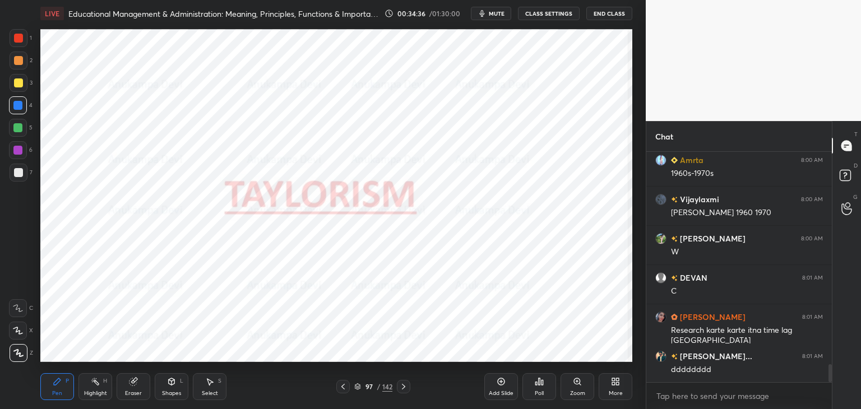
click at [175, 126] on img "grid" at bounding box center [131, 105] width 171 height 91
click at [358, 388] on icon at bounding box center [358, 388] width 6 height 2
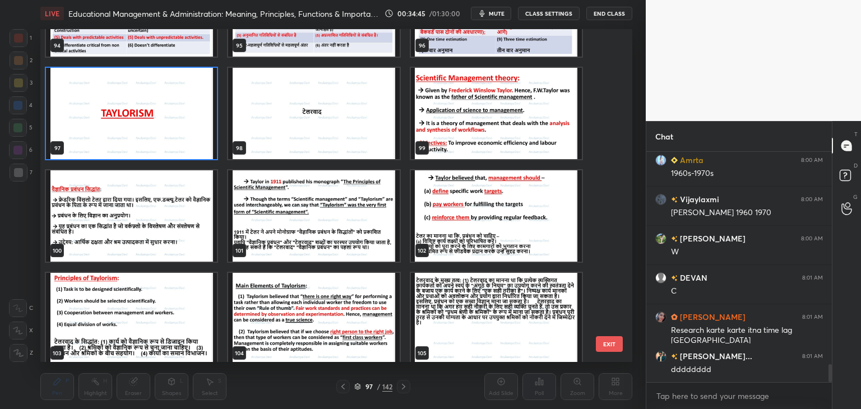
scroll to position [3258, 0]
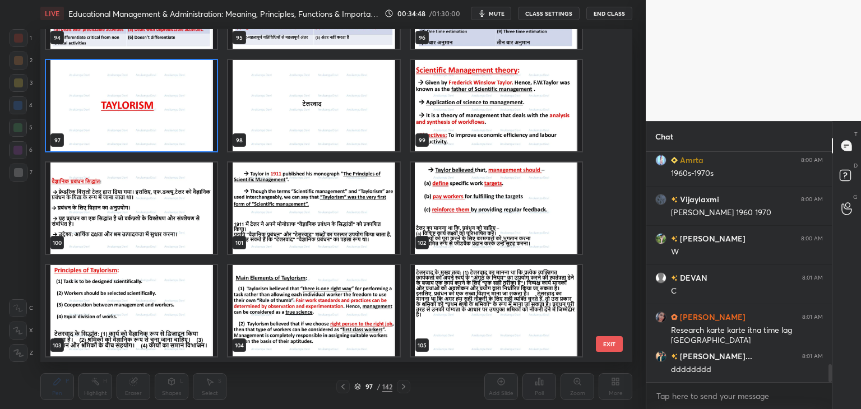
click at [193, 132] on img "grid" at bounding box center [131, 105] width 171 height 91
click at [193, 133] on img "grid" at bounding box center [131, 105] width 171 height 91
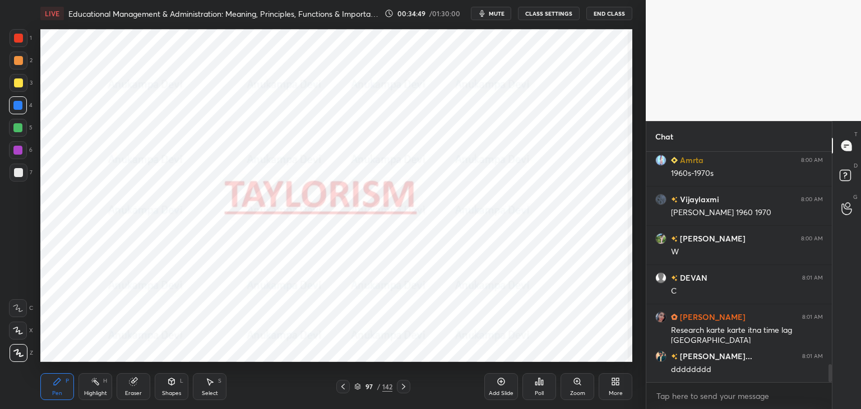
click at [194, 133] on img "grid" at bounding box center [131, 105] width 171 height 91
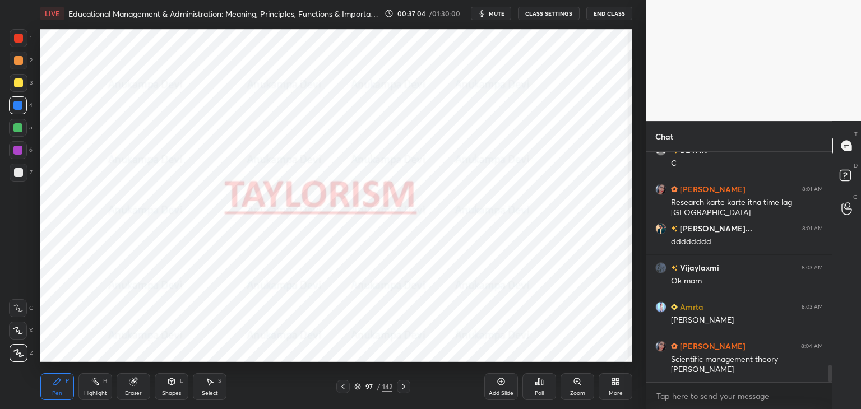
scroll to position [2869, 0]
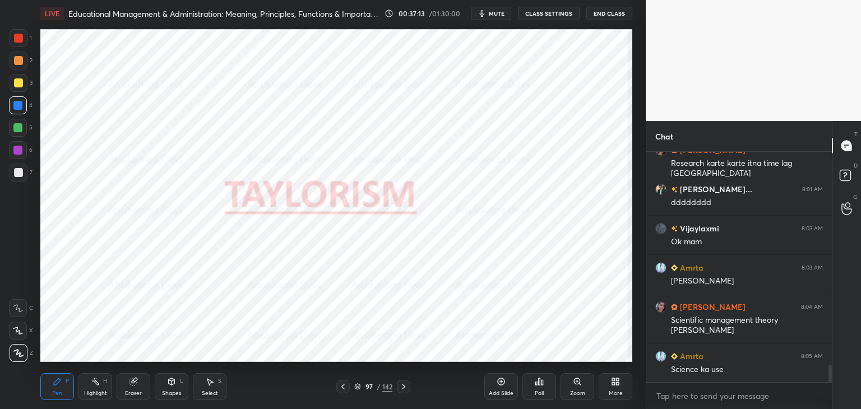
click at [494, 13] on span "mute" at bounding box center [497, 14] width 16 height 8
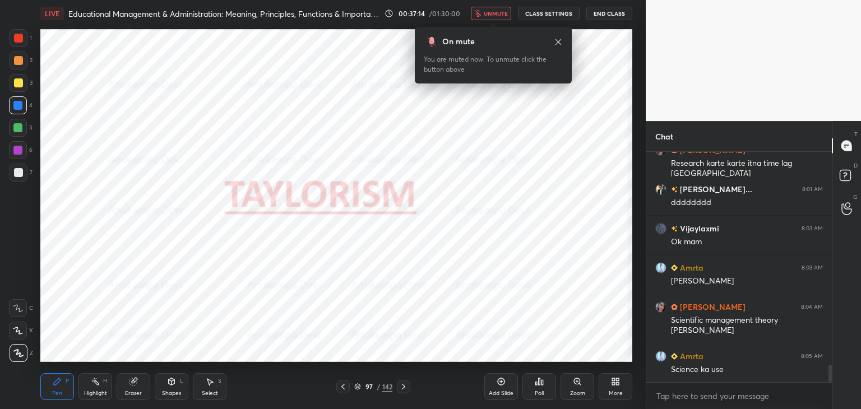
click at [494, 14] on span "unmute" at bounding box center [496, 14] width 24 height 8
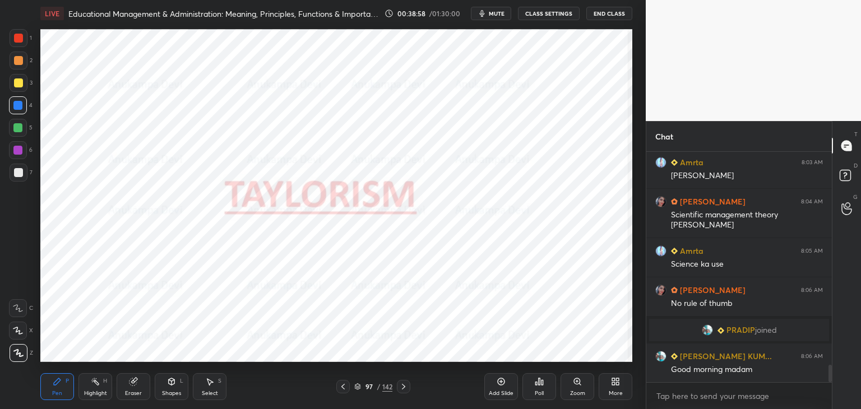
scroll to position [2894, 0]
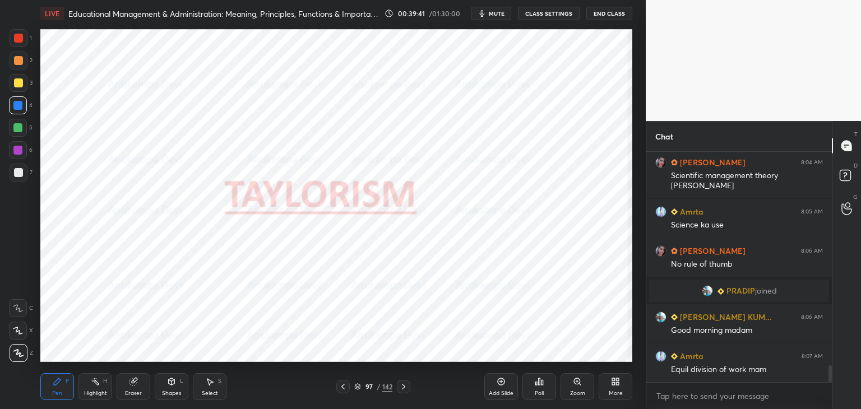
click at [405, 391] on icon at bounding box center [403, 386] width 9 height 9
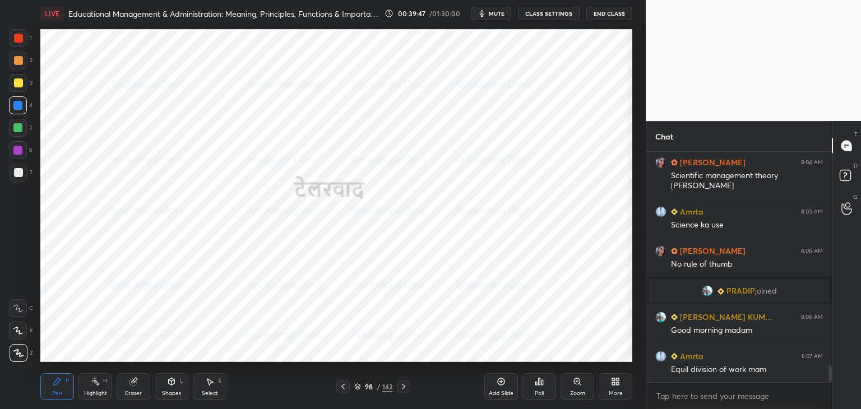
click at [405, 391] on div at bounding box center [403, 386] width 13 height 13
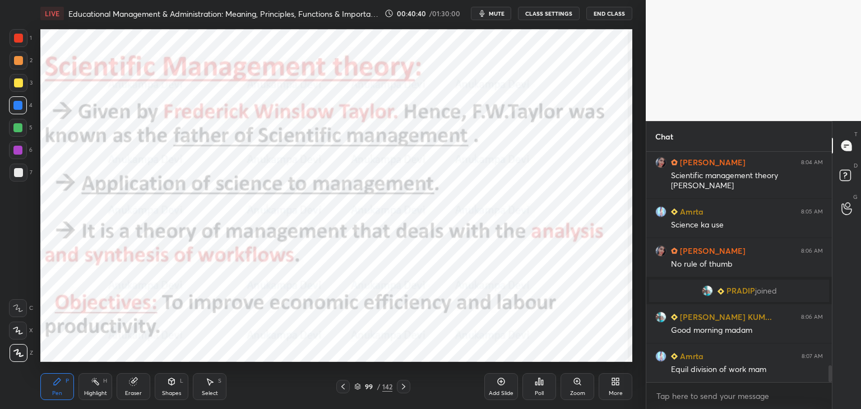
click at [502, 10] on span "mute" at bounding box center [497, 14] width 16 height 8
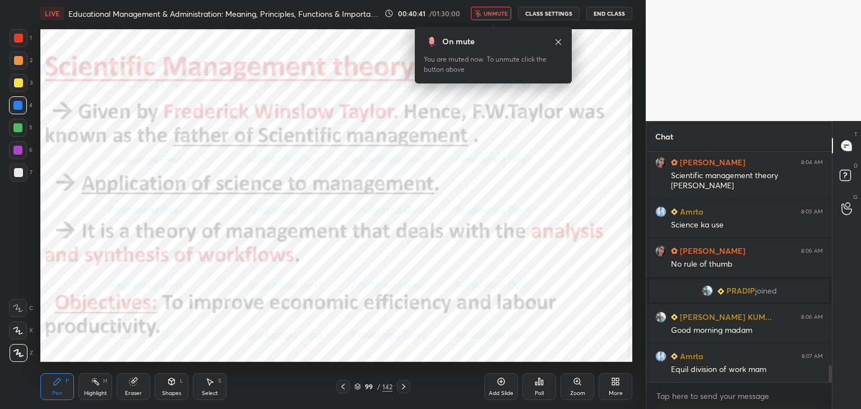
scroll to position [2933, 0]
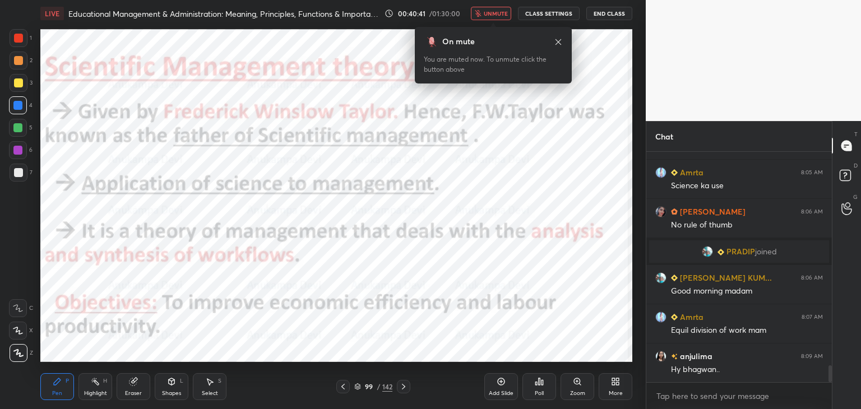
click at [498, 18] on button "unmute" at bounding box center [491, 13] width 40 height 13
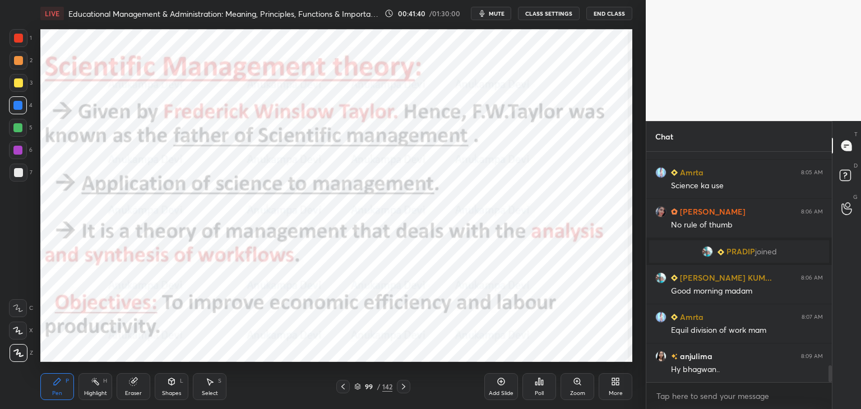
scroll to position [2972, 0]
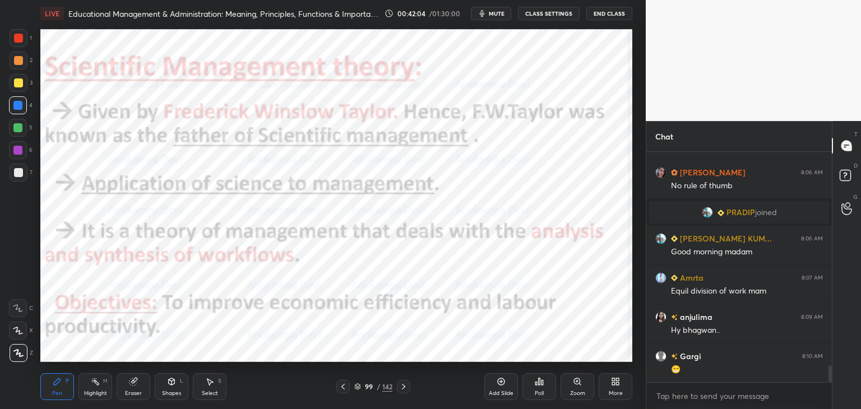
click at [498, 17] on button "mute" at bounding box center [491, 13] width 40 height 13
click at [498, 12] on span "unmute" at bounding box center [496, 14] width 24 height 8
click at [401, 387] on icon at bounding box center [403, 386] width 9 height 9
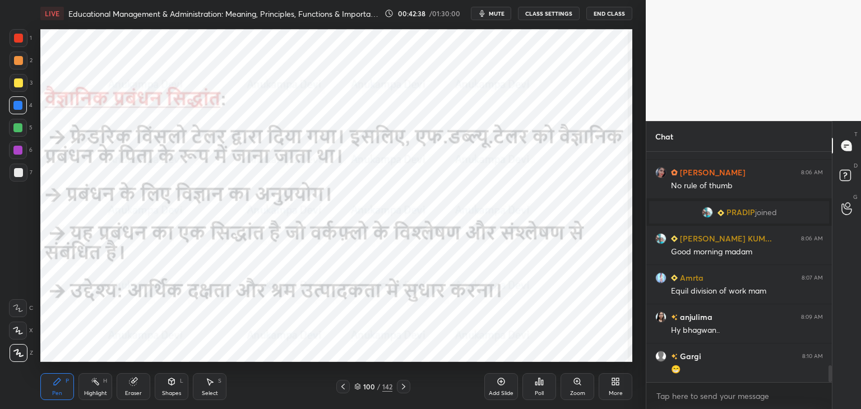
click at [403, 390] on icon at bounding box center [403, 386] width 9 height 9
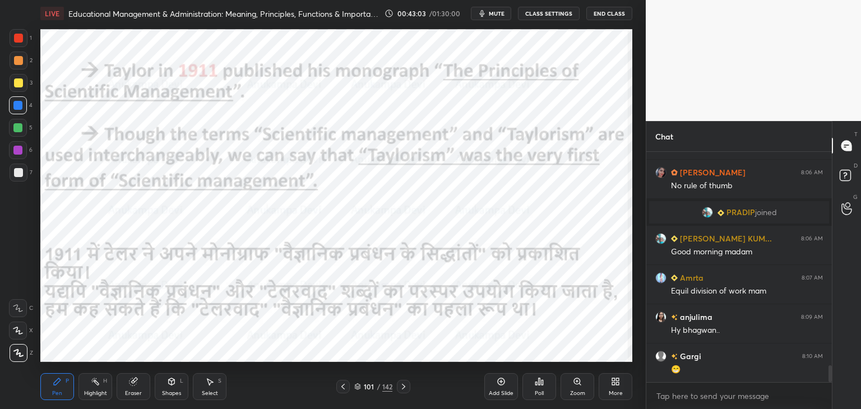
click at [499, 15] on span "mute" at bounding box center [497, 14] width 16 height 8
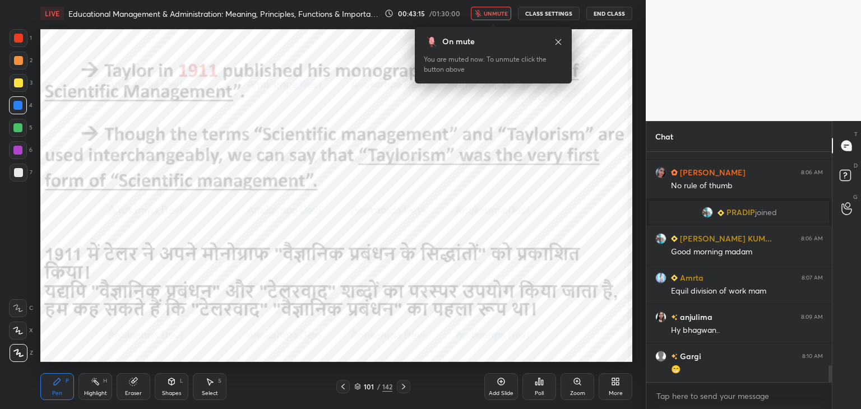
click at [558, 44] on icon at bounding box center [558, 42] width 9 height 9
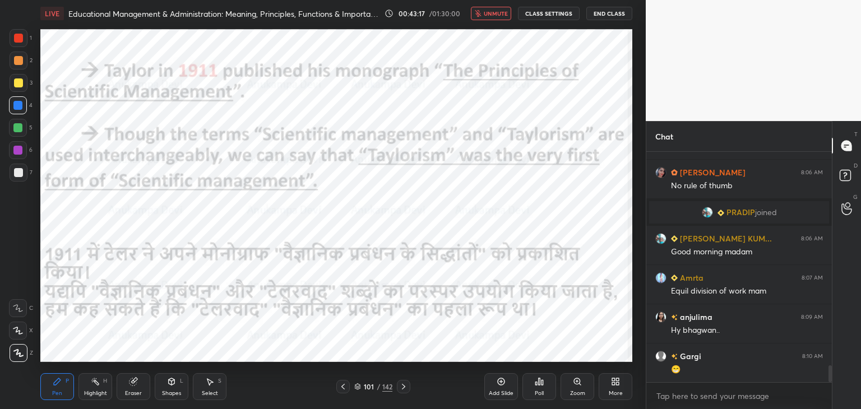
click at [498, 15] on span "unmute" at bounding box center [496, 14] width 24 height 8
drag, startPoint x: 404, startPoint y: 390, endPoint x: 405, endPoint y: 383, distance: 6.8
click at [405, 390] on icon at bounding box center [403, 386] width 9 height 9
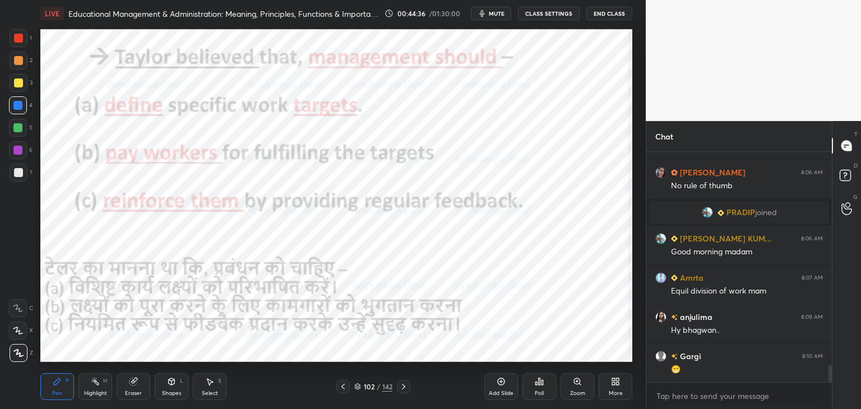
click at [18, 150] on div at bounding box center [17, 150] width 9 height 9
click at [404, 388] on icon at bounding box center [403, 386] width 9 height 9
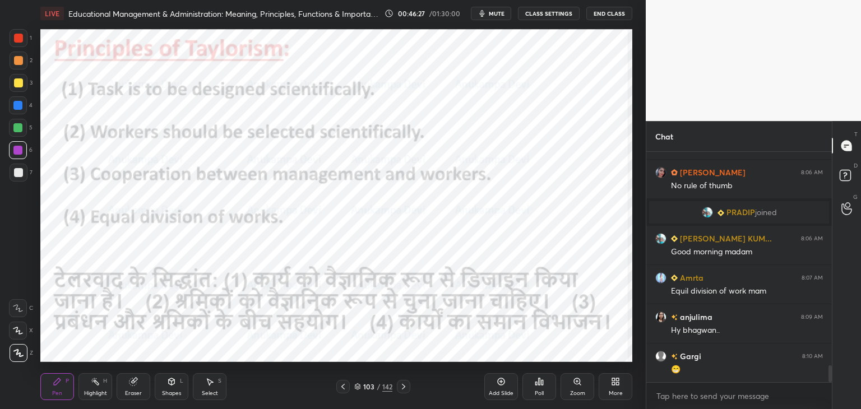
click at [17, 107] on div at bounding box center [17, 105] width 9 height 9
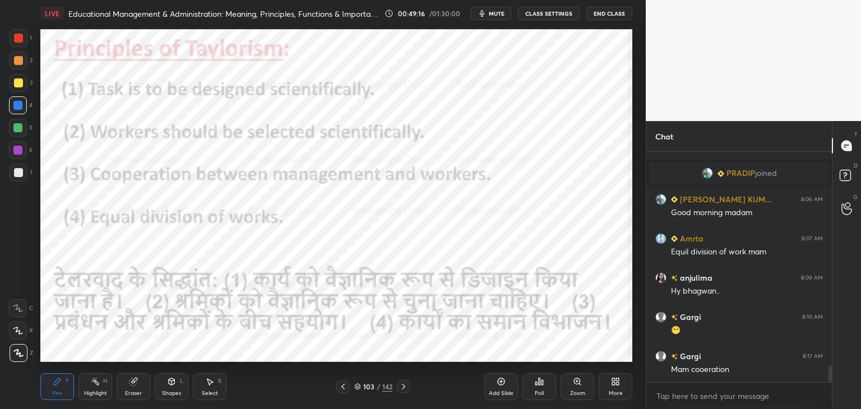
click at [403, 390] on icon at bounding box center [403, 386] width 9 height 9
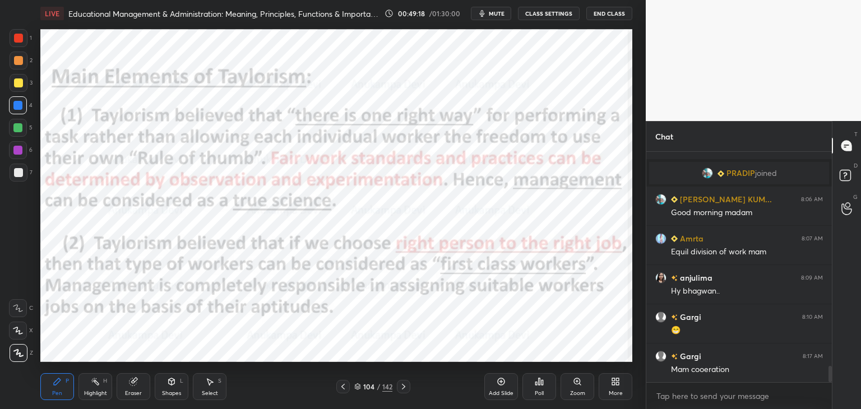
click at [18, 149] on div at bounding box center [17, 150] width 9 height 9
click at [400, 392] on div at bounding box center [403, 386] width 13 height 13
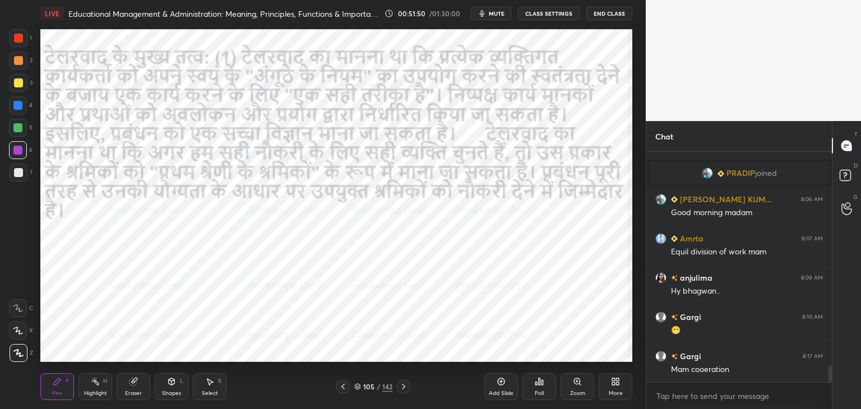
click at [404, 387] on icon at bounding box center [403, 387] width 3 height 6
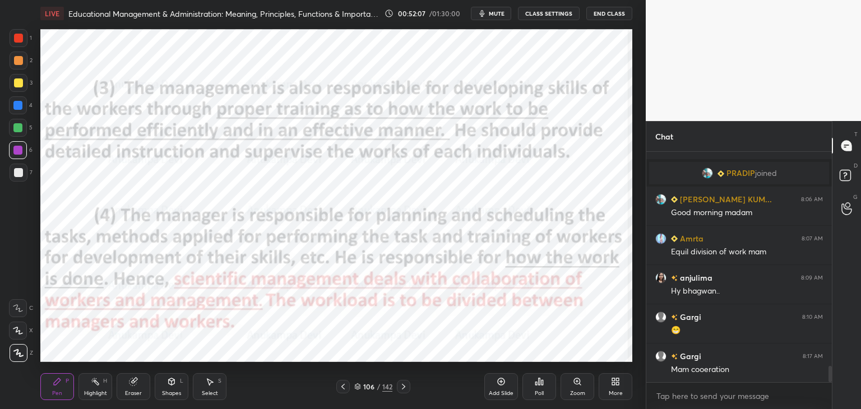
scroll to position [3051, 0]
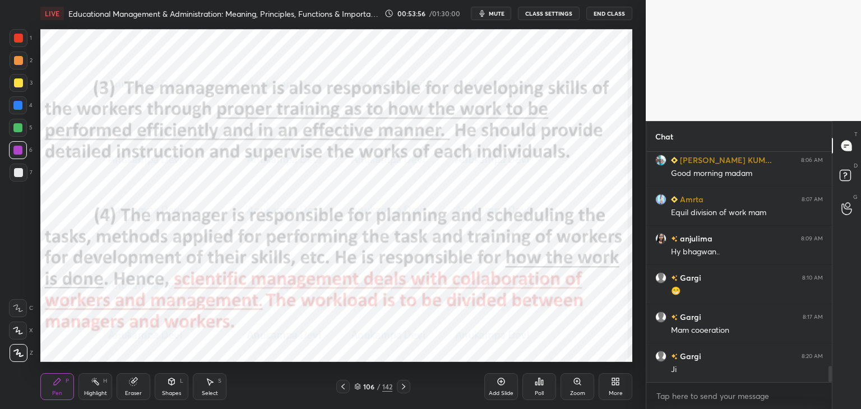
drag, startPoint x: 406, startPoint y: 389, endPoint x: 401, endPoint y: 383, distance: 7.2
click at [405, 389] on icon at bounding box center [403, 386] width 9 height 9
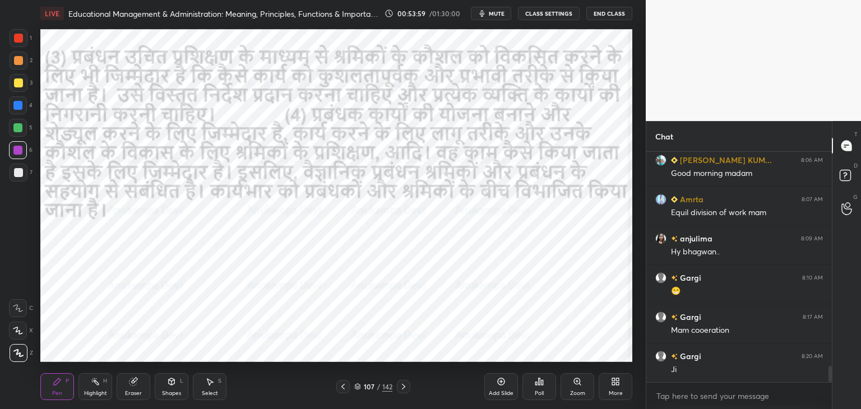
click at [344, 387] on icon at bounding box center [343, 386] width 9 height 9
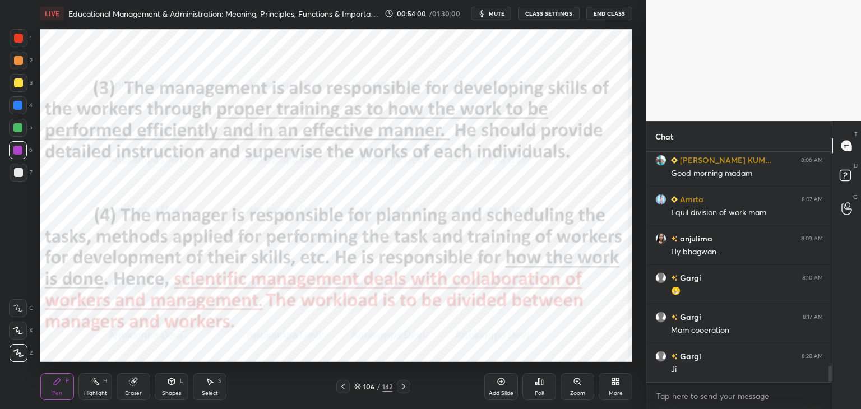
click at [343, 387] on icon at bounding box center [343, 386] width 9 height 9
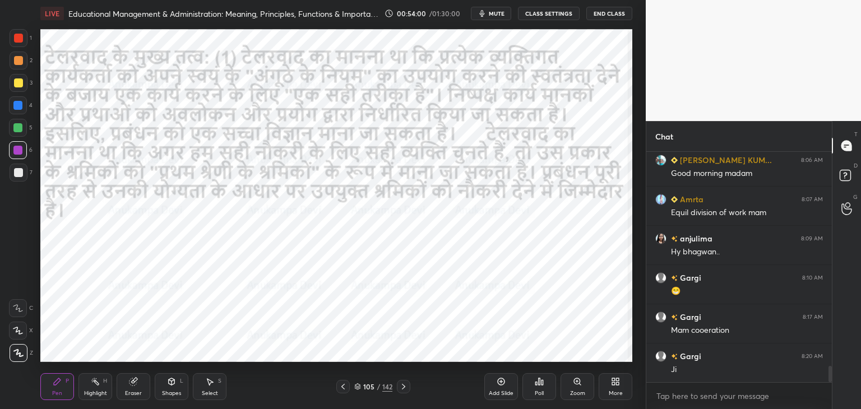
click at [343, 386] on icon at bounding box center [343, 386] width 9 height 9
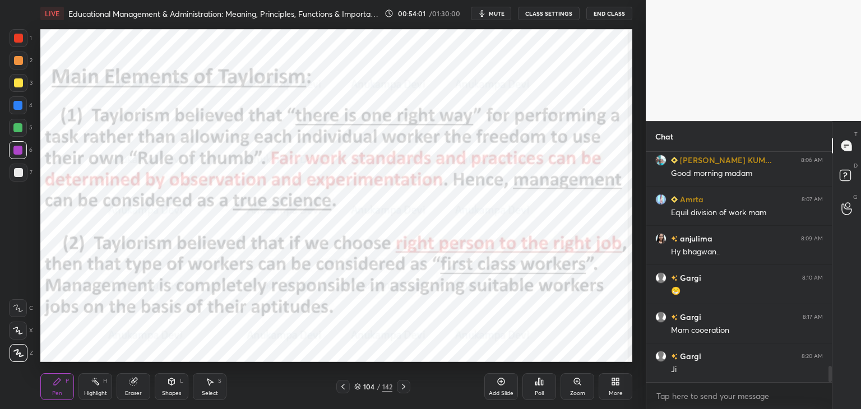
click at [342, 386] on icon at bounding box center [343, 386] width 9 height 9
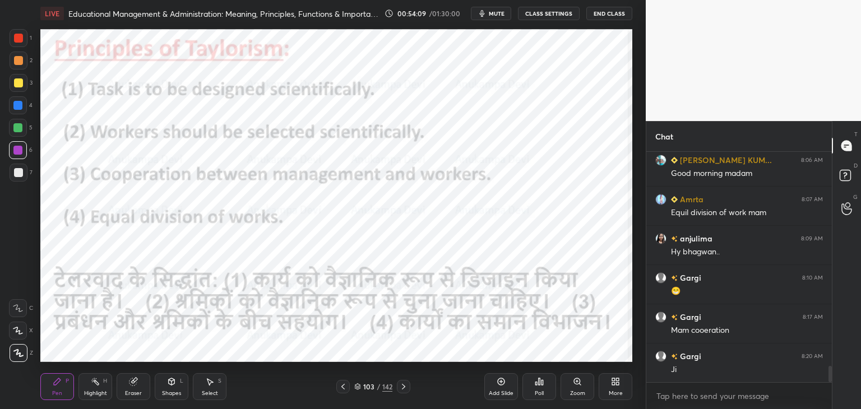
click at [406, 391] on icon at bounding box center [403, 386] width 9 height 9
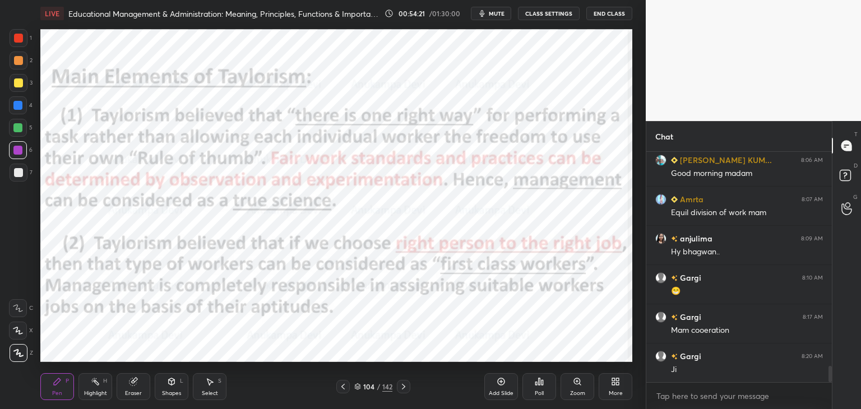
drag, startPoint x: 345, startPoint y: 390, endPoint x: 345, endPoint y: 372, distance: 17.4
click at [345, 389] on icon at bounding box center [343, 386] width 9 height 9
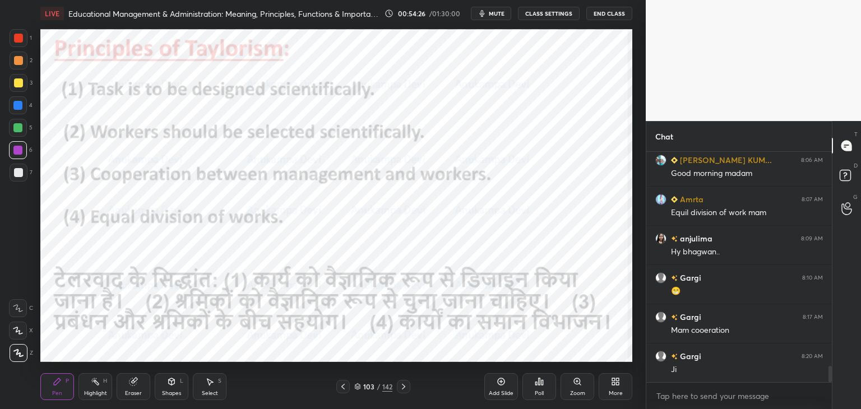
drag, startPoint x: 404, startPoint y: 390, endPoint x: 404, endPoint y: 364, distance: 25.2
click at [404, 388] on icon at bounding box center [403, 386] width 9 height 9
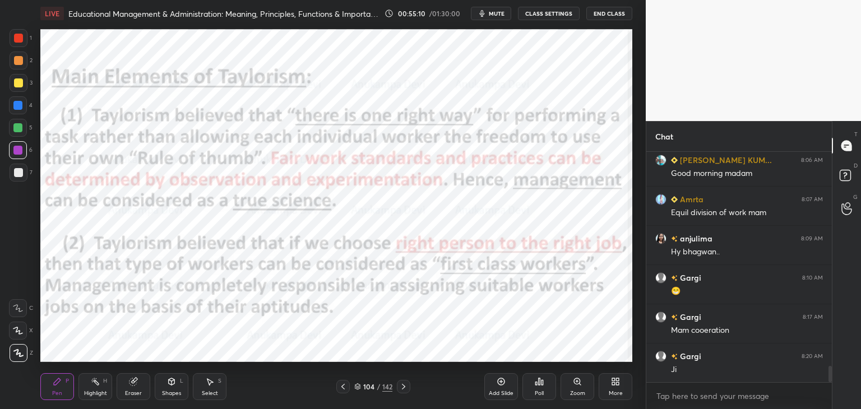
click at [400, 393] on div at bounding box center [403, 386] width 13 height 13
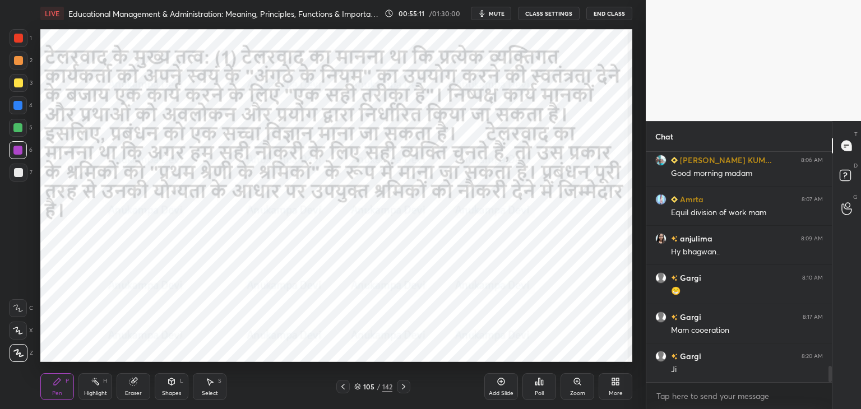
click at [404, 391] on icon at bounding box center [403, 386] width 9 height 9
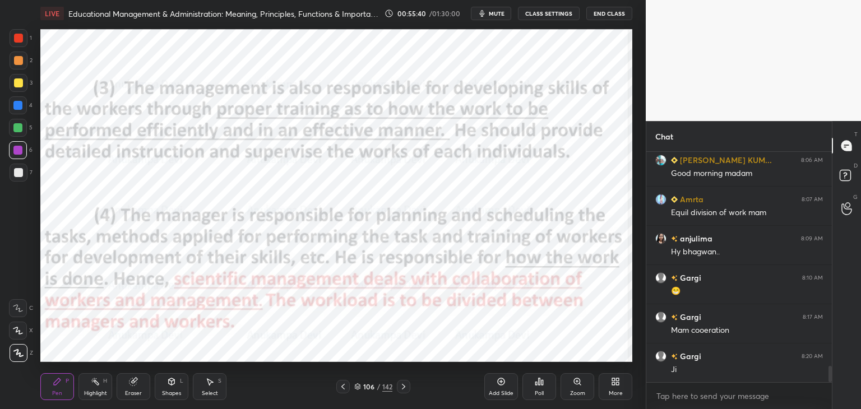
click at [405, 388] on icon at bounding box center [403, 386] width 9 height 9
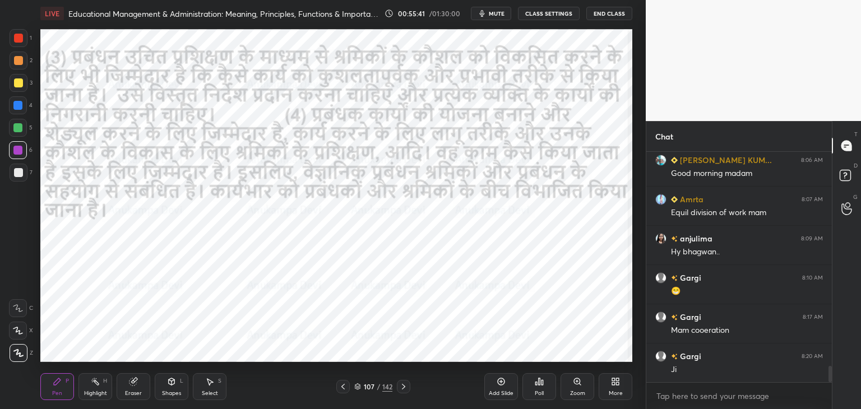
click at [404, 387] on icon at bounding box center [403, 387] width 3 height 6
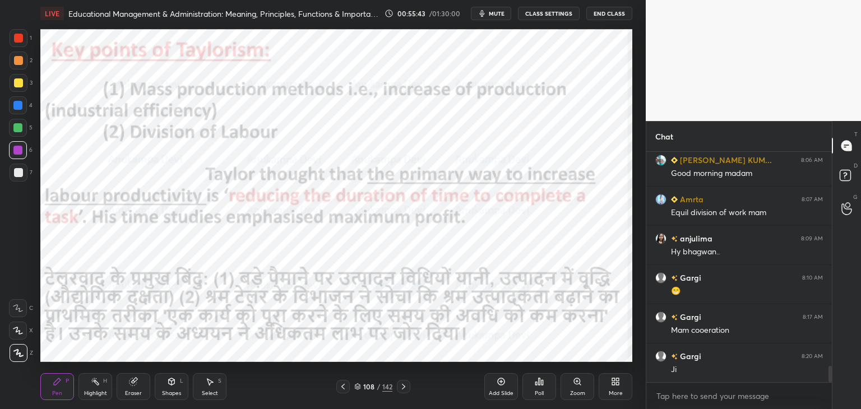
drag, startPoint x: 18, startPoint y: 106, endPoint x: 37, endPoint y: 96, distance: 21.6
click at [18, 106] on div at bounding box center [17, 105] width 9 height 9
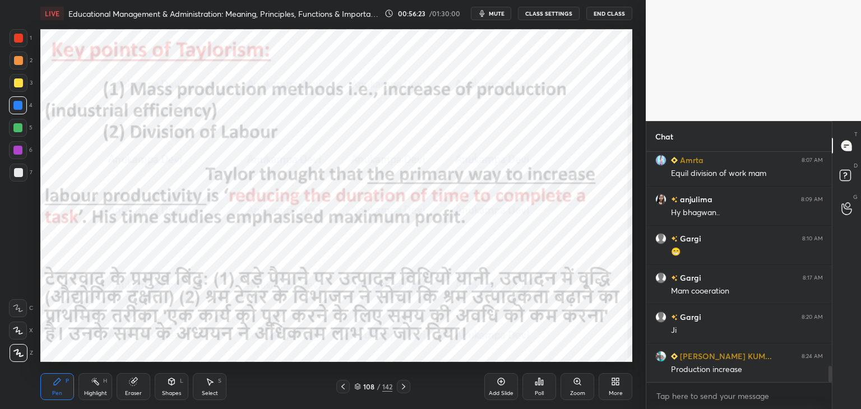
click at [57, 230] on div "Setting up your live class Poll for secs No correct answer Start poll" at bounding box center [336, 195] width 601 height 337
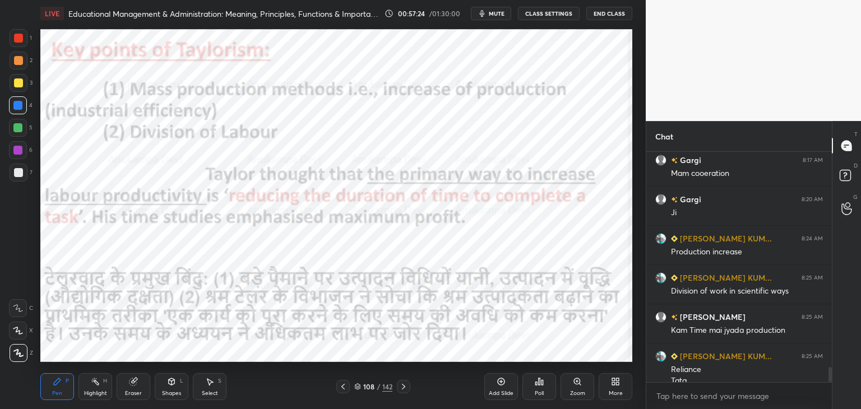
scroll to position [3219, 0]
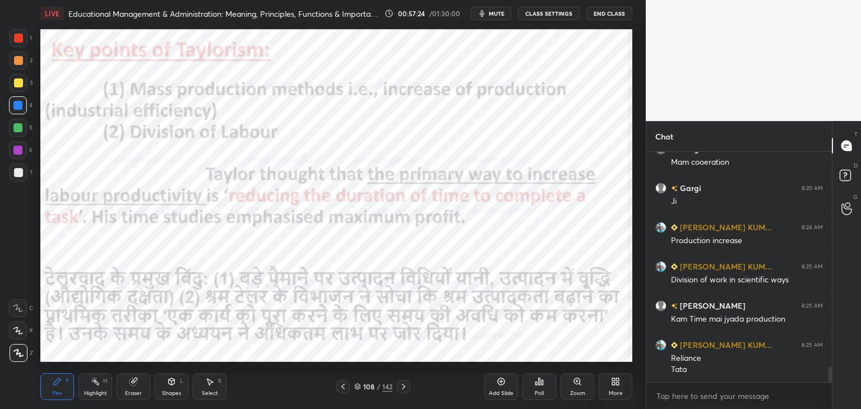
click at [405, 387] on icon at bounding box center [403, 386] width 9 height 9
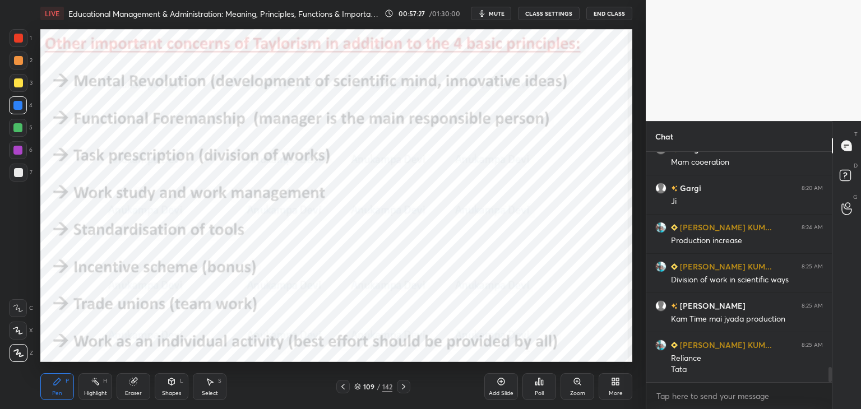
scroll to position [3246, 0]
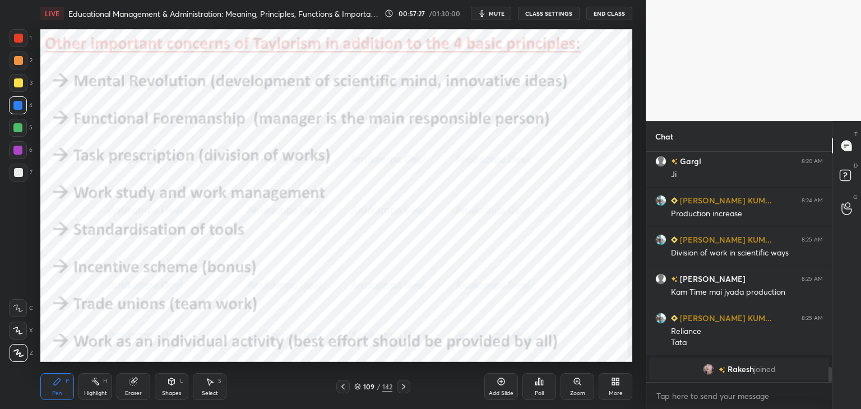
click at [20, 129] on div at bounding box center [17, 127] width 9 height 9
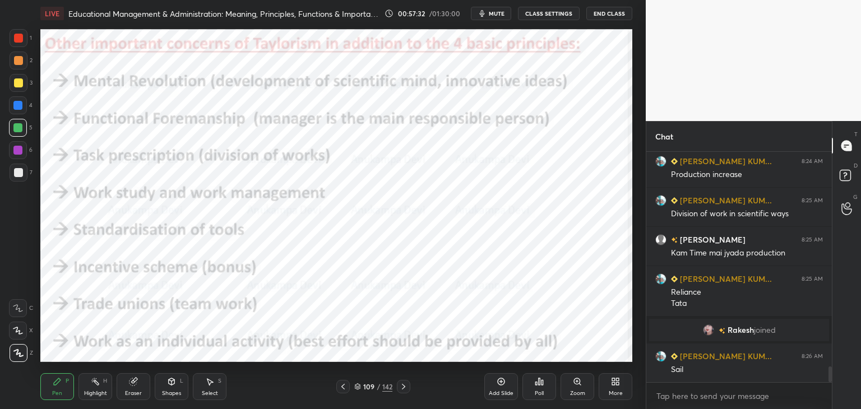
scroll to position [3174, 0]
click at [345, 386] on icon at bounding box center [343, 386] width 9 height 9
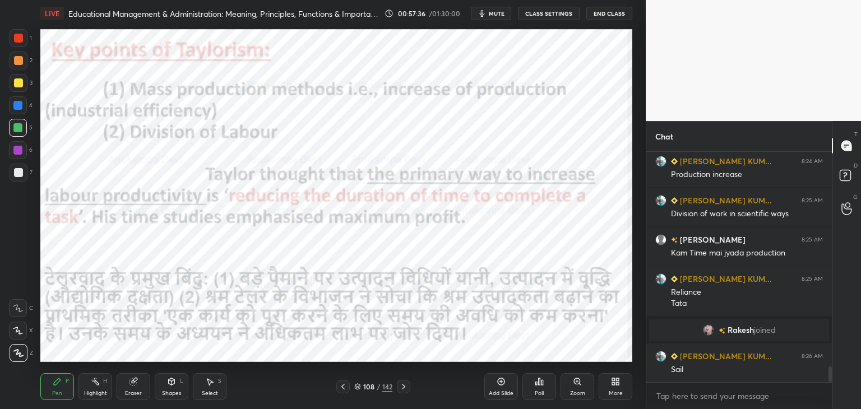
click at [343, 388] on icon at bounding box center [342, 387] width 3 height 6
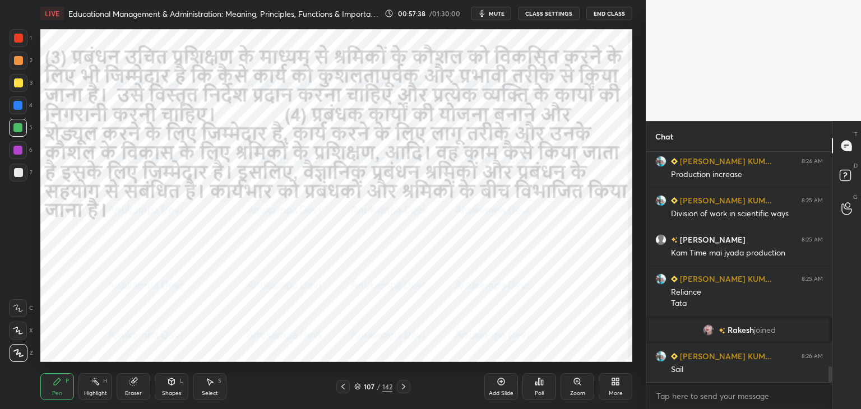
click at [341, 388] on icon at bounding box center [343, 386] width 9 height 9
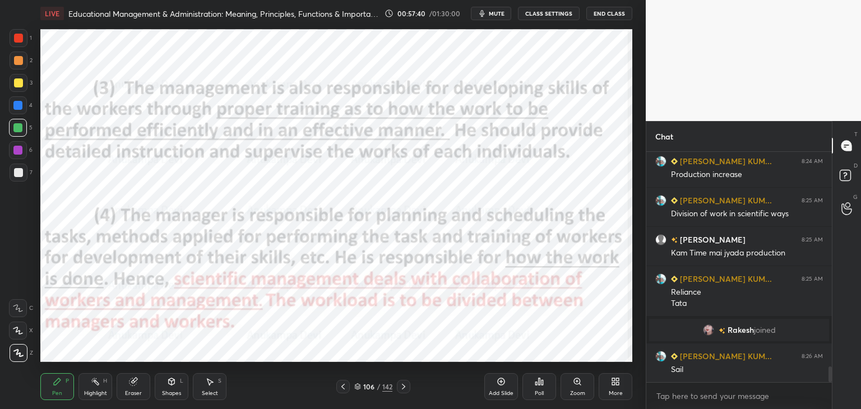
click at [343, 387] on icon at bounding box center [343, 386] width 9 height 9
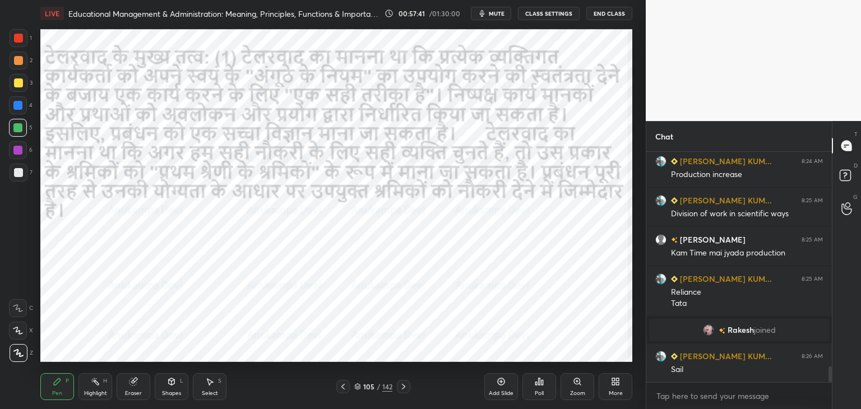
scroll to position [3213, 0]
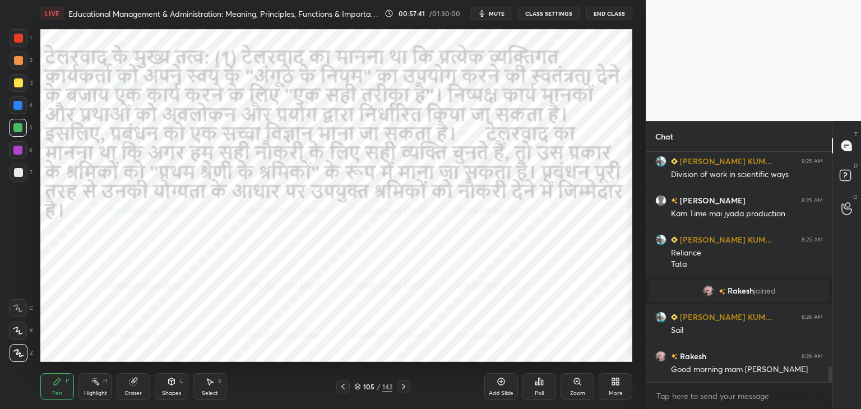
click at [343, 387] on icon at bounding box center [343, 386] width 9 height 9
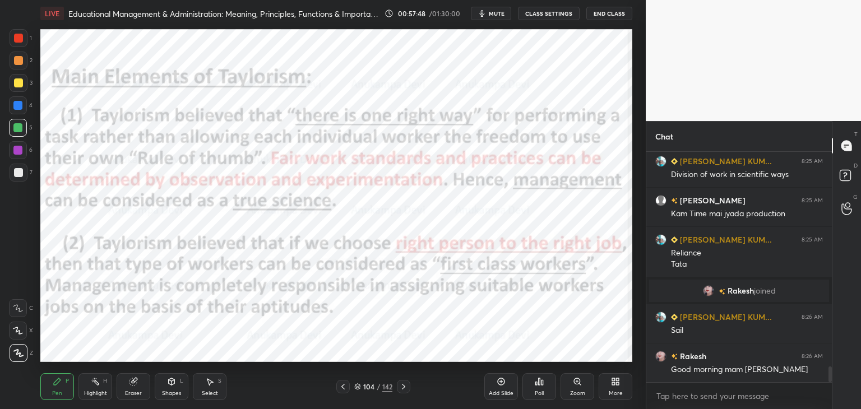
click at [345, 391] on div at bounding box center [342, 386] width 13 height 13
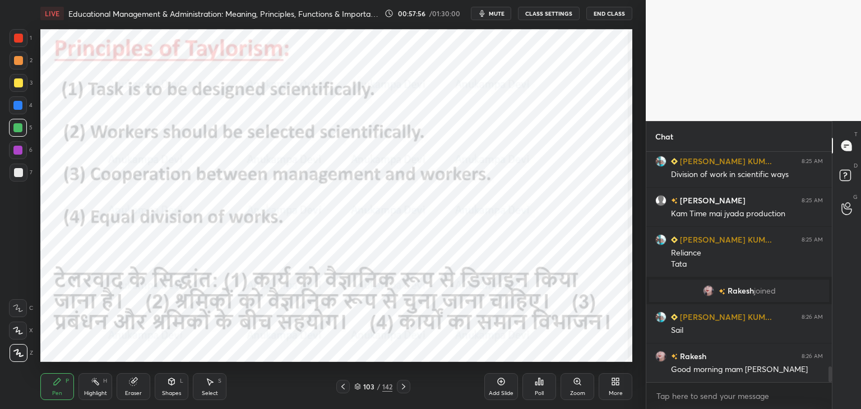
click at [405, 388] on icon at bounding box center [403, 386] width 9 height 9
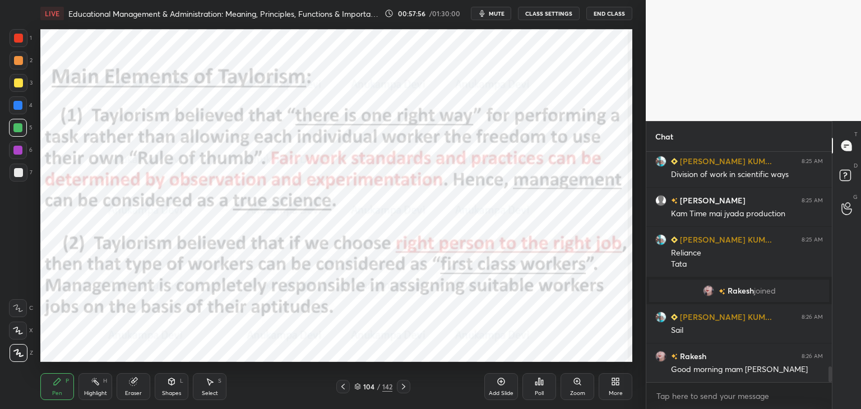
click at [404, 389] on icon at bounding box center [403, 386] width 9 height 9
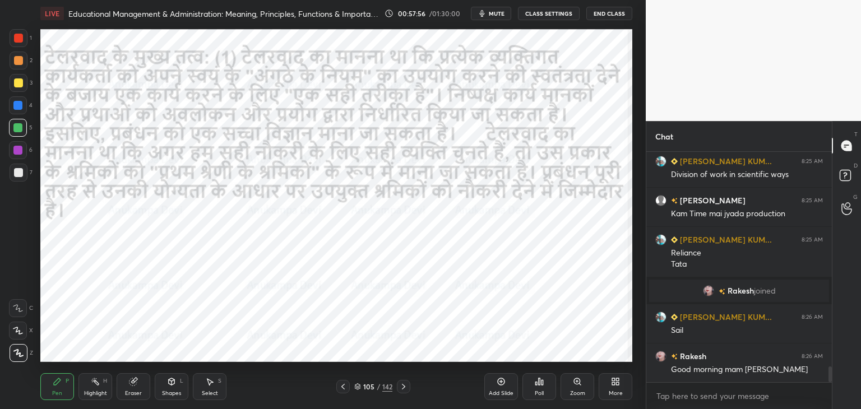
click at [404, 389] on icon at bounding box center [403, 386] width 9 height 9
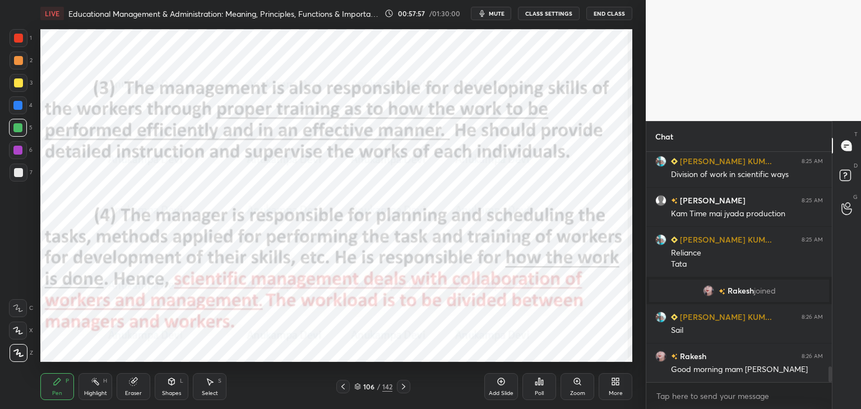
click at [406, 389] on icon at bounding box center [403, 386] width 9 height 9
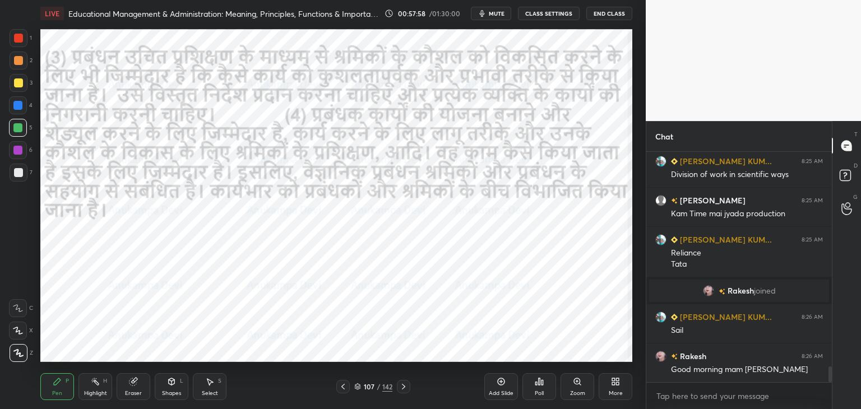
click at [405, 391] on icon at bounding box center [403, 386] width 9 height 9
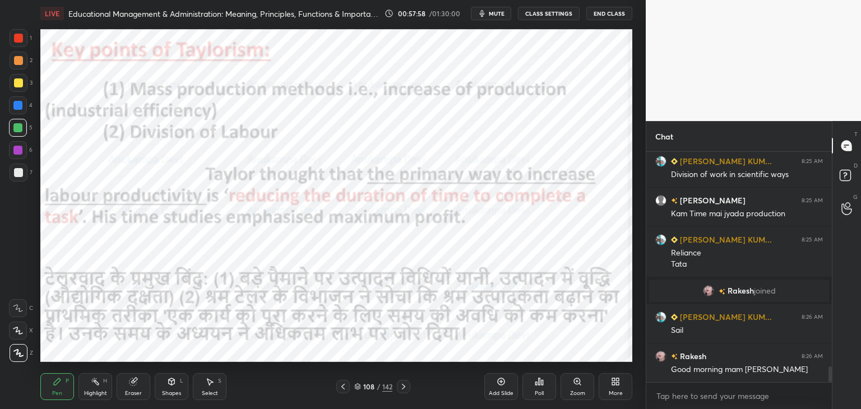
click at [405, 390] on icon at bounding box center [403, 386] width 9 height 9
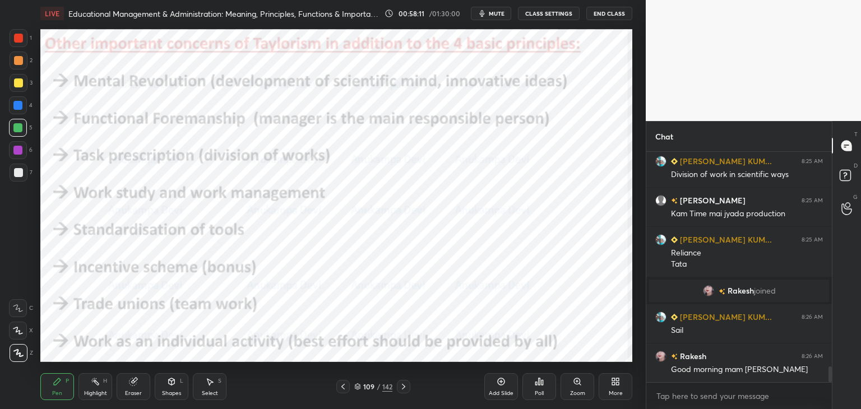
drag, startPoint x: 502, startPoint y: 381, endPoint x: 496, endPoint y: 363, distance: 19.5
click at [502, 381] on icon at bounding box center [501, 381] width 9 height 9
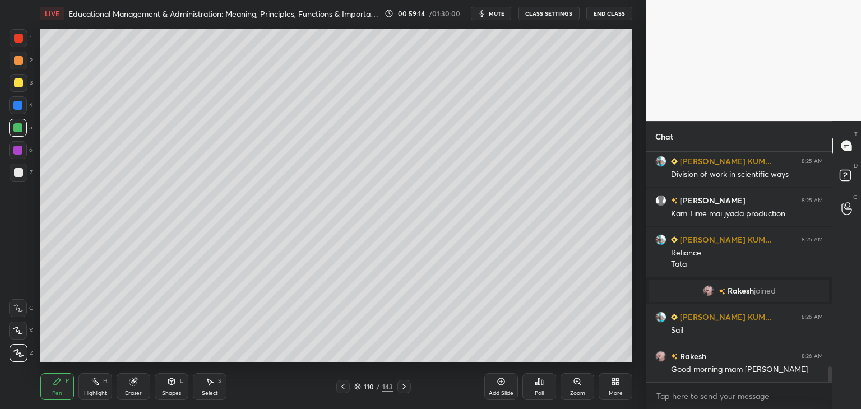
click at [344, 389] on icon at bounding box center [343, 386] width 9 height 9
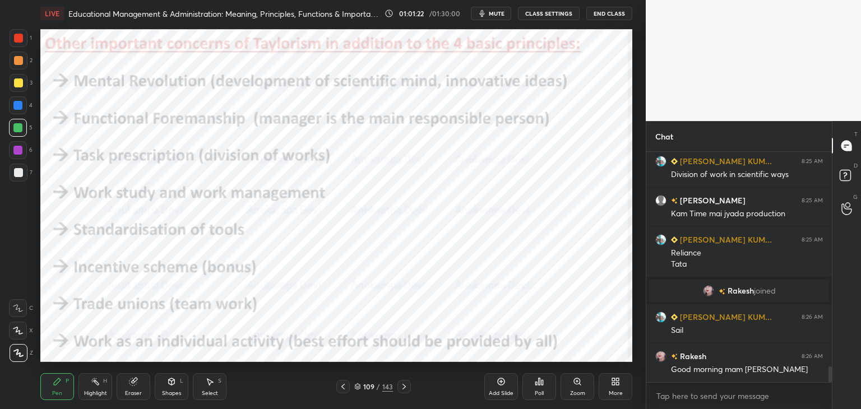
click at [405, 387] on icon at bounding box center [404, 386] width 9 height 9
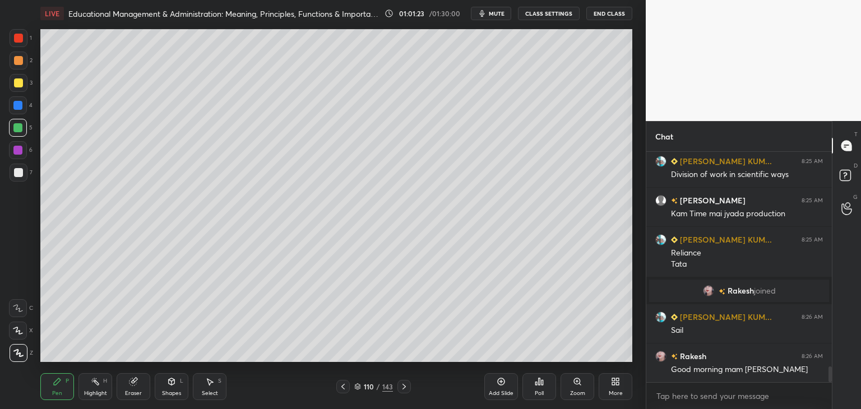
click at [404, 387] on icon at bounding box center [404, 386] width 9 height 9
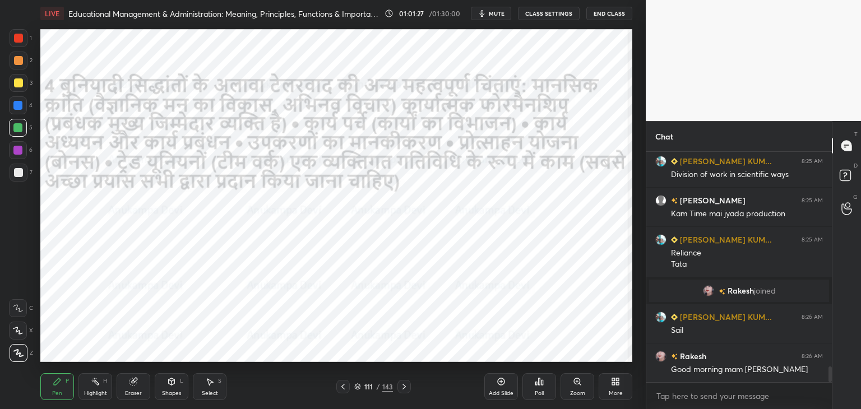
click at [347, 387] on div at bounding box center [342, 386] width 13 height 13
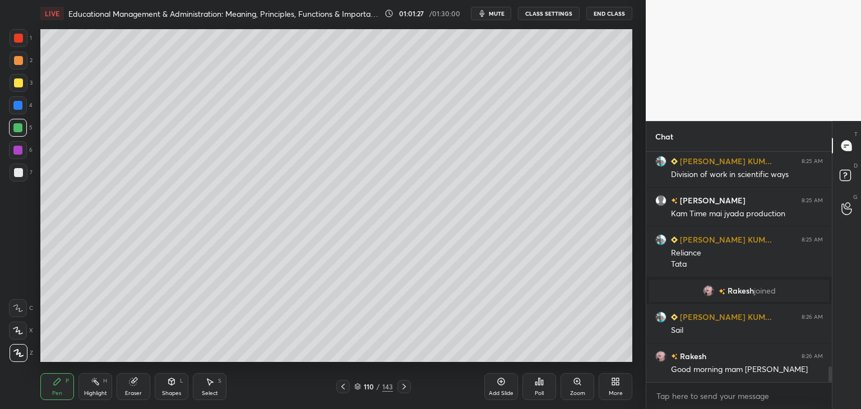
click at [347, 388] on icon at bounding box center [343, 386] width 9 height 9
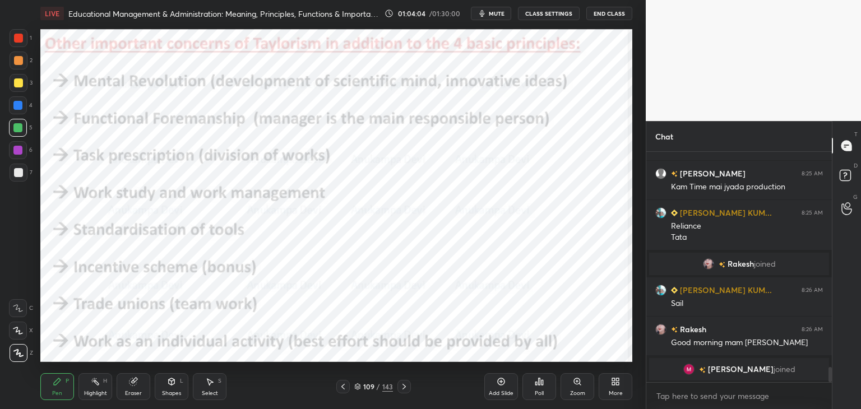
scroll to position [3257, 0]
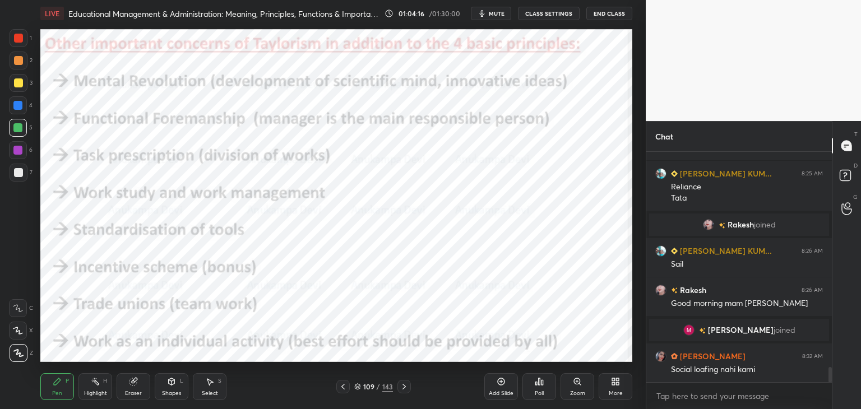
click at [401, 386] on icon at bounding box center [404, 386] width 9 height 9
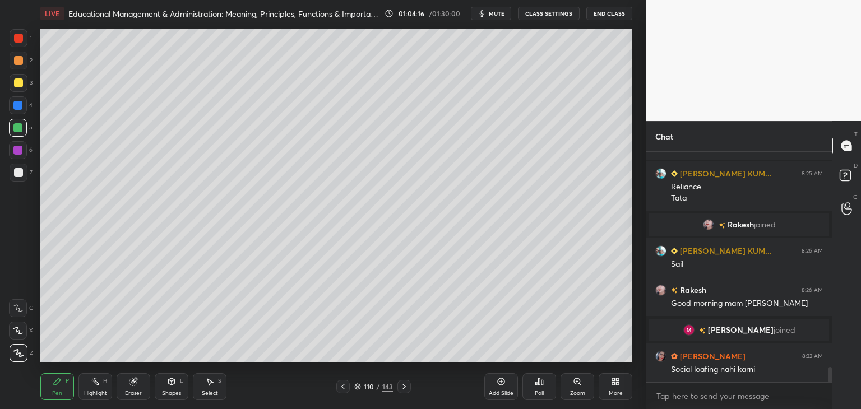
click at [402, 385] on icon at bounding box center [404, 386] width 9 height 9
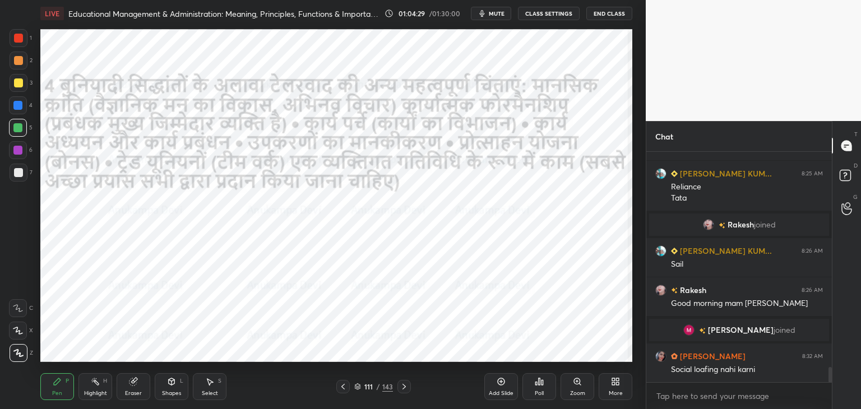
drag, startPoint x: 358, startPoint y: 388, endPoint x: 368, endPoint y: 368, distance: 22.6
click at [359, 388] on icon at bounding box center [357, 386] width 7 height 7
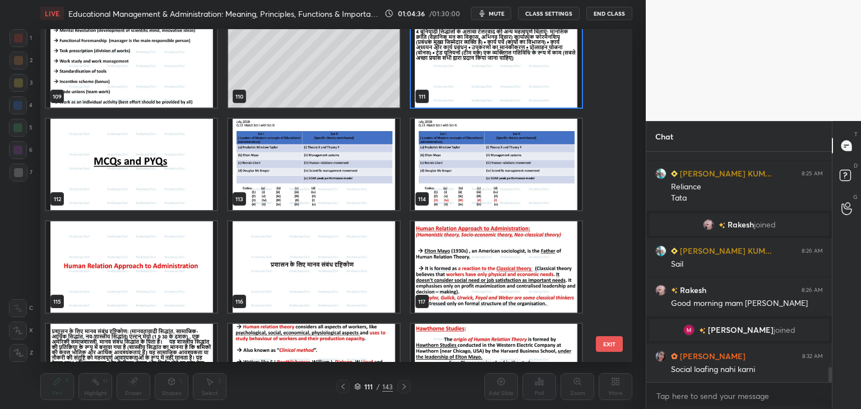
scroll to position [3743, 0]
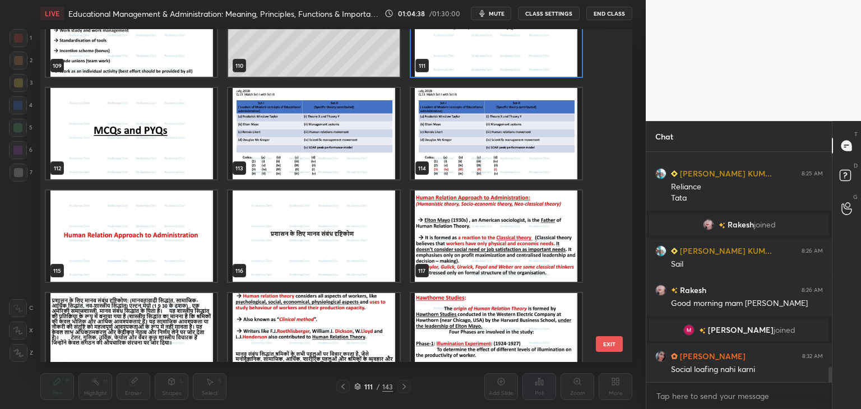
click at [331, 159] on img "grid" at bounding box center [313, 133] width 171 height 91
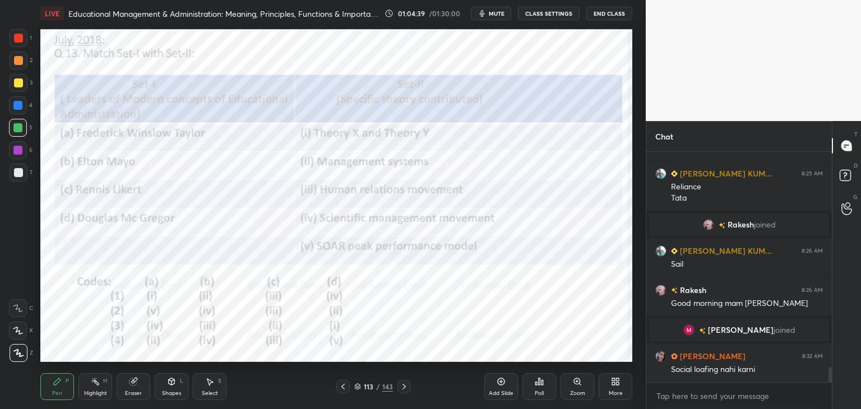
click at [331, 159] on img "grid" at bounding box center [313, 133] width 171 height 91
click at [19, 151] on div at bounding box center [17, 150] width 9 height 9
click at [499, 15] on span "mute" at bounding box center [497, 14] width 16 height 8
click at [498, 18] on button "unmute" at bounding box center [491, 13] width 40 height 13
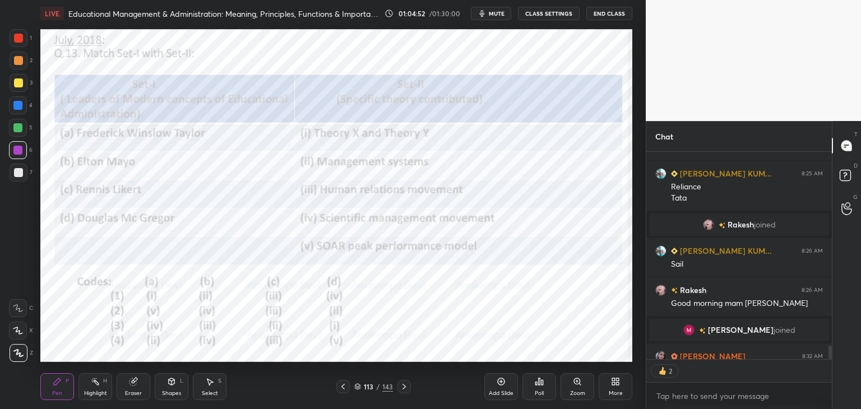
click at [502, 13] on span "mute" at bounding box center [497, 14] width 16 height 8
click at [502, 14] on span "unmute" at bounding box center [496, 14] width 24 height 8
click at [357, 390] on icon at bounding box center [357, 386] width 7 height 7
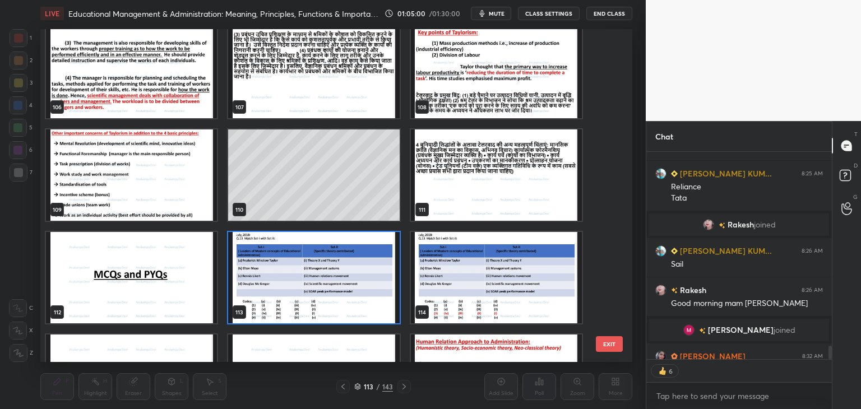
scroll to position [3666, 0]
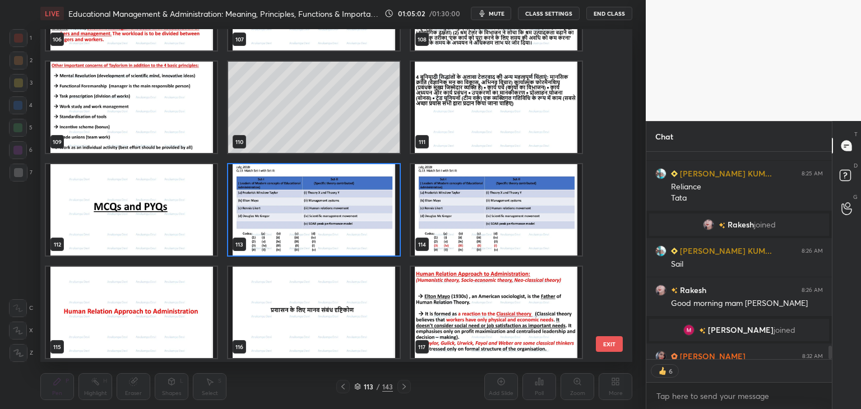
click at [380, 243] on img "grid" at bounding box center [313, 209] width 171 height 91
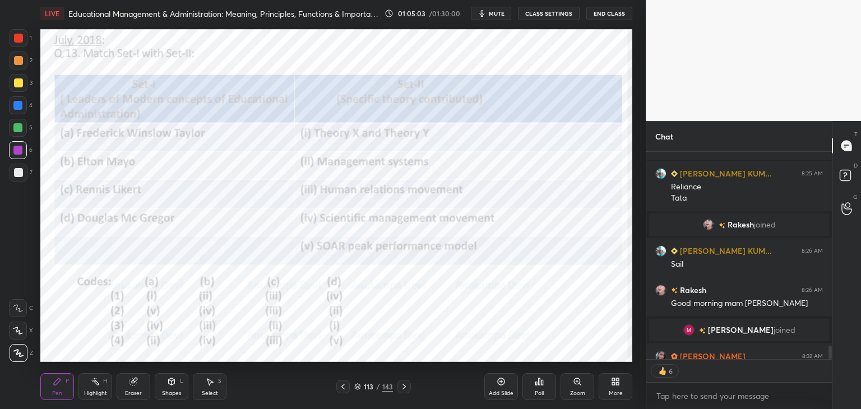
click at [539, 394] on div "Poll" at bounding box center [539, 394] width 9 height 6
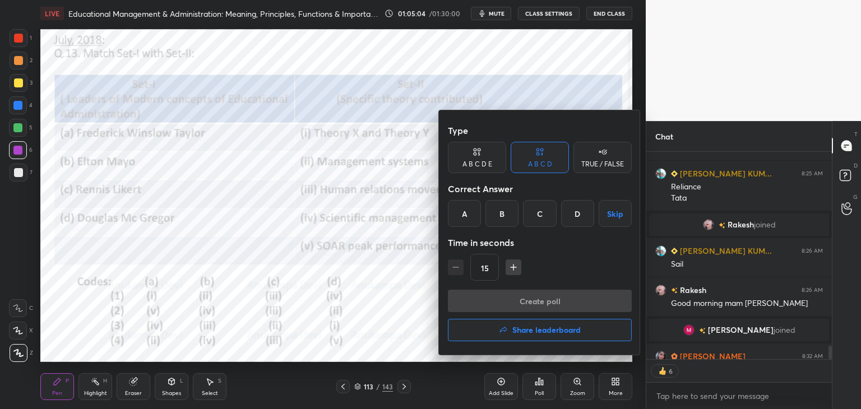
click at [539, 218] on div "C" at bounding box center [539, 213] width 33 height 27
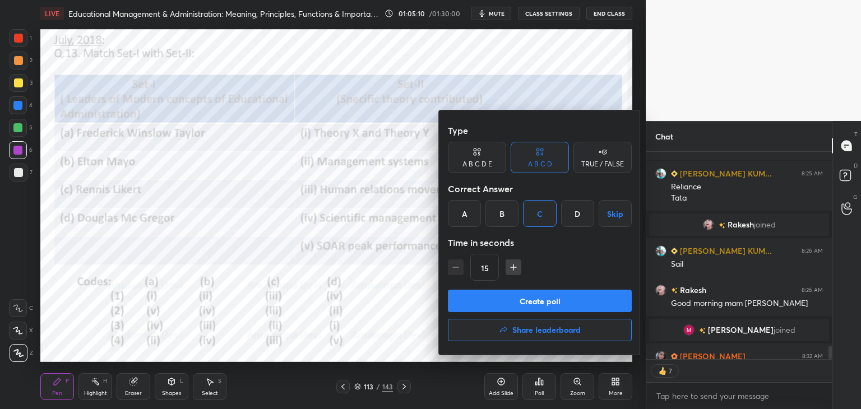
click at [552, 306] on button "Create poll" at bounding box center [540, 301] width 184 height 22
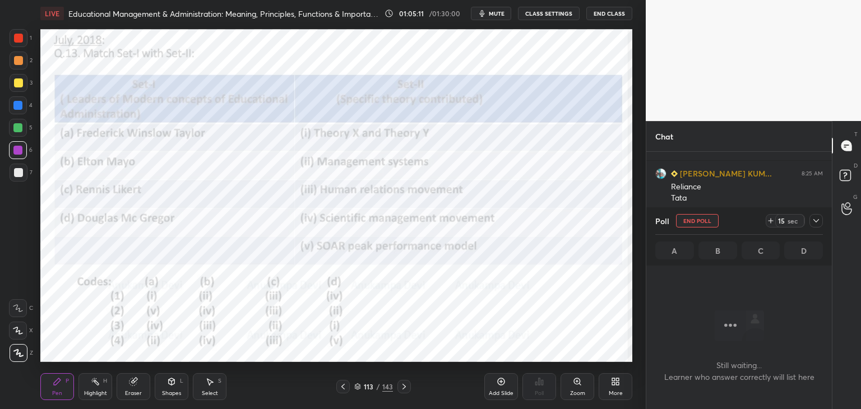
scroll to position [196, 182]
click at [502, 12] on span "mute" at bounding box center [497, 14] width 16 height 8
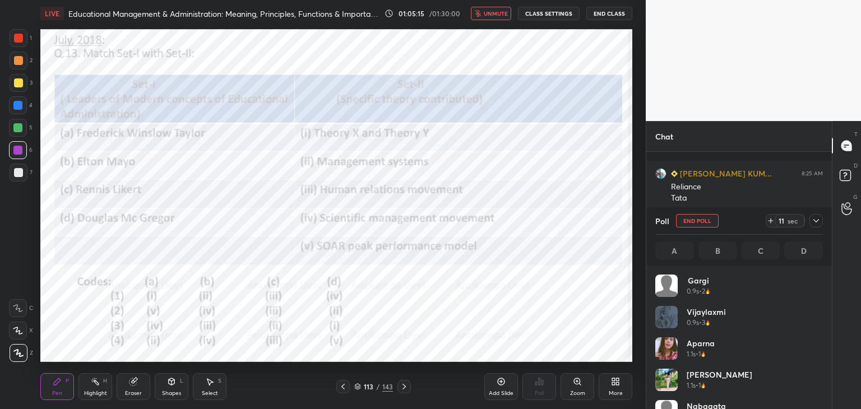
scroll to position [3315, 0]
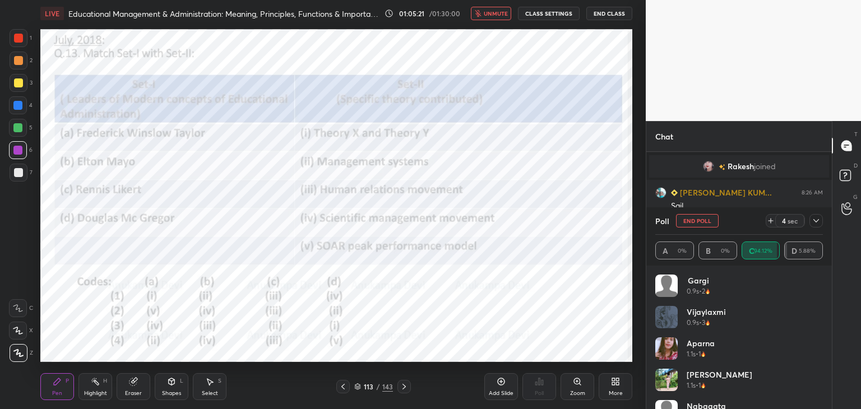
click at [491, 14] on span "unmute" at bounding box center [496, 14] width 24 height 8
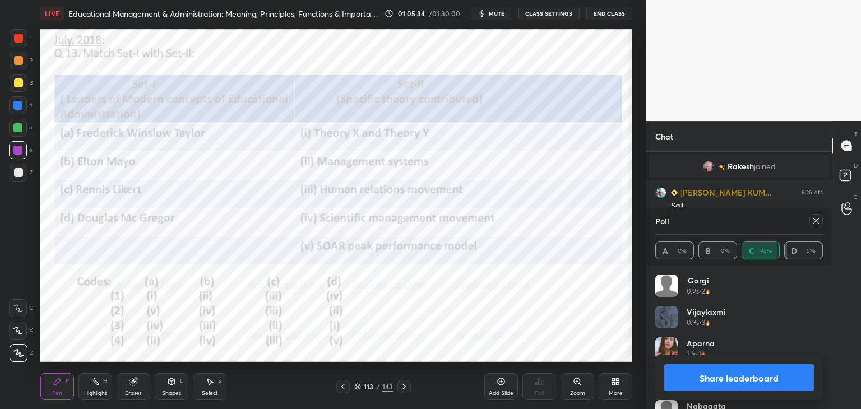
scroll to position [3355, 0]
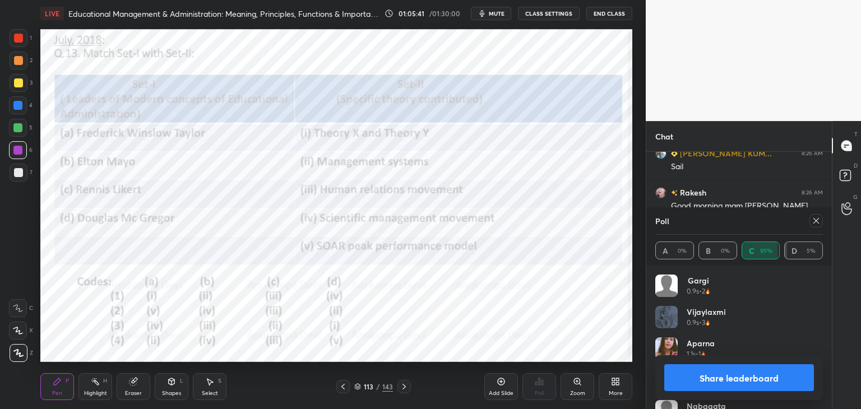
drag, startPoint x: 819, startPoint y: 220, endPoint x: 645, endPoint y: 210, distance: 174.1
click at [818, 220] on icon at bounding box center [816, 220] width 9 height 9
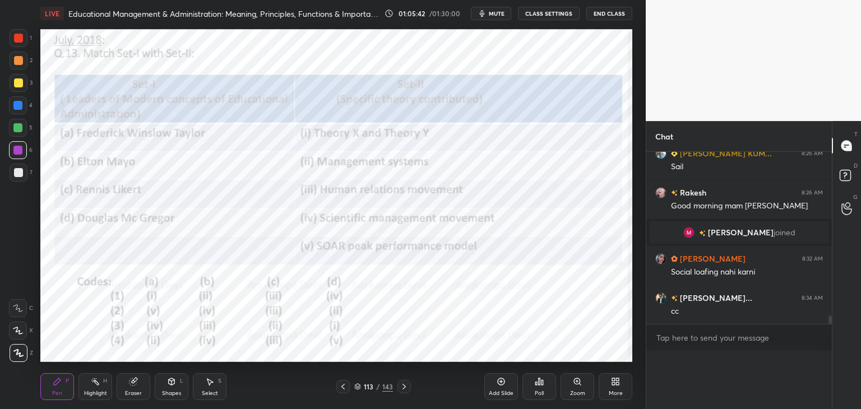
scroll to position [0, 3]
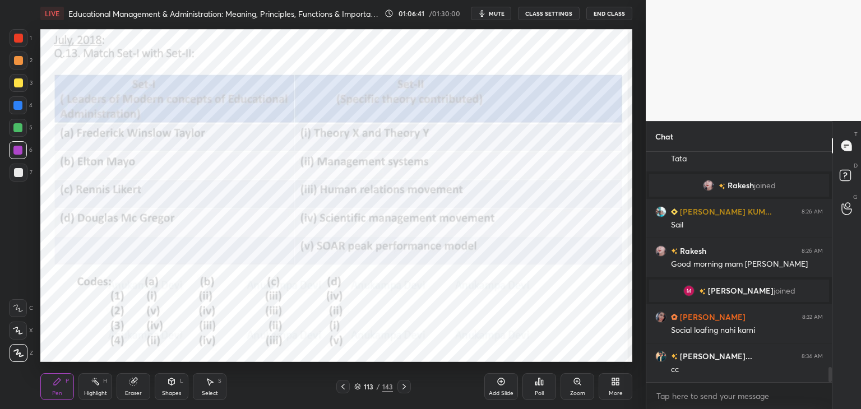
click at [405, 389] on icon at bounding box center [404, 386] width 9 height 9
click at [356, 387] on icon at bounding box center [357, 386] width 7 height 7
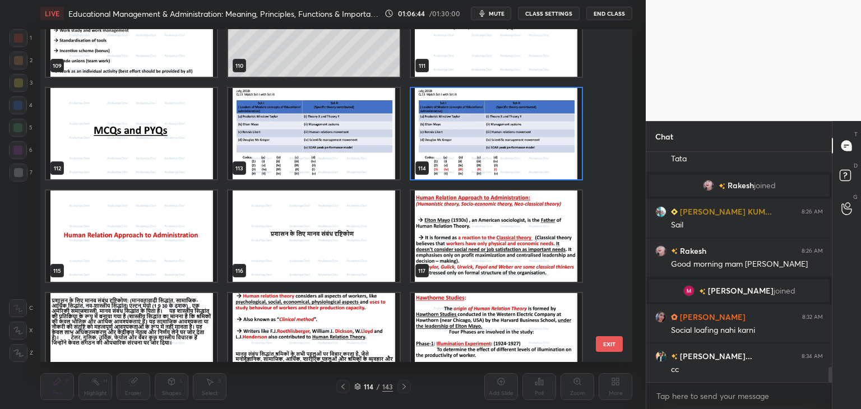
scroll to position [3765, 0]
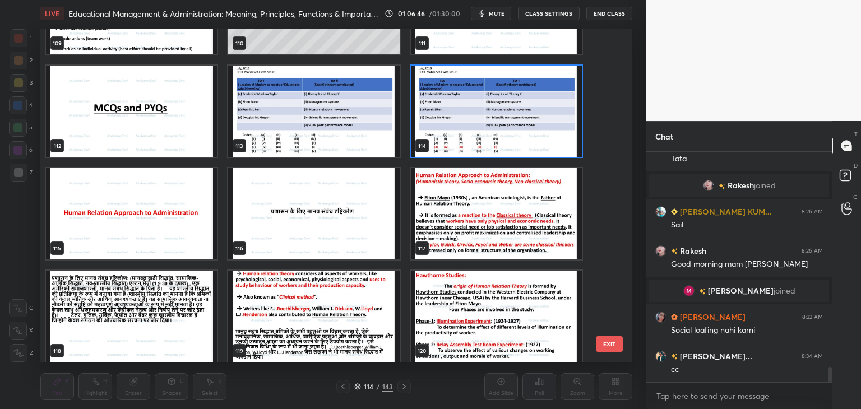
click at [176, 234] on img "grid" at bounding box center [131, 213] width 171 height 91
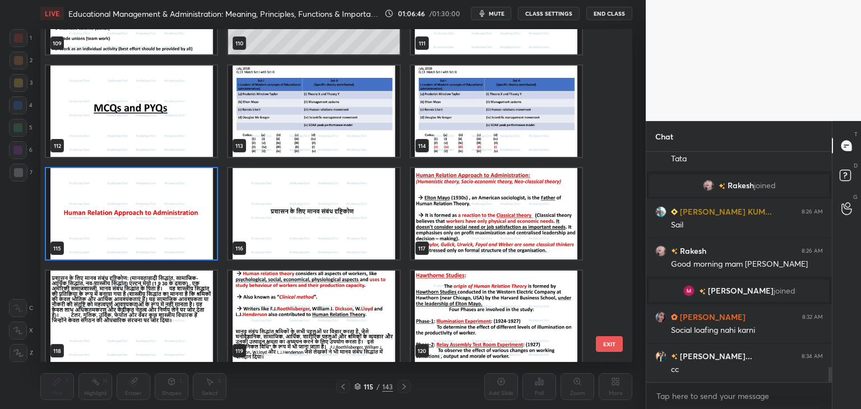
click at [175, 234] on img "grid" at bounding box center [131, 213] width 171 height 91
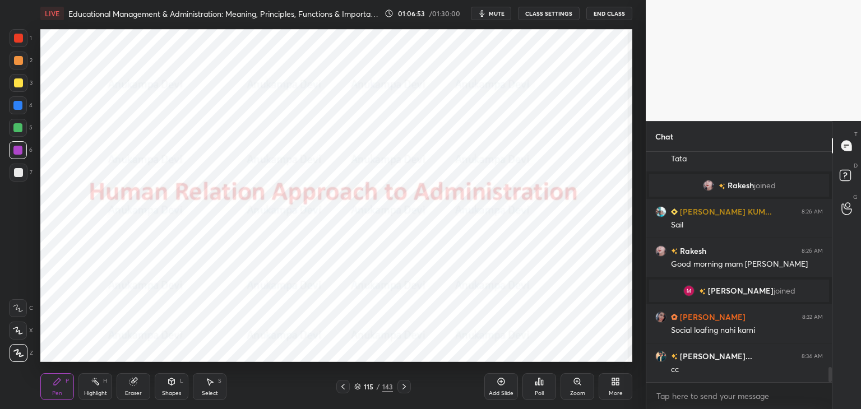
click at [170, 388] on div "Shapes L" at bounding box center [172, 386] width 34 height 27
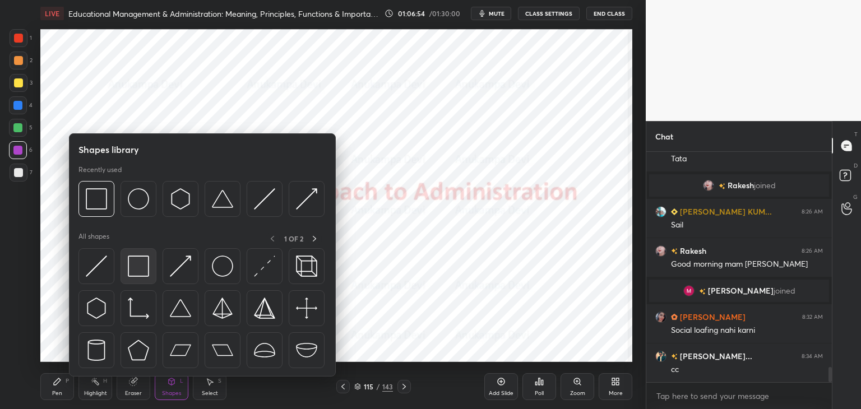
click at [141, 266] on img at bounding box center [138, 266] width 21 height 21
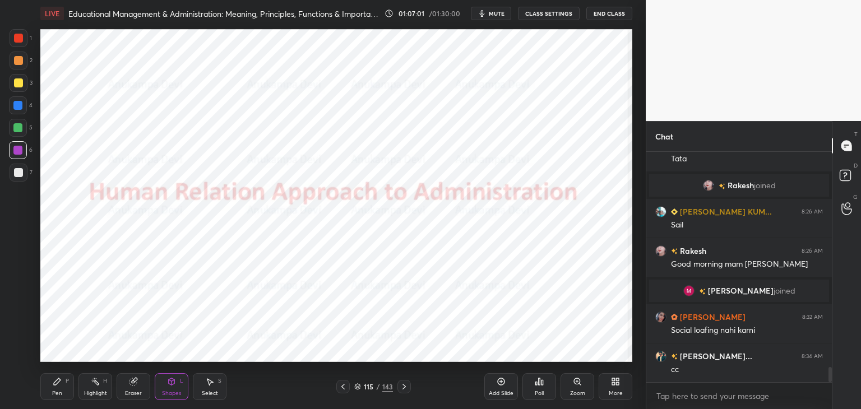
click at [54, 387] on div "Pen P" at bounding box center [57, 386] width 34 height 27
click at [16, 105] on div at bounding box center [17, 105] width 9 height 9
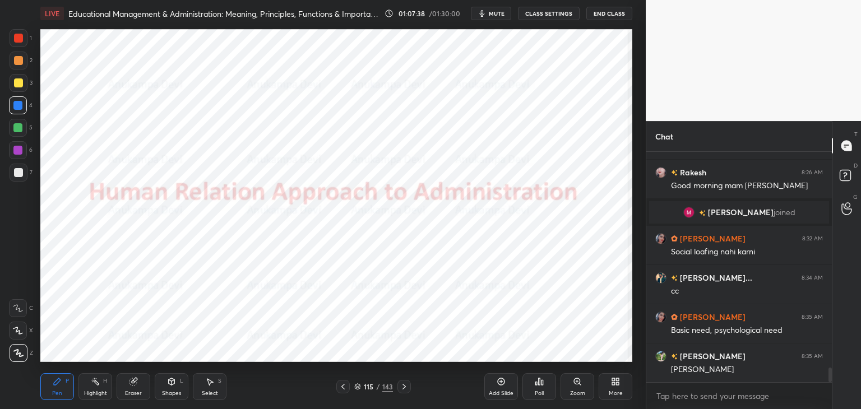
scroll to position [3414, 0]
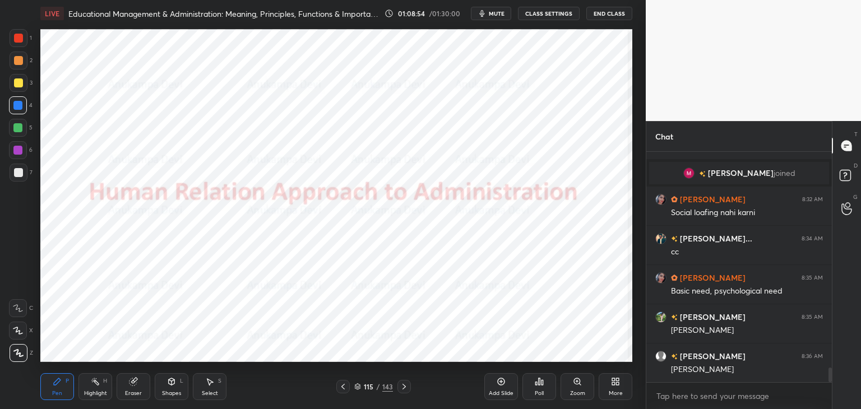
click at [500, 15] on span "mute" at bounding box center [497, 14] width 16 height 8
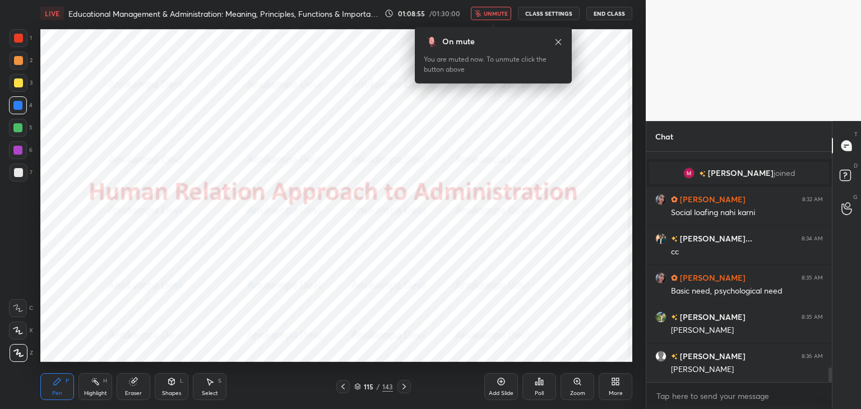
click at [500, 18] on button "unmute" at bounding box center [491, 13] width 40 height 13
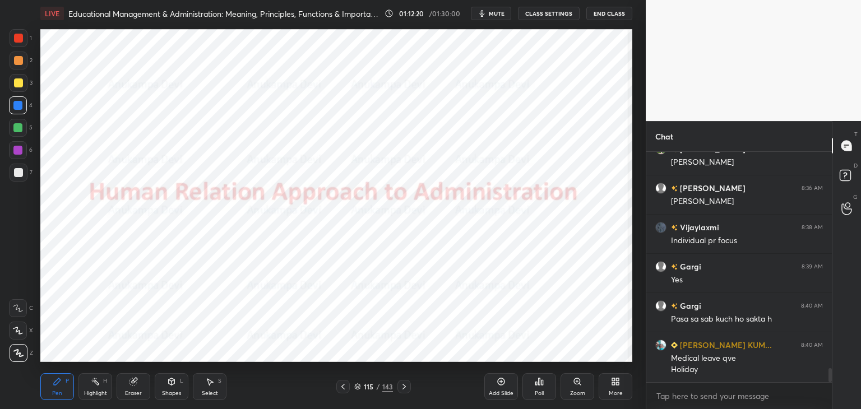
scroll to position [3593, 0]
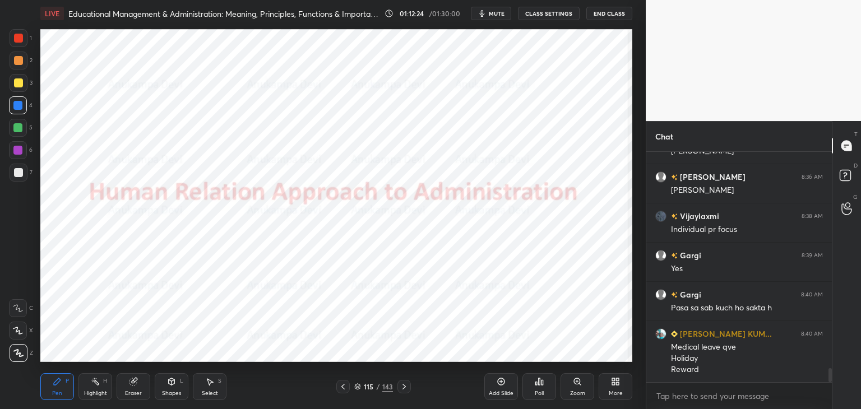
click at [406, 386] on icon at bounding box center [404, 386] width 9 height 9
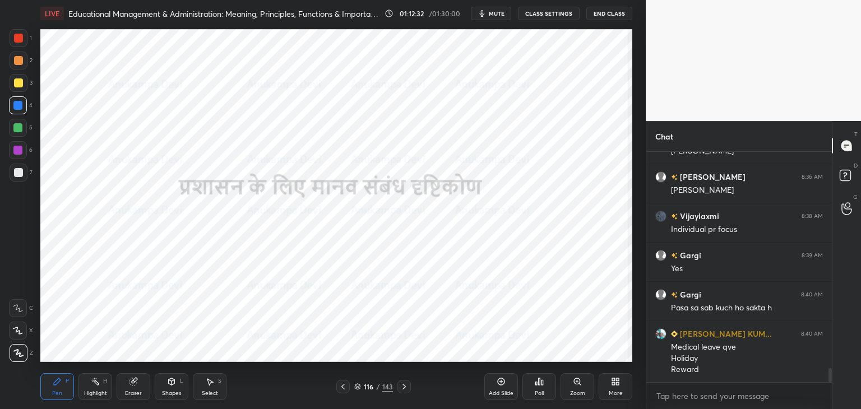
click at [403, 390] on icon at bounding box center [404, 386] width 9 height 9
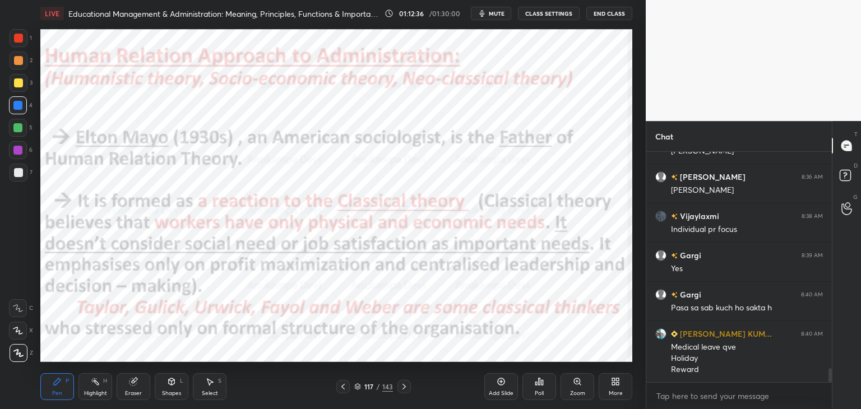
drag, startPoint x: 17, startPoint y: 131, endPoint x: 36, endPoint y: 122, distance: 20.6
click at [18, 131] on div at bounding box center [17, 127] width 9 height 9
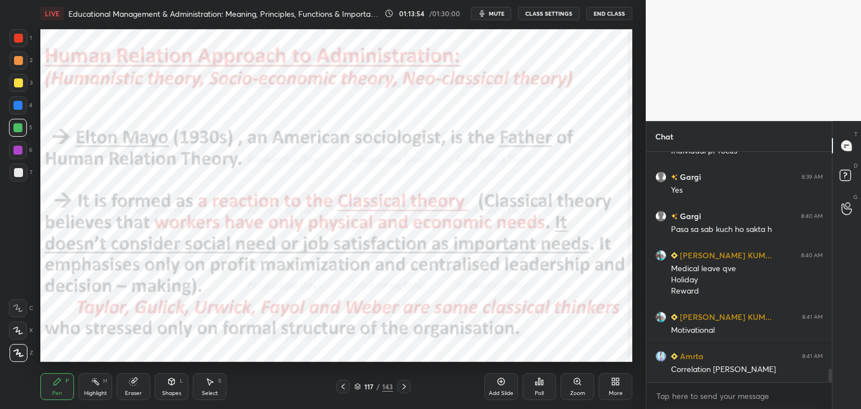
scroll to position [3699, 0]
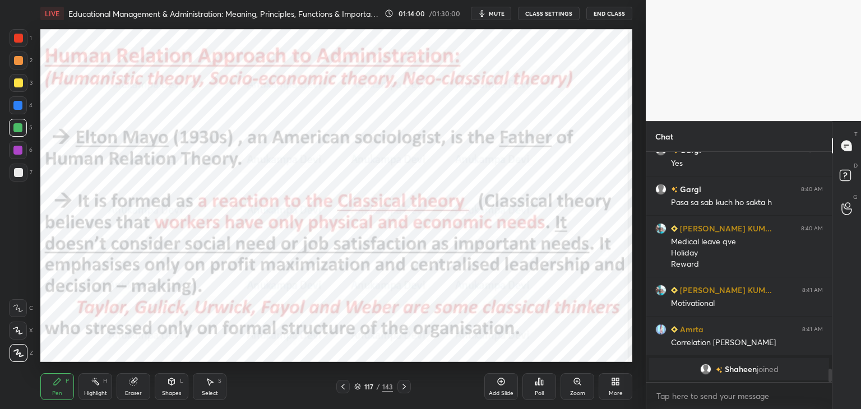
click at [358, 387] on icon at bounding box center [357, 386] width 7 height 7
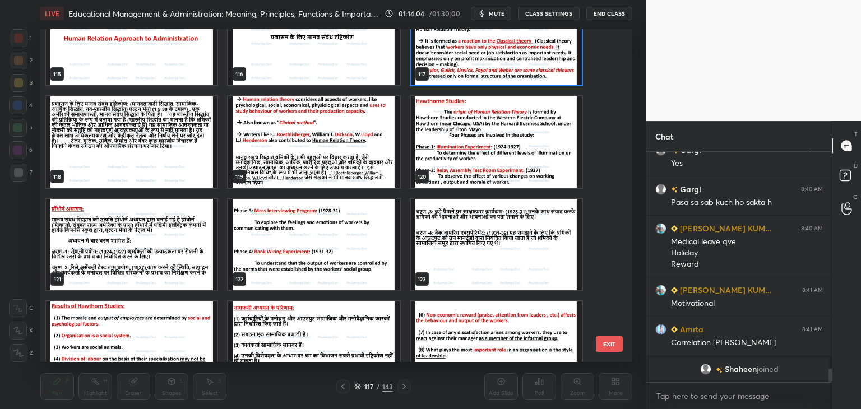
scroll to position [3955, 0]
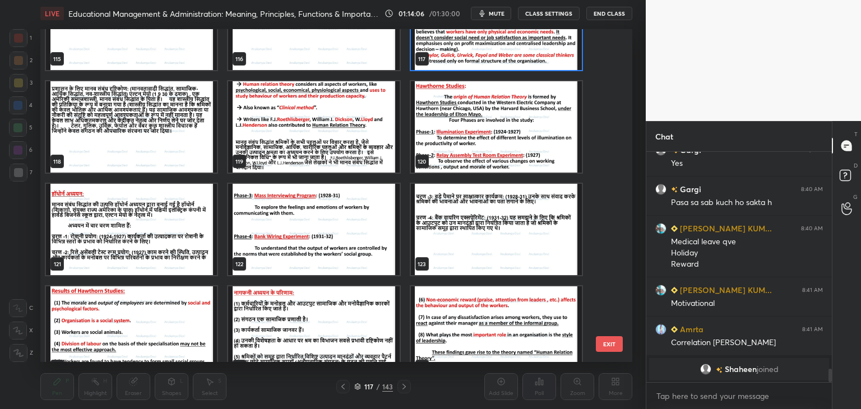
click at [434, 142] on img "grid" at bounding box center [496, 126] width 171 height 91
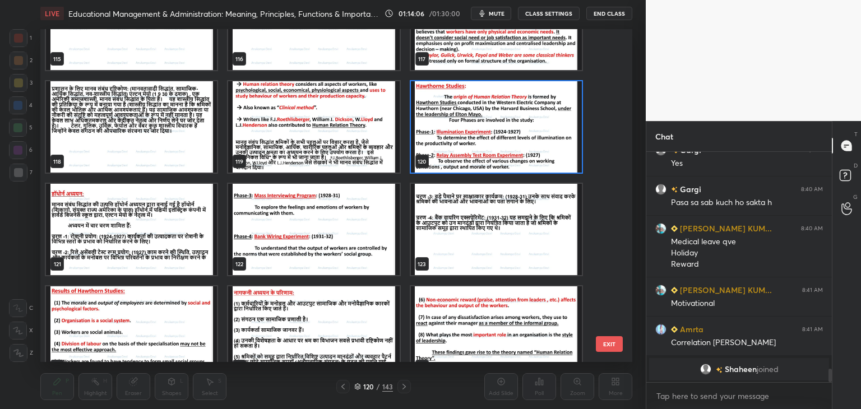
click at [434, 141] on img "grid" at bounding box center [496, 126] width 171 height 91
click at [435, 142] on img "grid" at bounding box center [496, 126] width 171 height 91
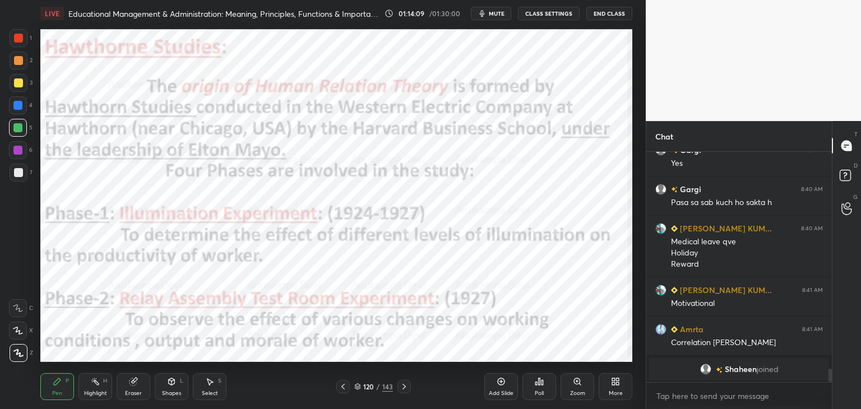
click at [403, 389] on icon at bounding box center [404, 386] width 9 height 9
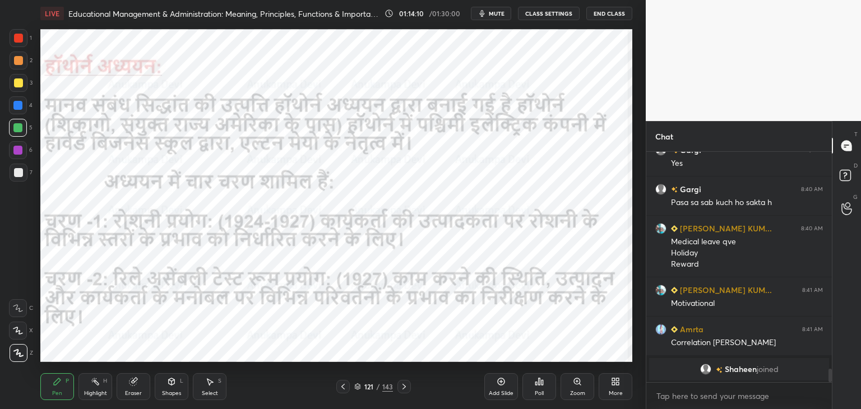
click at [403, 388] on icon at bounding box center [404, 387] width 3 height 6
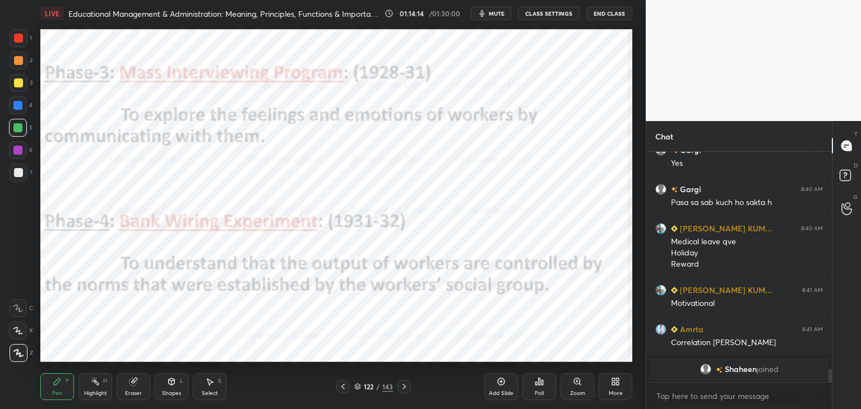
drag, startPoint x: 357, startPoint y: 389, endPoint x: 357, endPoint y: 381, distance: 8.4
click at [357, 387] on icon at bounding box center [357, 386] width 7 height 7
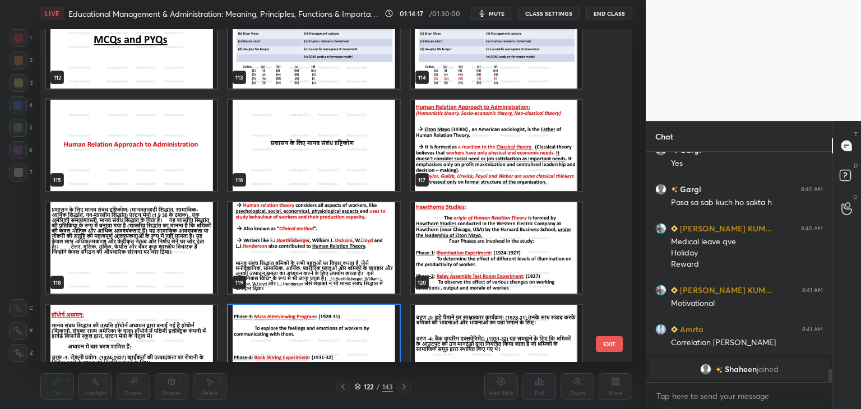
scroll to position [3841, 0]
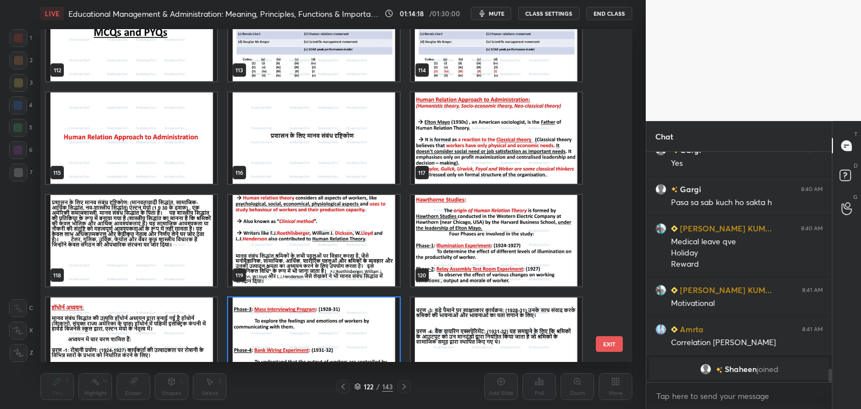
click at [442, 144] on img "grid" at bounding box center [496, 137] width 171 height 91
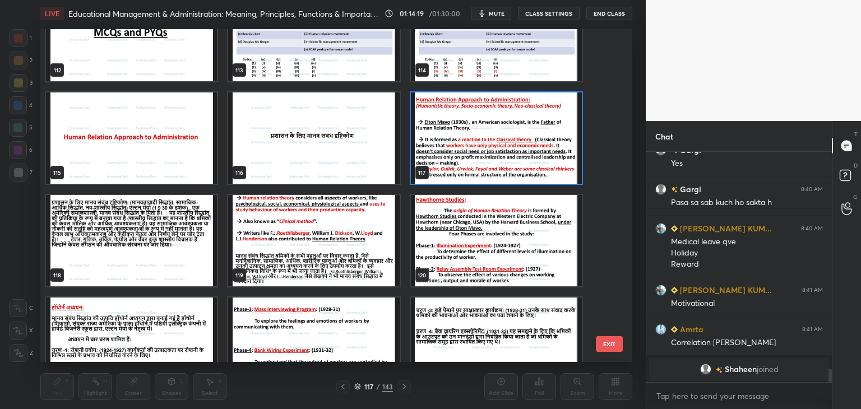
click at [442, 144] on img "grid" at bounding box center [496, 137] width 171 height 91
click at [443, 144] on img "grid" at bounding box center [496, 137] width 171 height 91
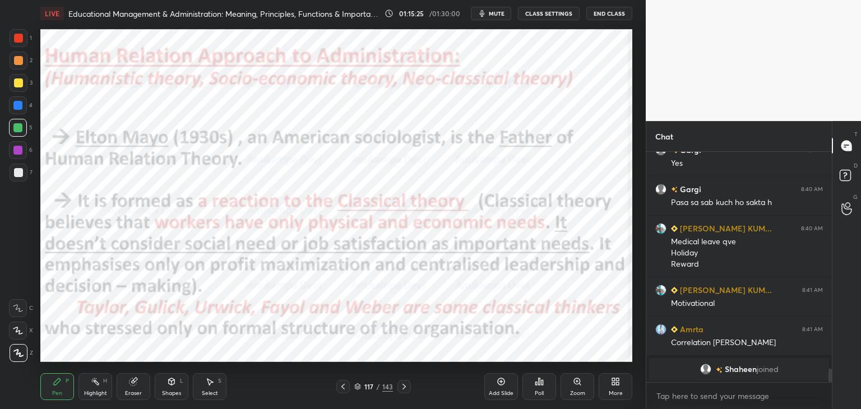
click at [405, 388] on icon at bounding box center [404, 386] width 9 height 9
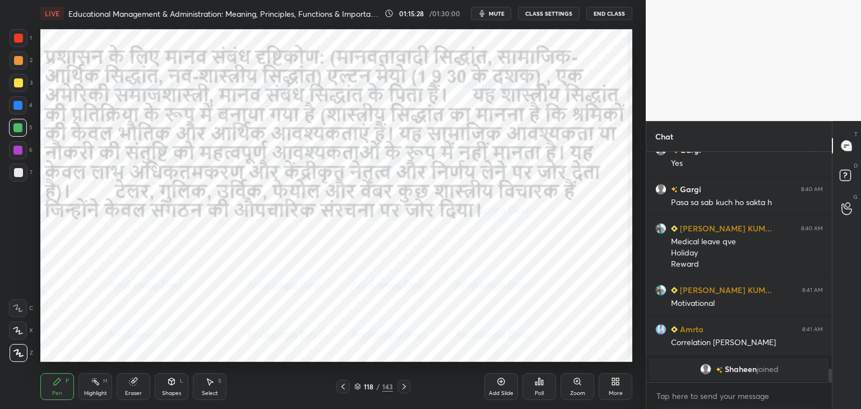
click at [403, 390] on icon at bounding box center [404, 386] width 9 height 9
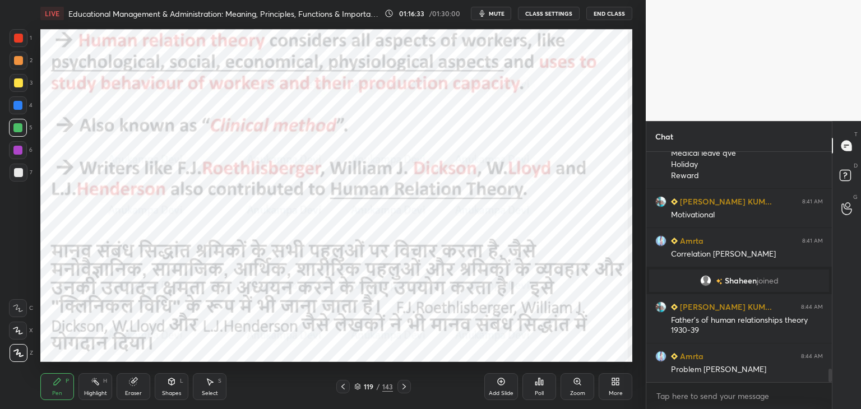
scroll to position [3713, 0]
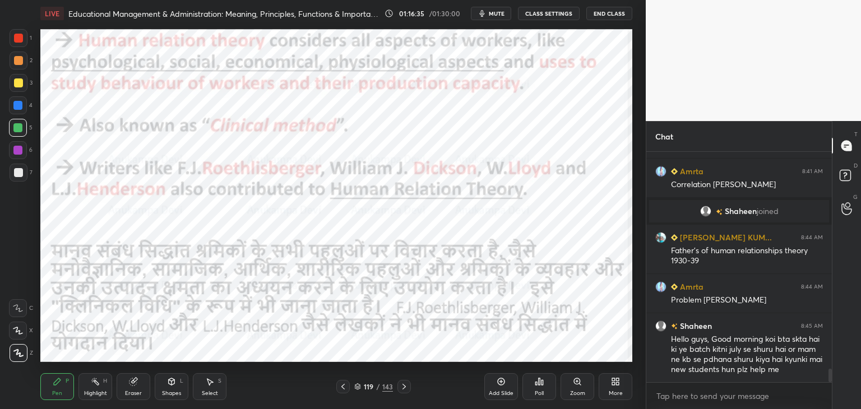
click at [498, 13] on span "mute" at bounding box center [497, 14] width 16 height 8
click at [502, 14] on span "unmute" at bounding box center [496, 14] width 24 height 8
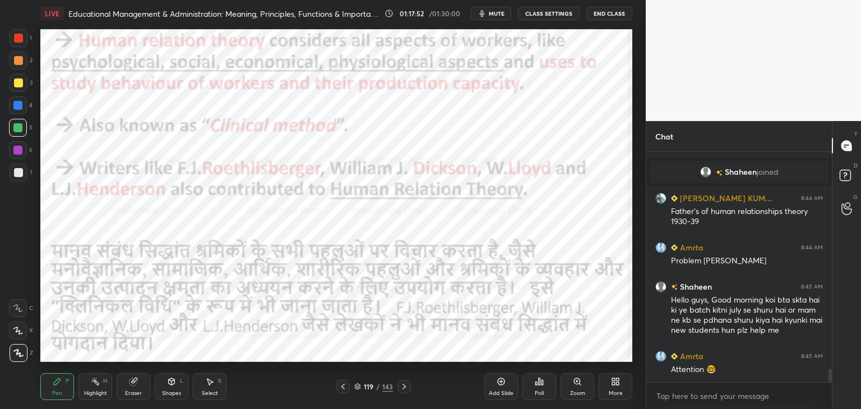
scroll to position [3792, 0]
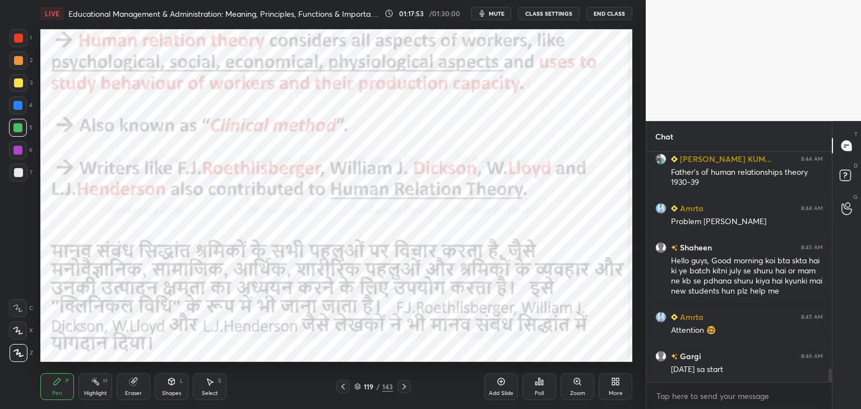
click at [404, 388] on icon at bounding box center [404, 386] width 9 height 9
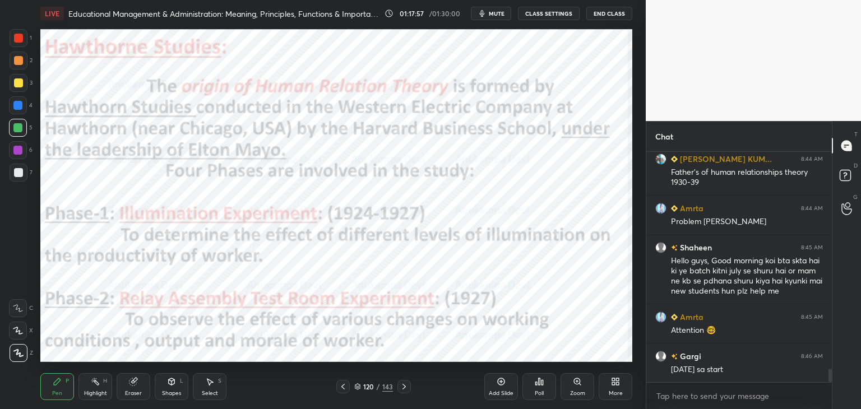
click at [19, 107] on div at bounding box center [17, 105] width 9 height 9
click at [343, 388] on icon at bounding box center [342, 387] width 3 height 6
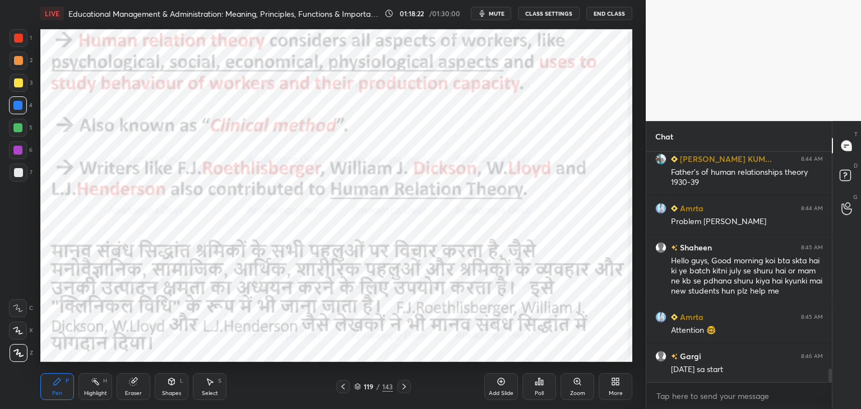
click at [355, 389] on icon at bounding box center [357, 386] width 7 height 7
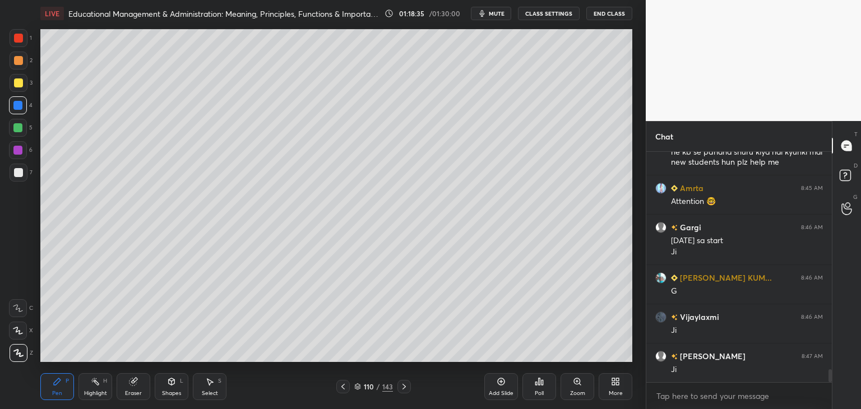
scroll to position [3960, 0]
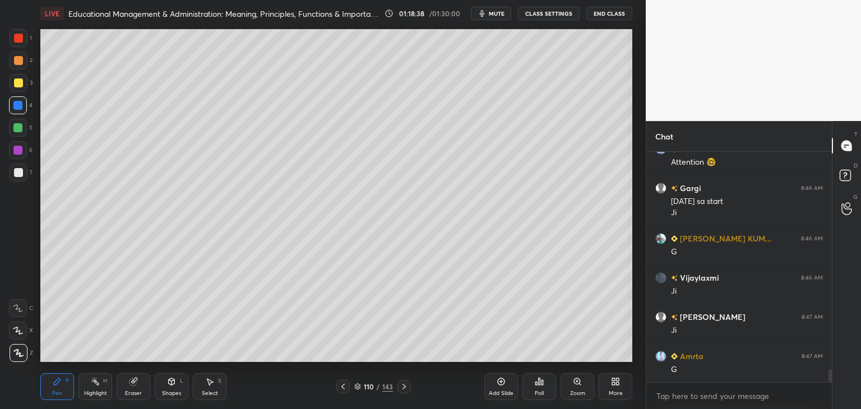
drag, startPoint x: 359, startPoint y: 385, endPoint x: 361, endPoint y: 377, distance: 8.2
click at [357, 385] on icon at bounding box center [357, 386] width 7 height 7
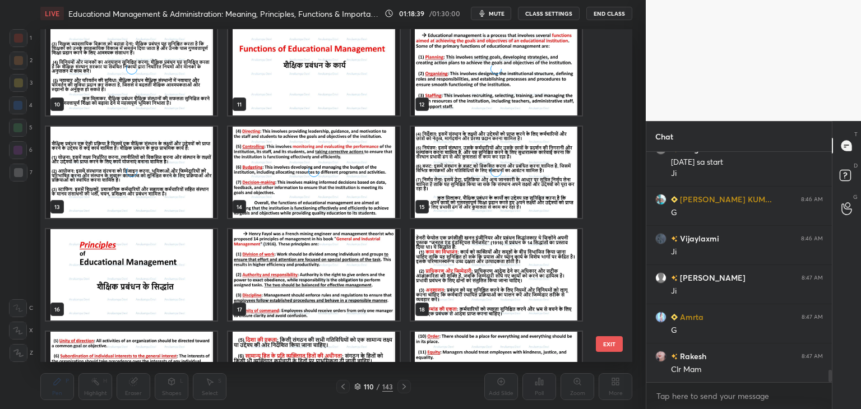
scroll to position [0, 0]
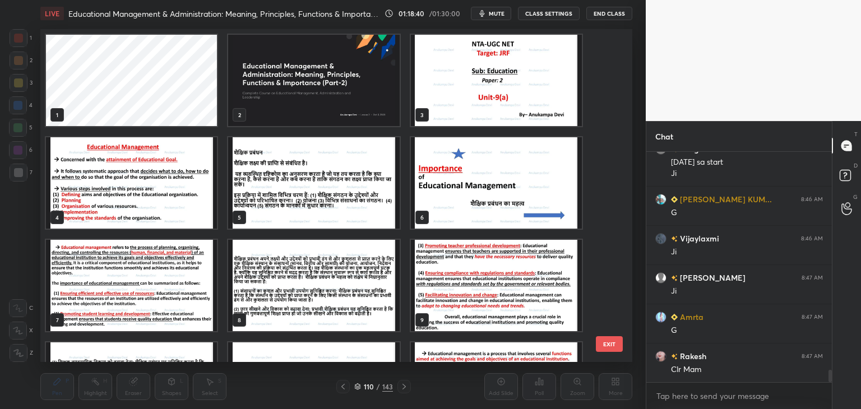
click at [363, 102] on img "grid" at bounding box center [313, 80] width 171 height 91
click at [364, 102] on img "grid" at bounding box center [313, 80] width 171 height 91
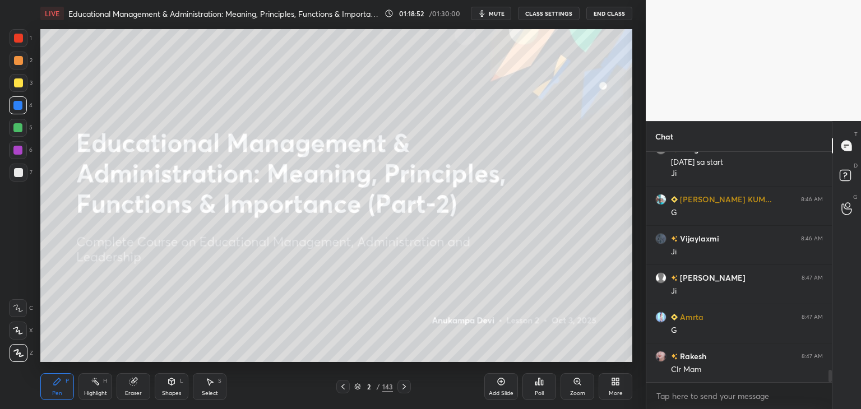
drag, startPoint x: 357, startPoint y: 389, endPoint x: 359, endPoint y: 381, distance: 8.6
click at [357, 387] on icon at bounding box center [357, 386] width 7 height 7
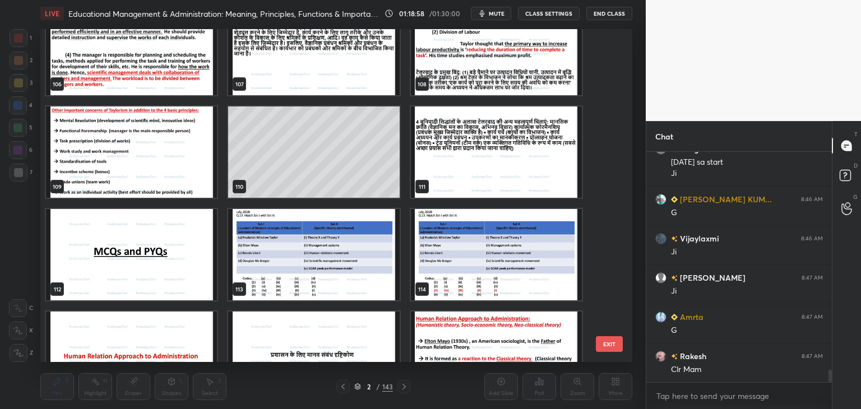
scroll to position [3644, 0]
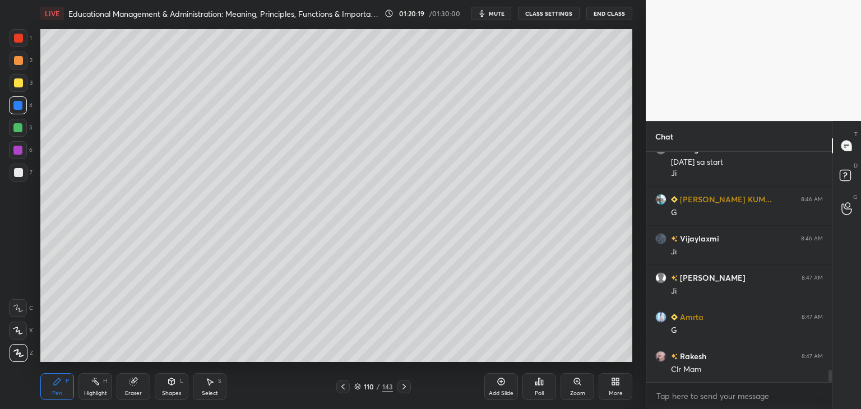
drag, startPoint x: 502, startPoint y: 382, endPoint x: 487, endPoint y: 366, distance: 21.8
click at [502, 381] on icon at bounding box center [501, 381] width 9 height 9
click at [16, 172] on div at bounding box center [18, 172] width 9 height 9
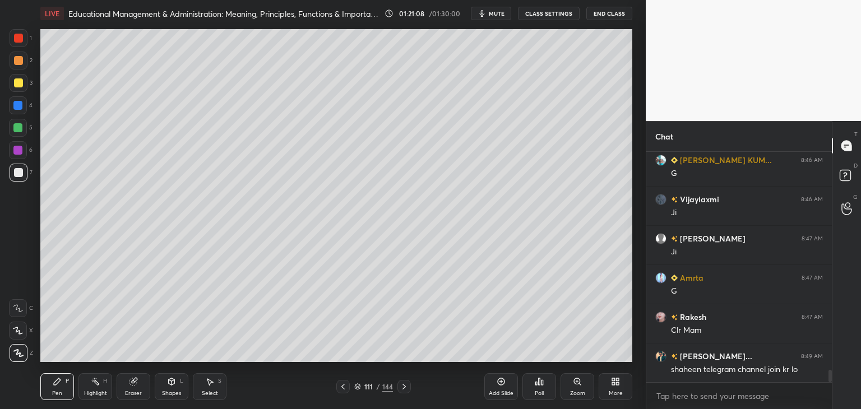
drag, startPoint x: 359, startPoint y: 388, endPoint x: 359, endPoint y: 374, distance: 14.0
click at [359, 388] on icon at bounding box center [357, 386] width 7 height 7
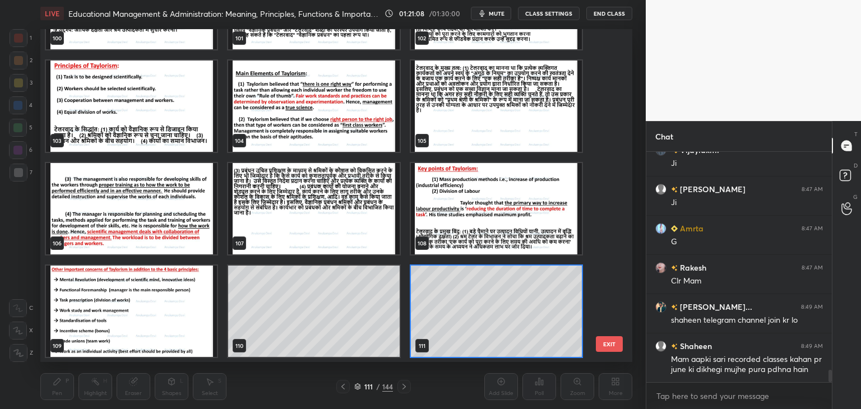
scroll to position [330, 586]
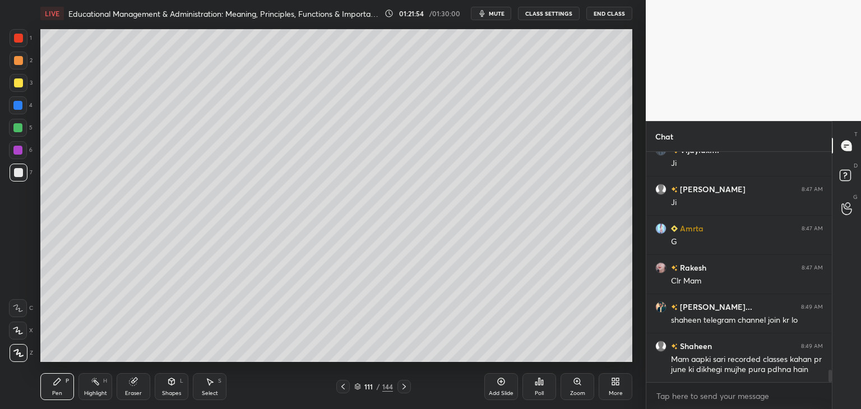
click at [345, 388] on icon at bounding box center [343, 386] width 9 height 9
click at [357, 386] on icon at bounding box center [357, 386] width 7 height 7
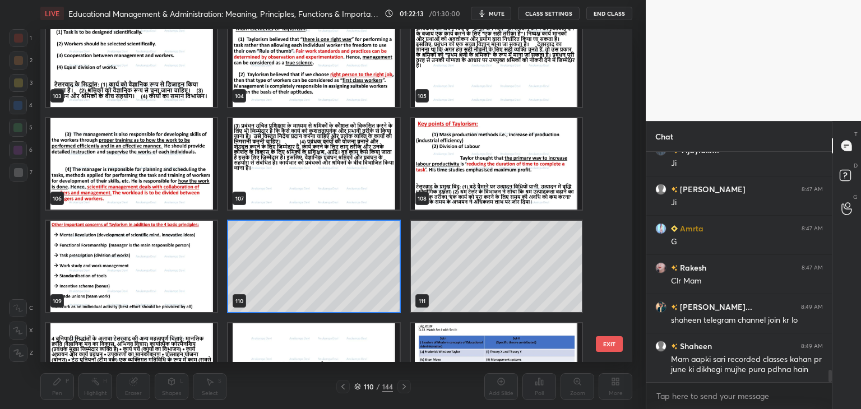
scroll to position [3523, 0]
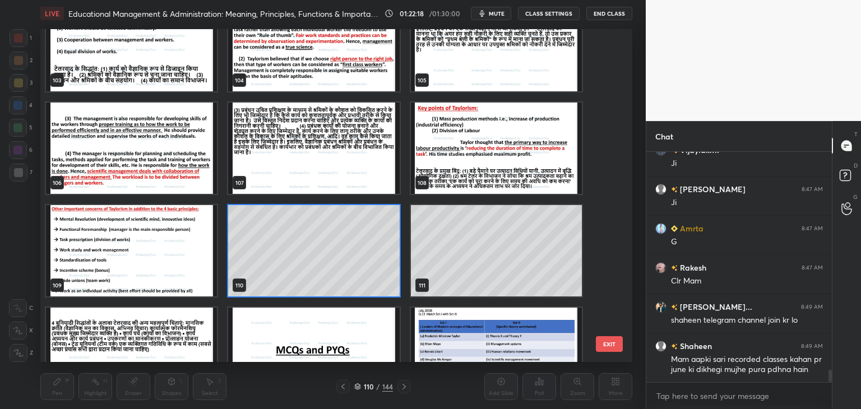
click at [188, 263] on img "grid" at bounding box center [131, 250] width 171 height 91
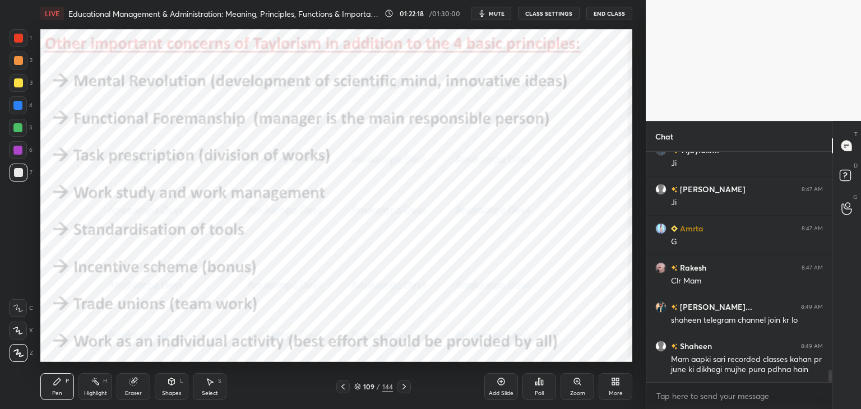
click at [189, 261] on img "grid" at bounding box center [131, 250] width 171 height 91
click at [21, 106] on div at bounding box center [17, 105] width 9 height 9
click at [358, 387] on icon at bounding box center [357, 386] width 7 height 7
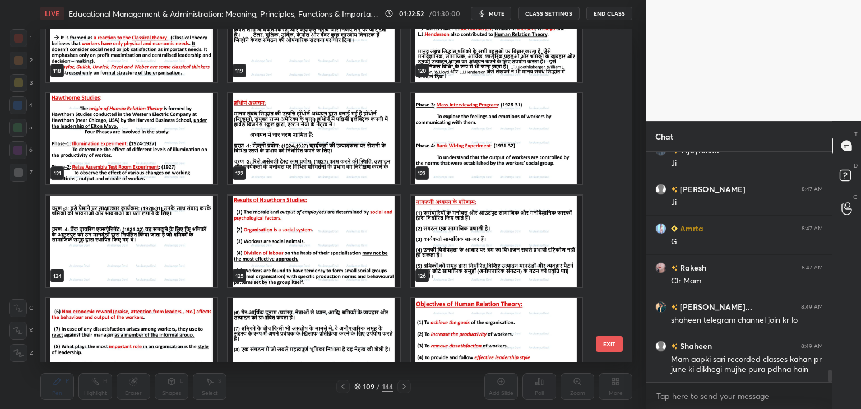
scroll to position [4030, 0]
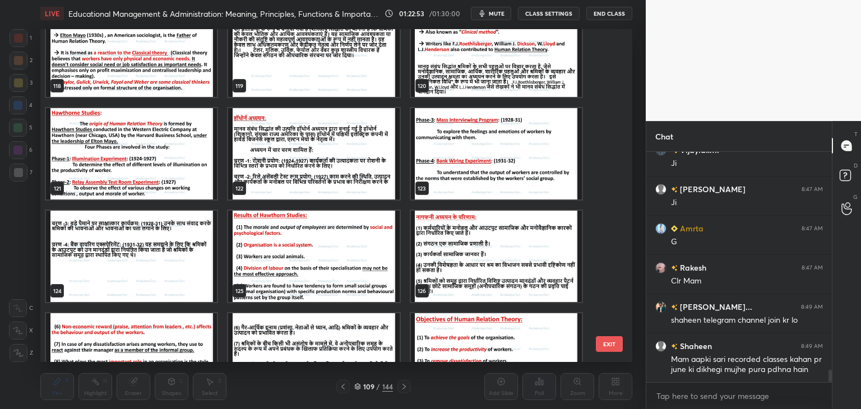
click at [179, 164] on img "grid" at bounding box center [131, 153] width 171 height 91
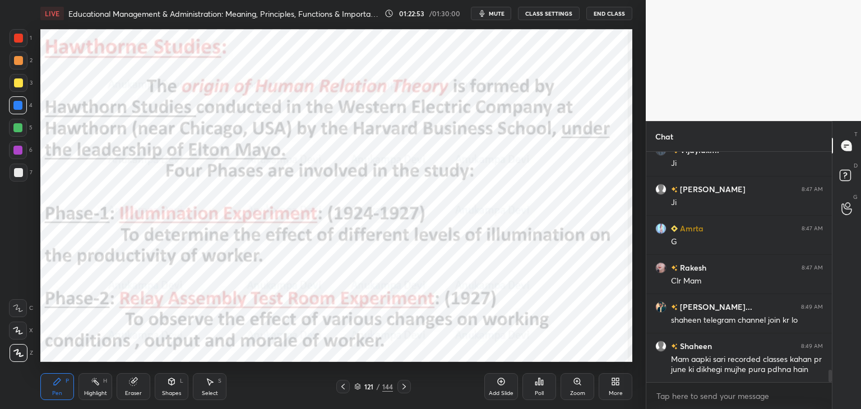
drag, startPoint x: 179, startPoint y: 164, endPoint x: 186, endPoint y: 155, distance: 10.9
click at [179, 165] on img "grid" at bounding box center [131, 153] width 171 height 91
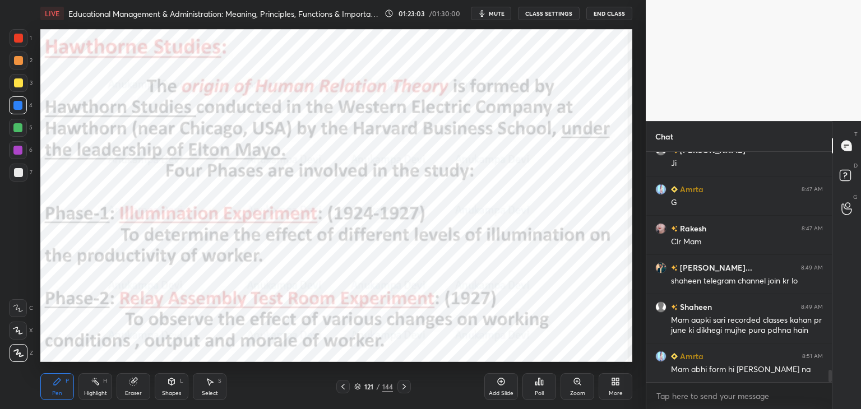
click at [18, 154] on div at bounding box center [17, 150] width 9 height 9
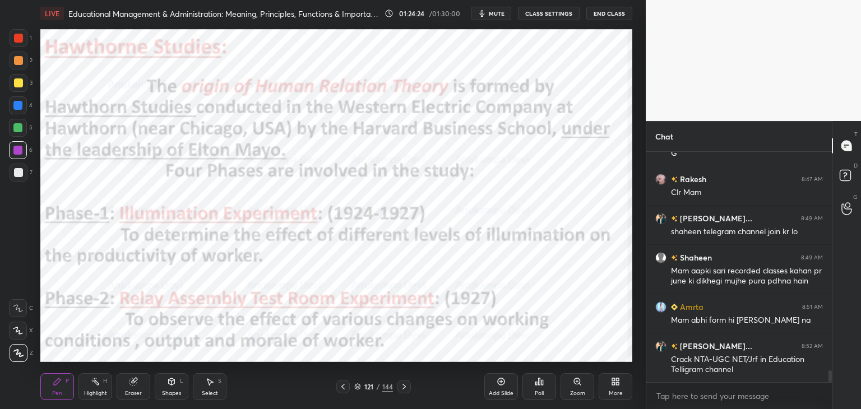
scroll to position [4216, 0]
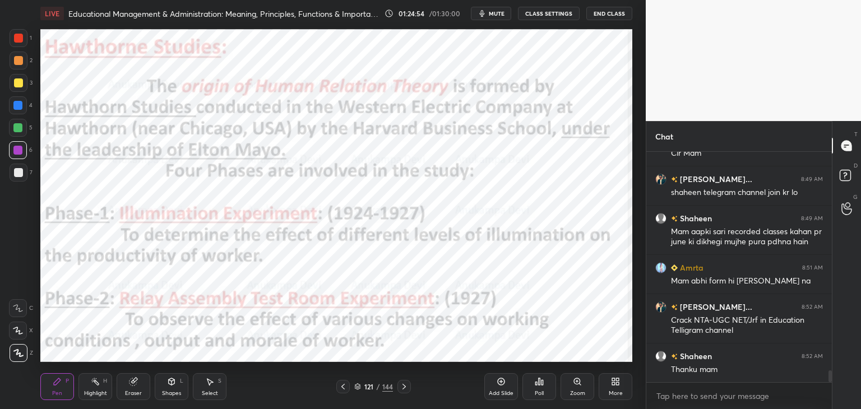
click at [496, 7] on button "mute" at bounding box center [491, 13] width 40 height 13
click at [489, 10] on span "unmute" at bounding box center [496, 14] width 24 height 8
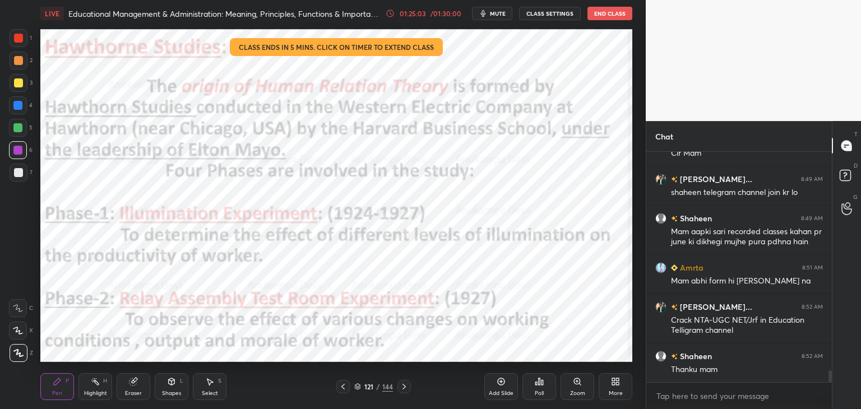
click at [500, 13] on span "mute" at bounding box center [498, 14] width 16 height 8
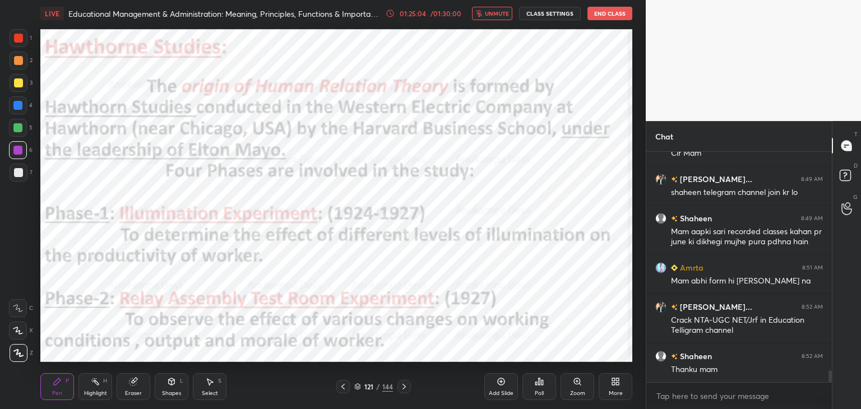
click at [17, 126] on div at bounding box center [17, 127] width 9 height 9
click at [506, 12] on span "unmute" at bounding box center [497, 14] width 24 height 8
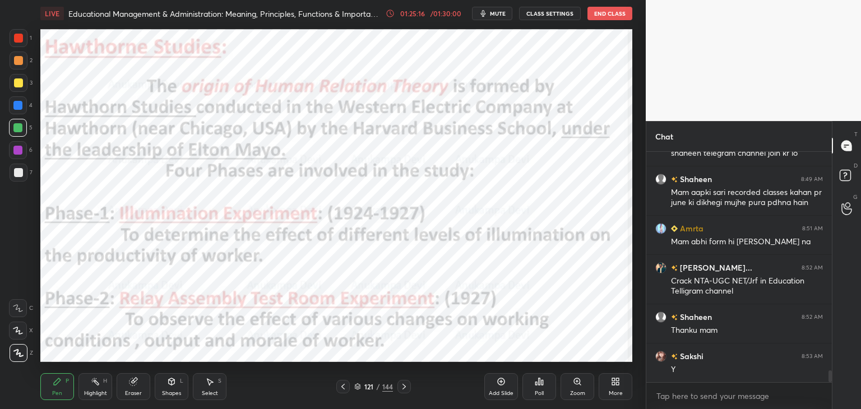
scroll to position [4294, 0]
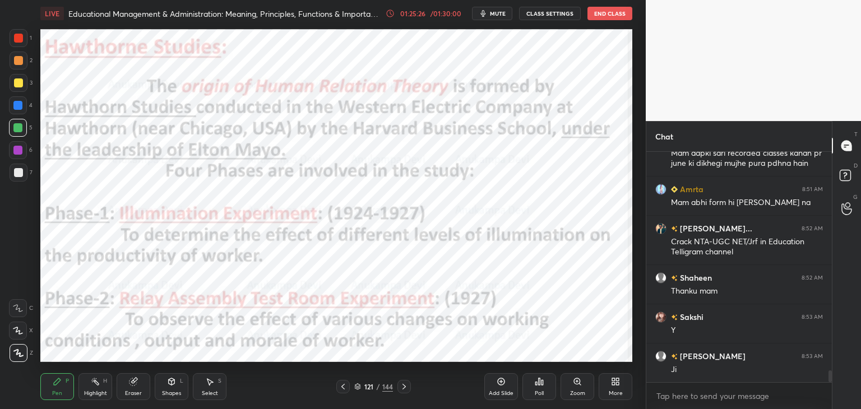
drag, startPoint x: 502, startPoint y: 12, endPoint x: 498, endPoint y: 25, distance: 14.0
click at [502, 12] on span "mute" at bounding box center [498, 14] width 16 height 8
click at [497, 15] on span "unmute" at bounding box center [497, 14] width 24 height 8
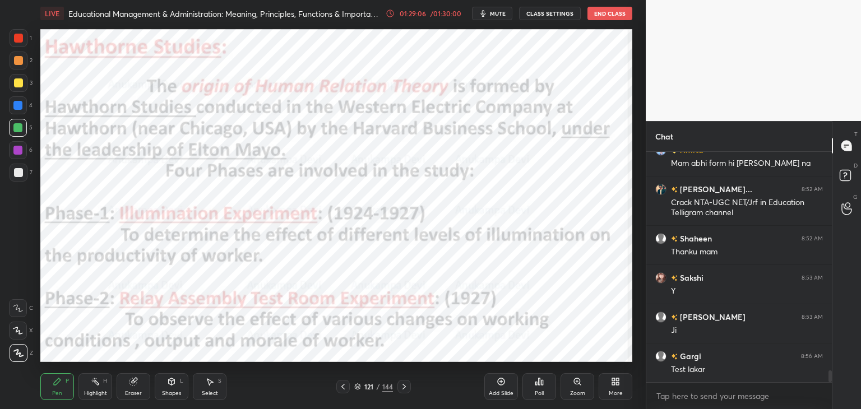
click at [404, 388] on icon at bounding box center [404, 387] width 3 height 6
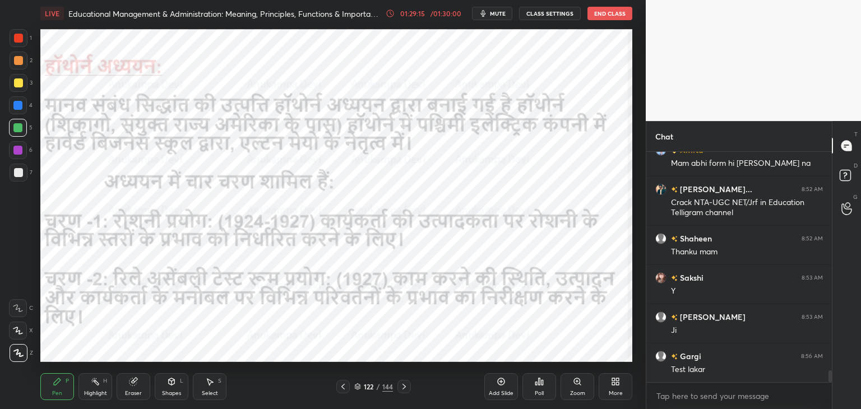
click at [346, 389] on icon at bounding box center [343, 386] width 9 height 9
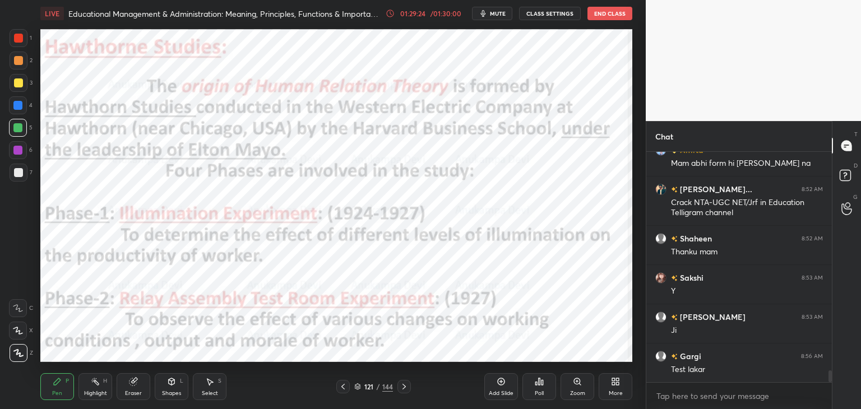
click at [402, 388] on icon at bounding box center [404, 386] width 9 height 9
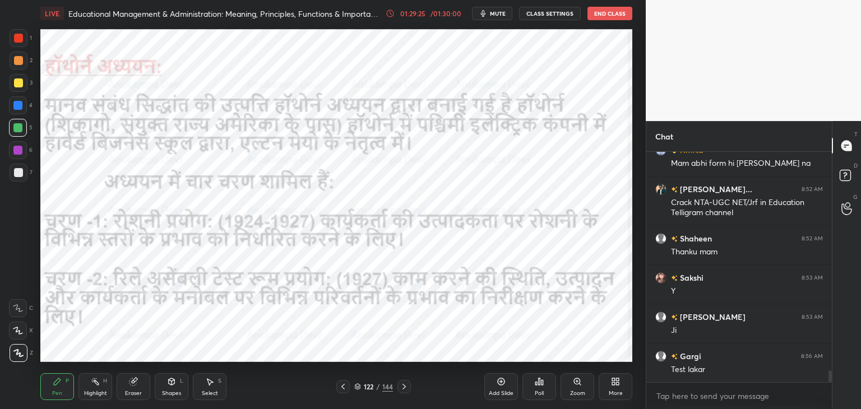
click at [404, 386] on icon at bounding box center [404, 386] width 9 height 9
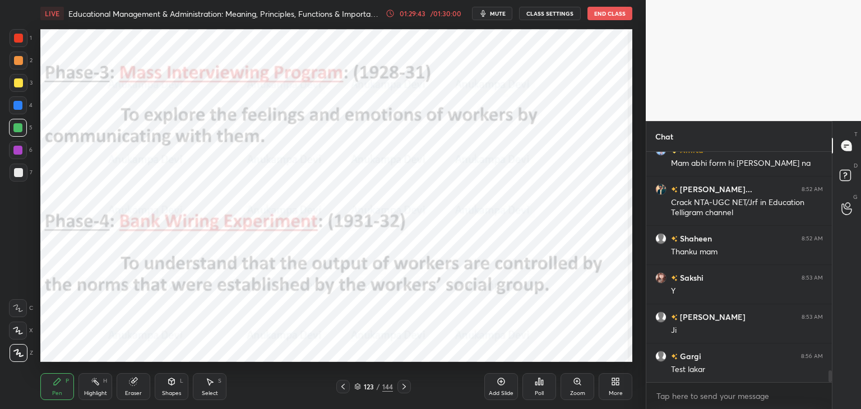
click at [496, 13] on span "mute" at bounding box center [498, 14] width 16 height 8
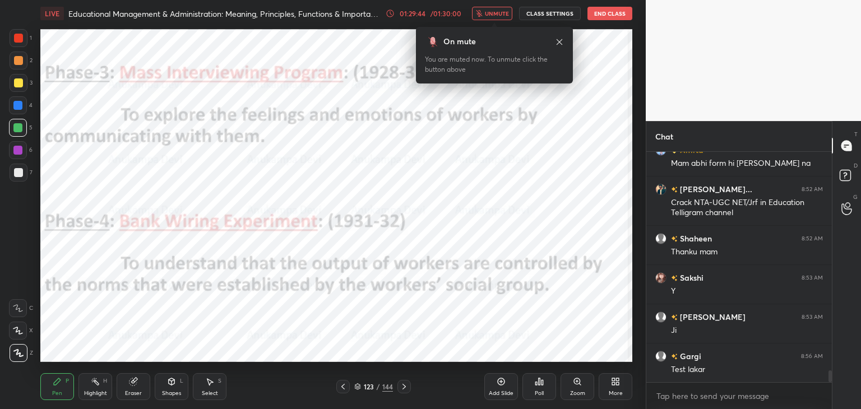
drag, startPoint x: 501, startPoint y: 12, endPoint x: 484, endPoint y: 26, distance: 22.3
click at [501, 12] on span "unmute" at bounding box center [497, 14] width 24 height 8
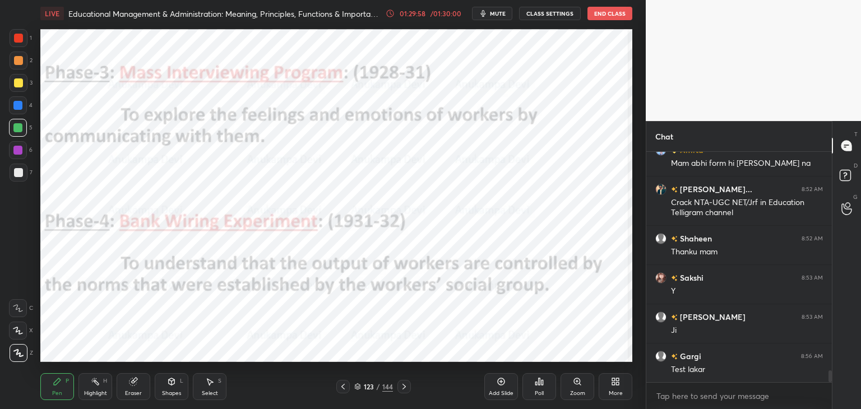
click at [343, 388] on icon at bounding box center [343, 386] width 9 height 9
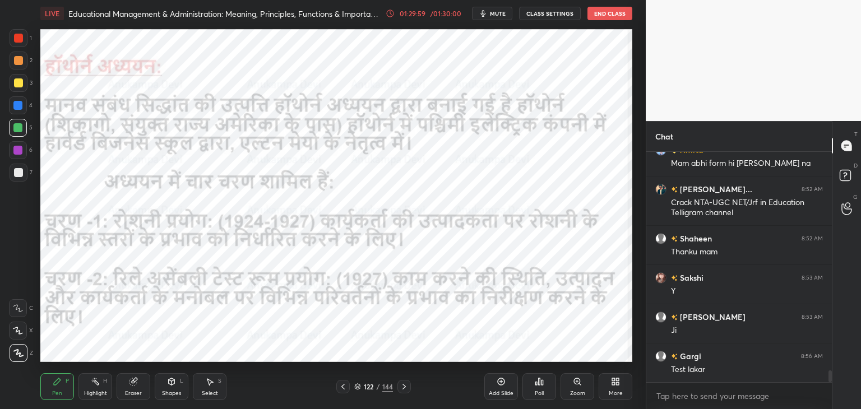
click at [344, 389] on icon at bounding box center [343, 386] width 9 height 9
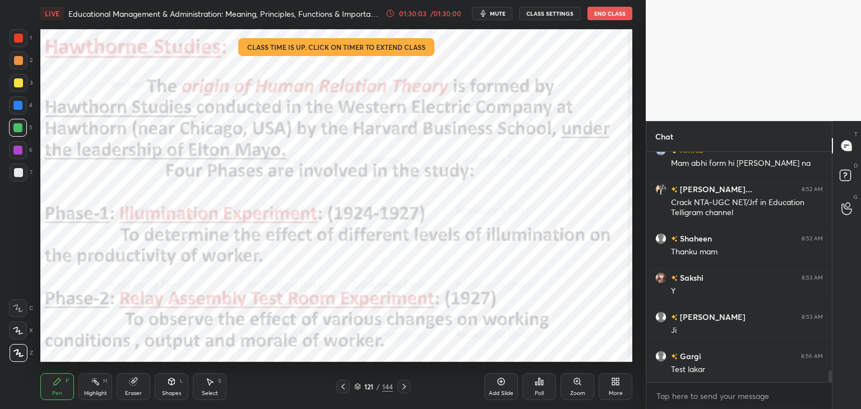
click at [403, 390] on icon at bounding box center [404, 386] width 9 height 9
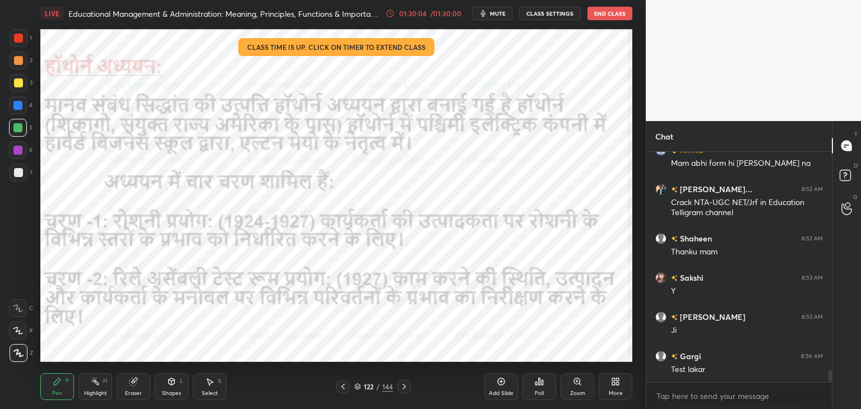
click at [401, 393] on div at bounding box center [403, 386] width 13 height 13
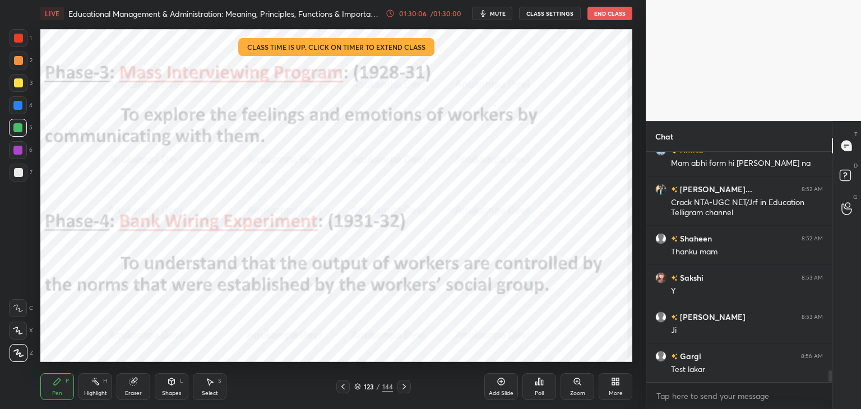
click at [341, 390] on icon at bounding box center [343, 386] width 9 height 9
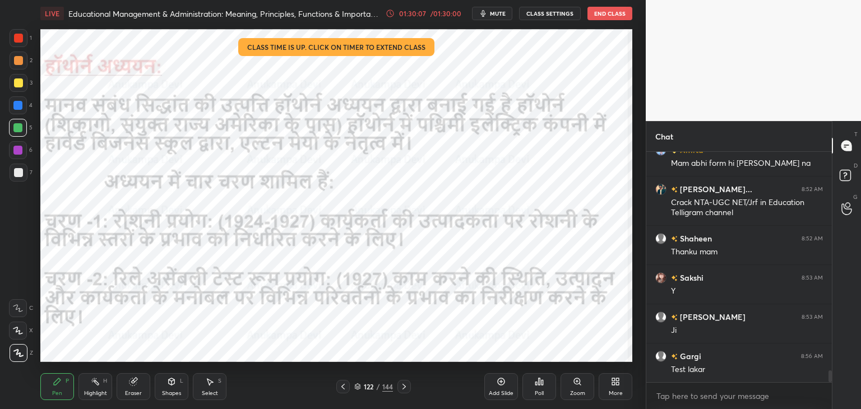
drag, startPoint x: 343, startPoint y: 386, endPoint x: 383, endPoint y: 364, distance: 45.7
click at [344, 386] on icon at bounding box center [343, 386] width 9 height 9
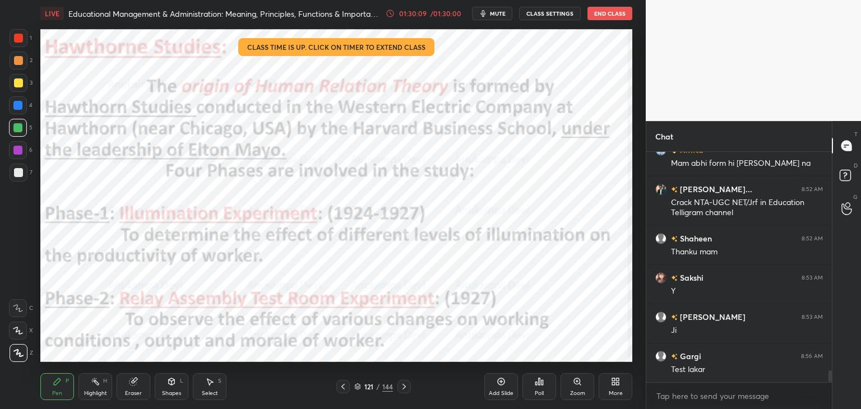
click at [499, 13] on span "mute" at bounding box center [498, 14] width 16 height 8
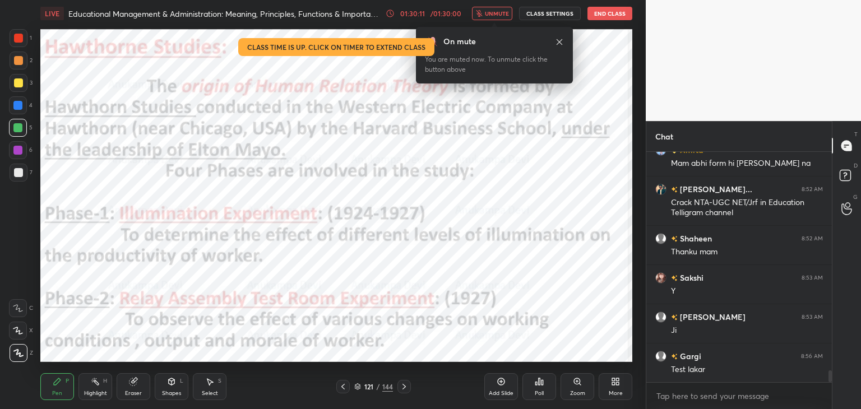
drag, startPoint x: 502, startPoint y: 14, endPoint x: 496, endPoint y: 26, distance: 13.6
click at [502, 14] on span "unmute" at bounding box center [497, 14] width 24 height 8
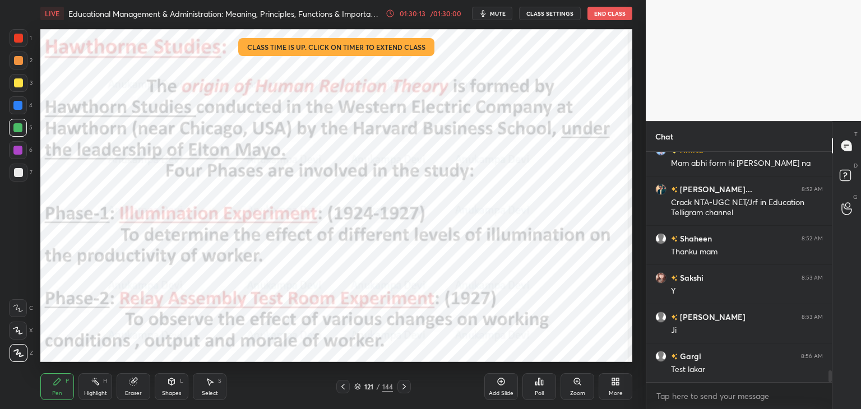
click at [405, 388] on icon at bounding box center [404, 386] width 9 height 9
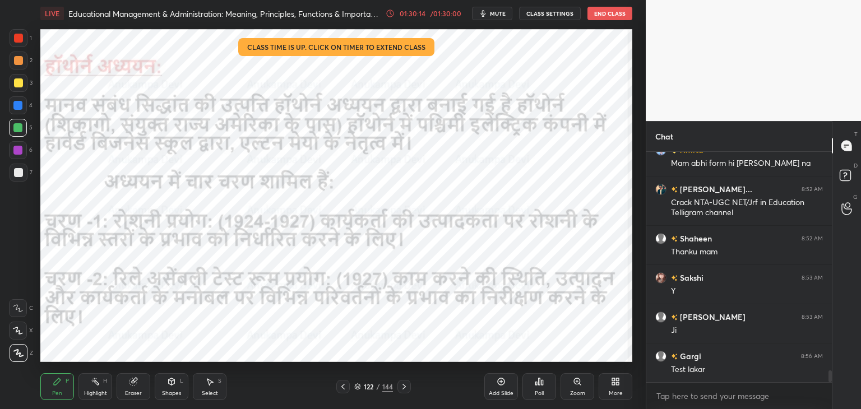
click at [405, 389] on icon at bounding box center [404, 386] width 9 height 9
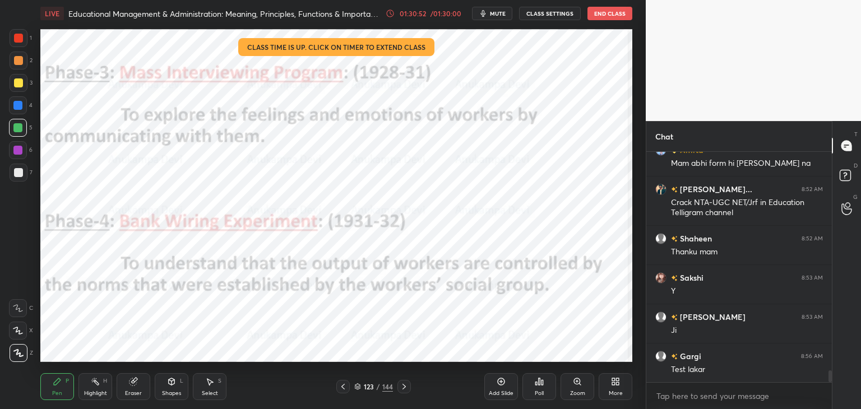
click at [345, 390] on icon at bounding box center [343, 386] width 9 height 9
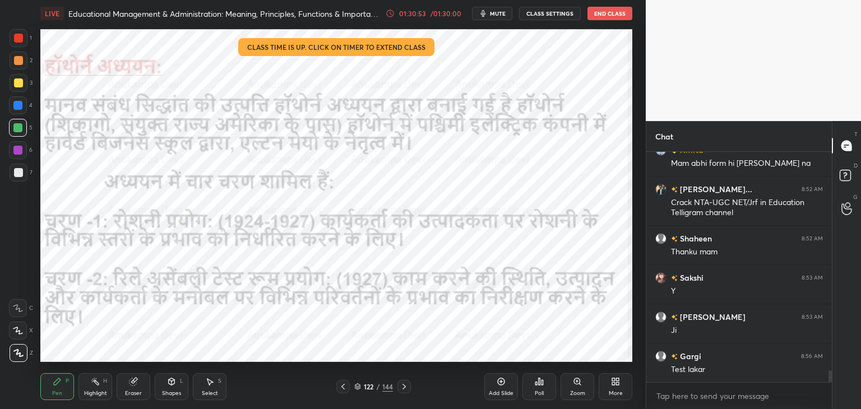
click at [346, 389] on icon at bounding box center [343, 386] width 9 height 9
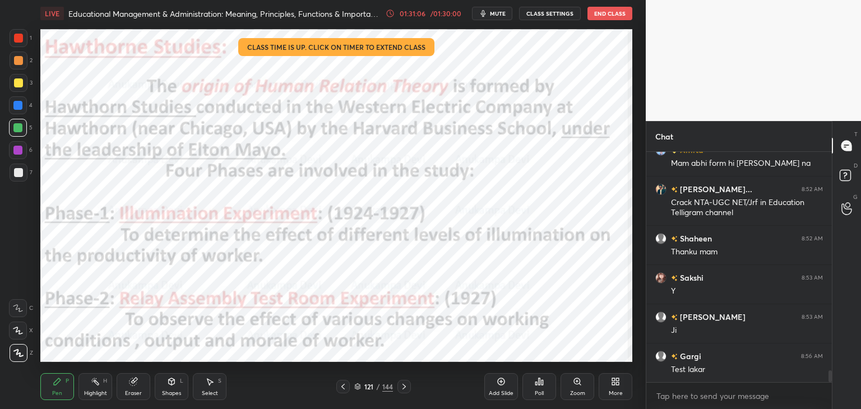
click at [406, 392] on div at bounding box center [403, 386] width 13 height 13
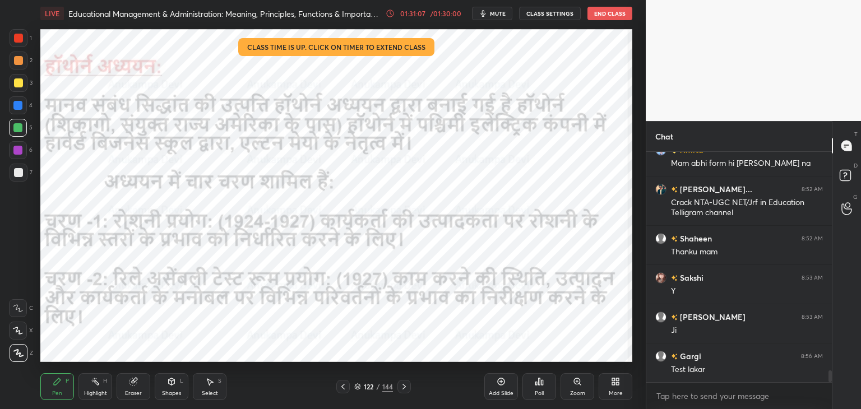
click at [404, 388] on icon at bounding box center [404, 386] width 9 height 9
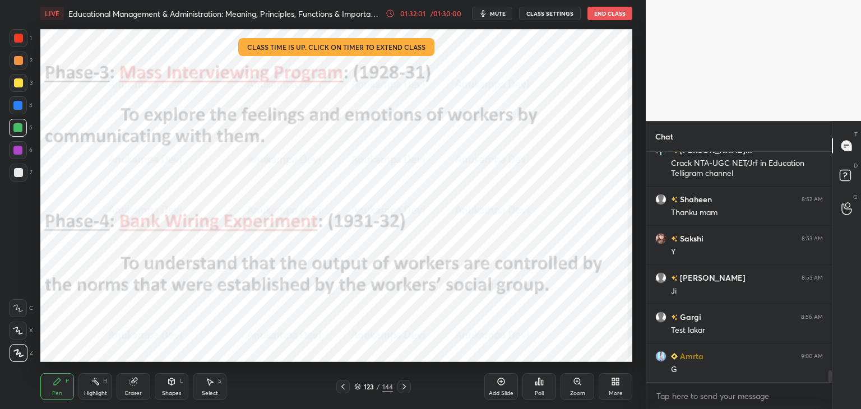
scroll to position [4412, 0]
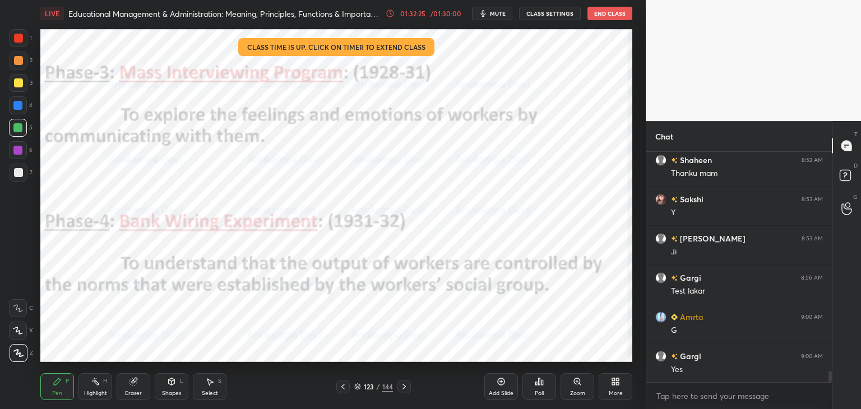
click at [404, 388] on icon at bounding box center [404, 386] width 9 height 9
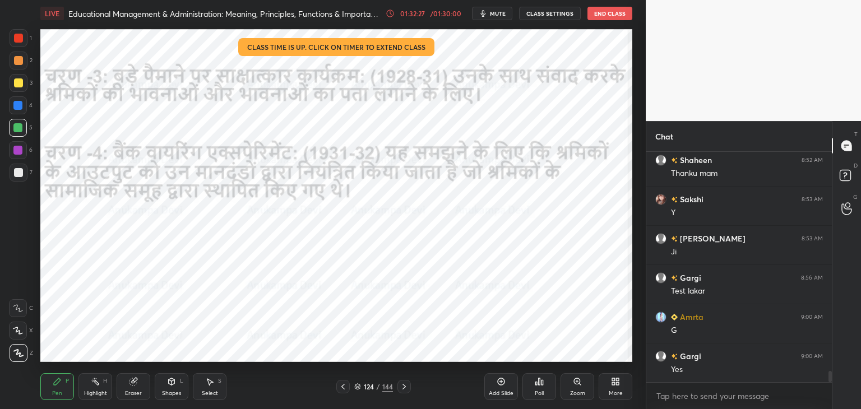
click at [404, 387] on icon at bounding box center [404, 386] width 9 height 9
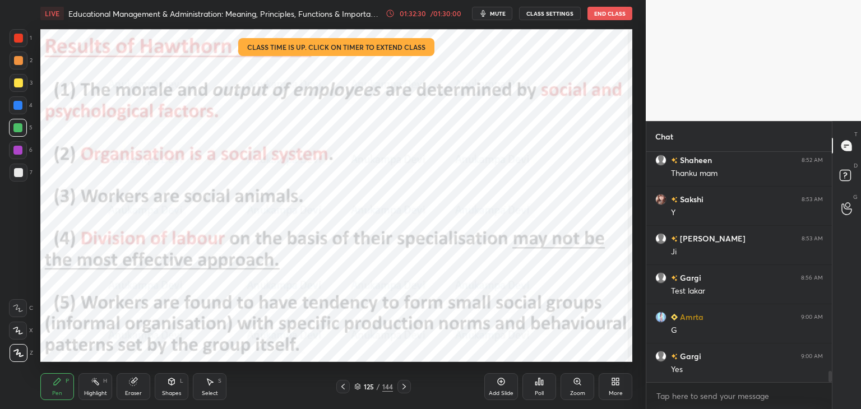
click at [357, 390] on icon at bounding box center [358, 389] width 6 height 2
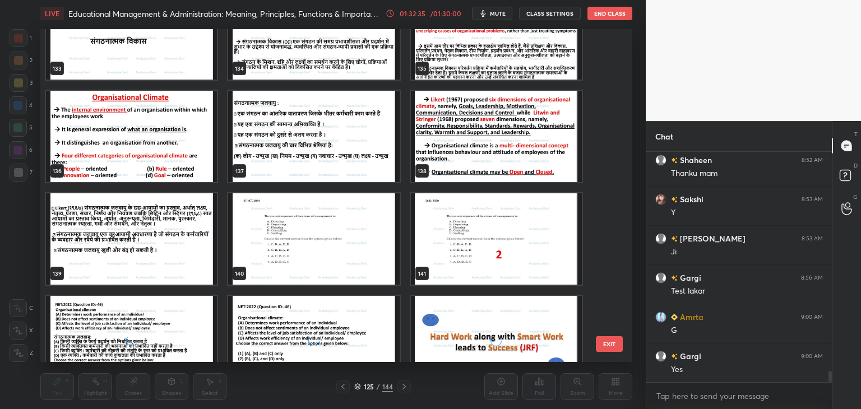
scroll to position [4591, 0]
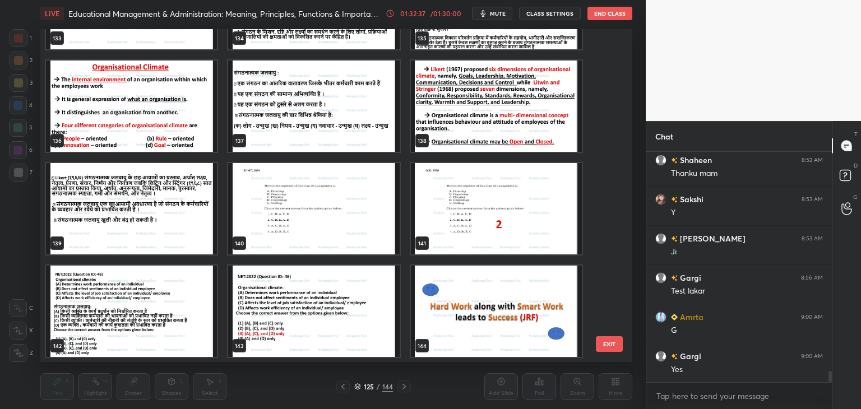
click at [462, 323] on img "grid" at bounding box center [496, 311] width 171 height 91
click at [461, 323] on img "grid" at bounding box center [496, 311] width 171 height 91
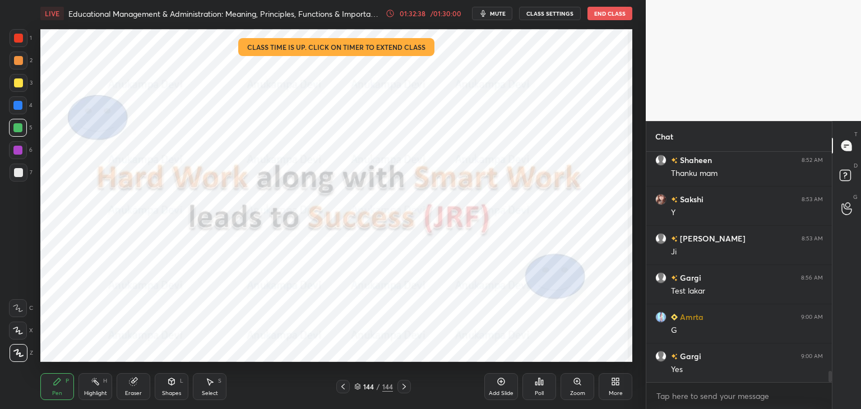
click at [461, 324] on img "grid" at bounding box center [496, 311] width 171 height 91
click at [20, 107] on div at bounding box center [17, 105] width 9 height 9
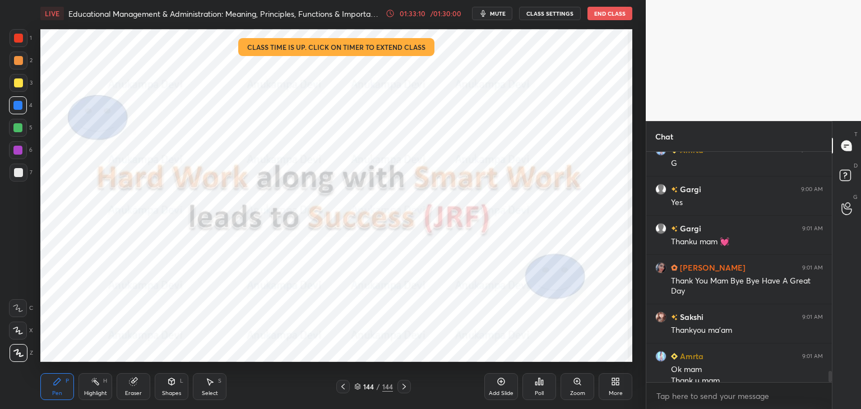
scroll to position [4590, 0]
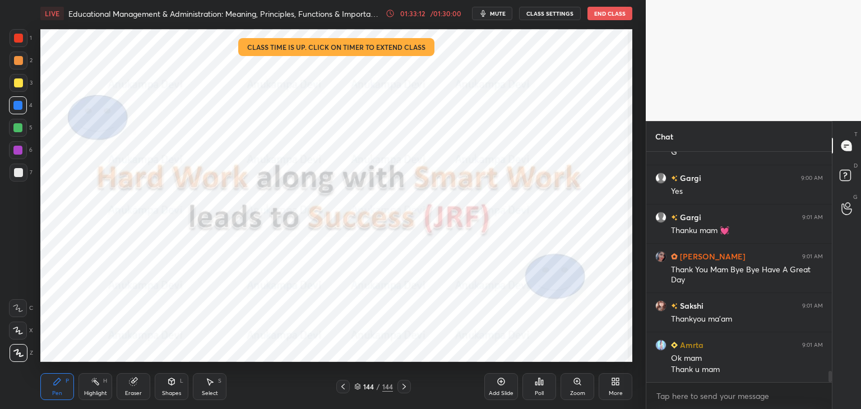
click at [603, 15] on button "End Class" at bounding box center [610, 13] width 45 height 13
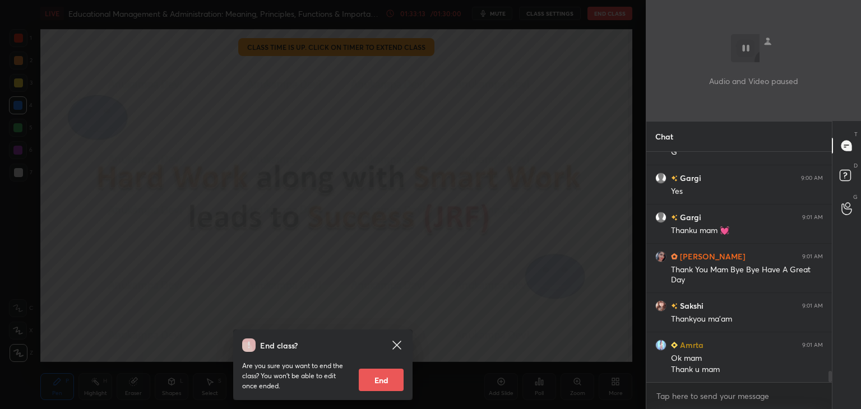
drag, startPoint x: 385, startPoint y: 383, endPoint x: 388, endPoint y: 332, distance: 51.1
click at [385, 384] on button "End" at bounding box center [381, 380] width 45 height 22
type textarea "x"
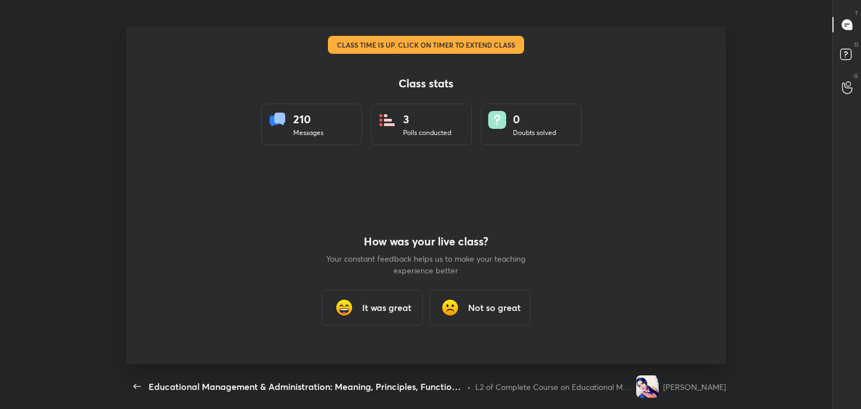
scroll to position [0, 0]
click at [382, 309] on h3 "It was great" at bounding box center [386, 307] width 49 height 13
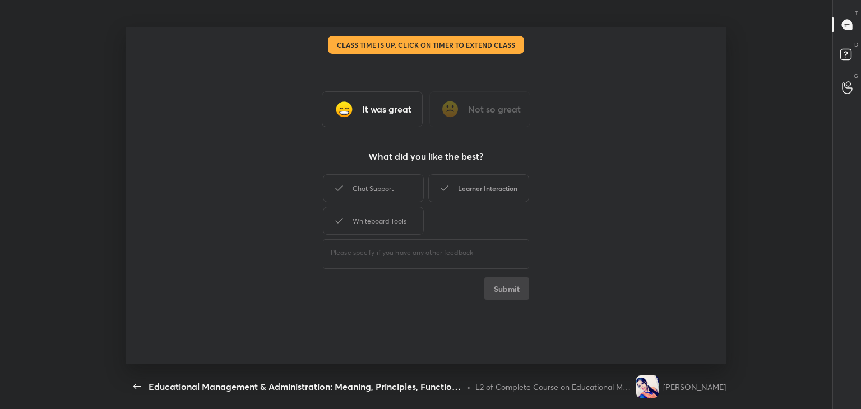
click at [496, 191] on div "Learner Interaction" at bounding box center [478, 188] width 101 height 28
click at [515, 293] on button "Submit" at bounding box center [506, 288] width 45 height 22
